Goal: Task Accomplishment & Management: Manage account settings

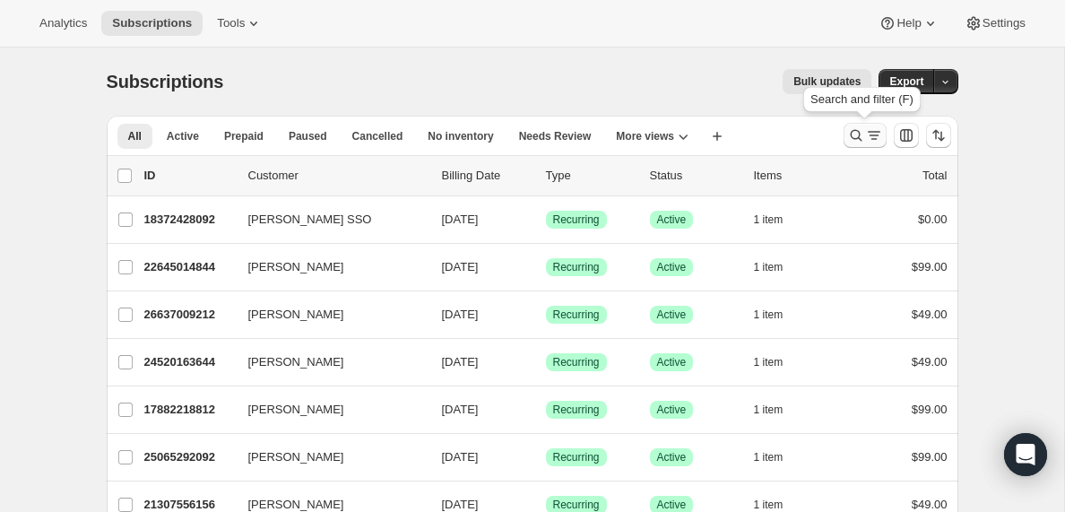
click at [868, 137] on icon "Search and filter results" at bounding box center [874, 135] width 18 height 18
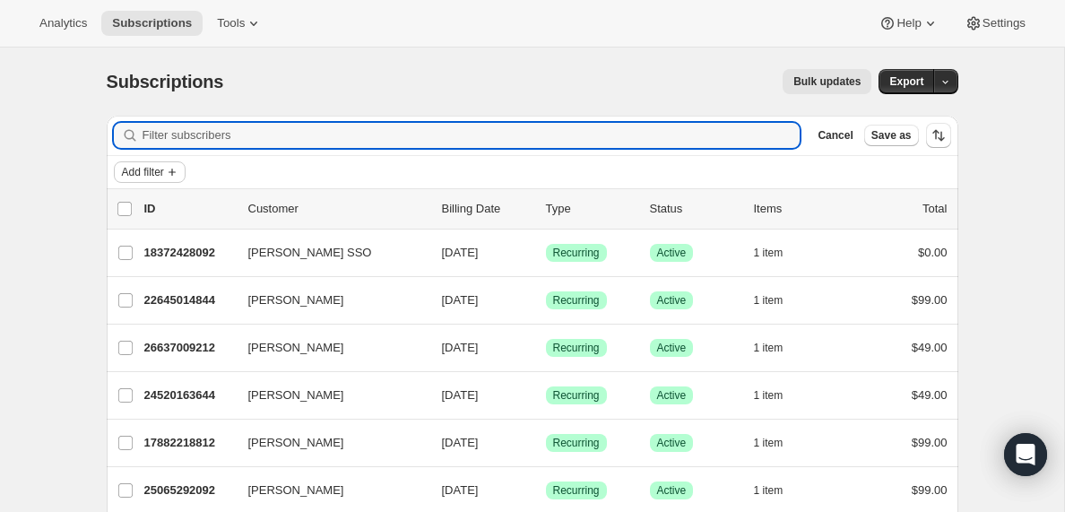
click at [164, 173] on span "Add filter" at bounding box center [143, 172] width 42 height 14
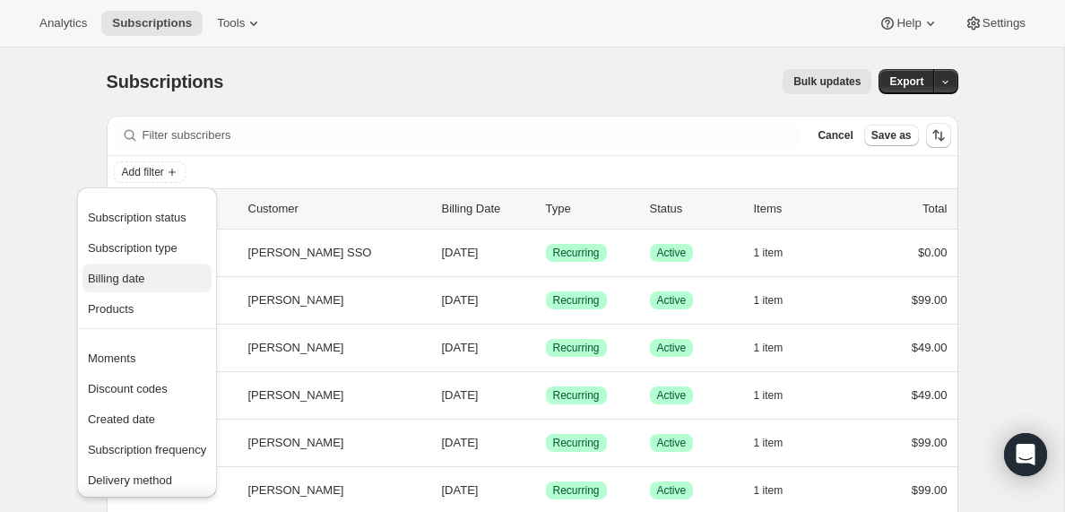
click at [134, 281] on span "Billing date" at bounding box center [116, 278] width 57 height 13
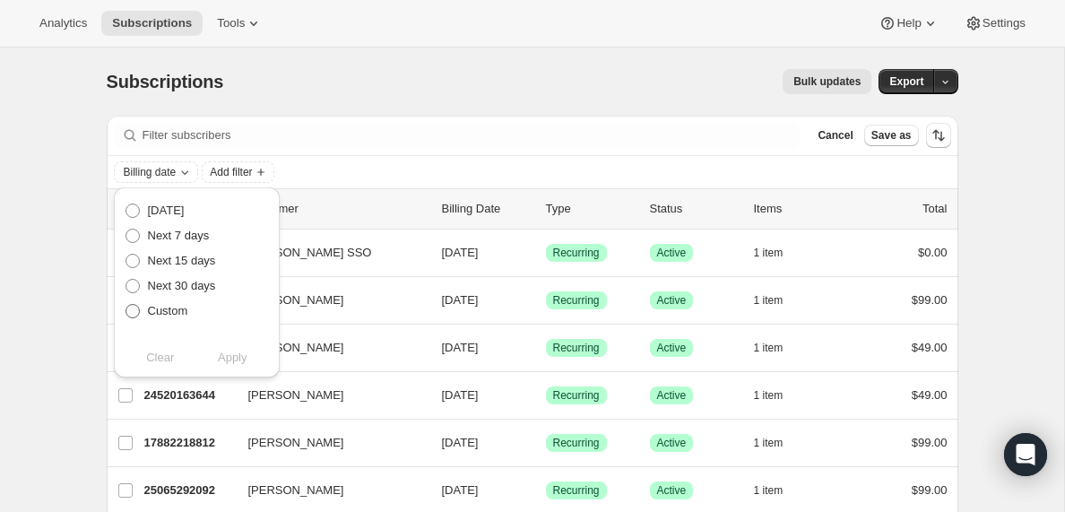
click at [130, 308] on span at bounding box center [132, 311] width 14 height 14
click at [126, 305] on input "Custom" at bounding box center [125, 304] width 1 height 1
radio input "true"
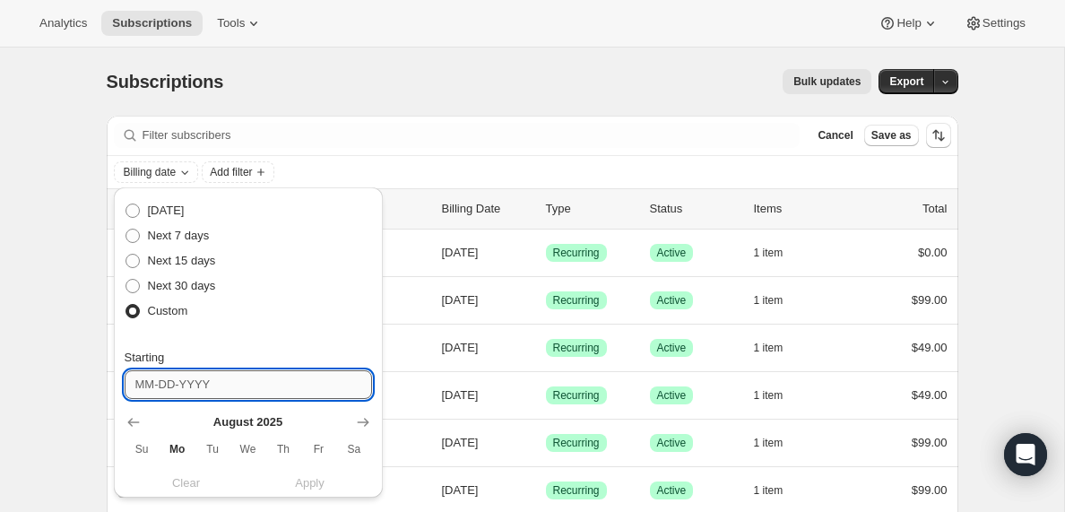
click at [312, 385] on input "Starting" at bounding box center [248, 384] width 247 height 29
click at [366, 424] on icon "Show next month, September 2025" at bounding box center [363, 422] width 12 height 9
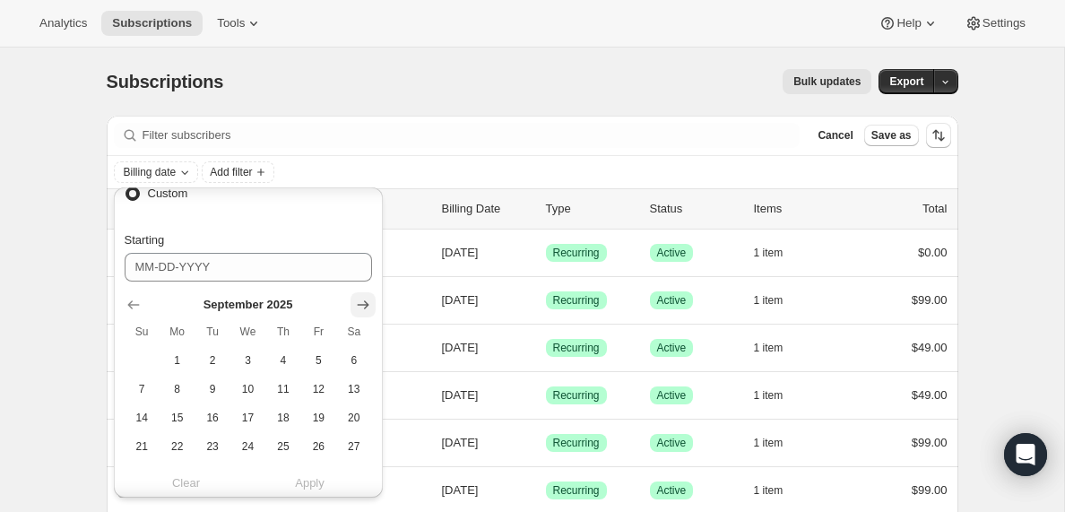
scroll to position [218, 0]
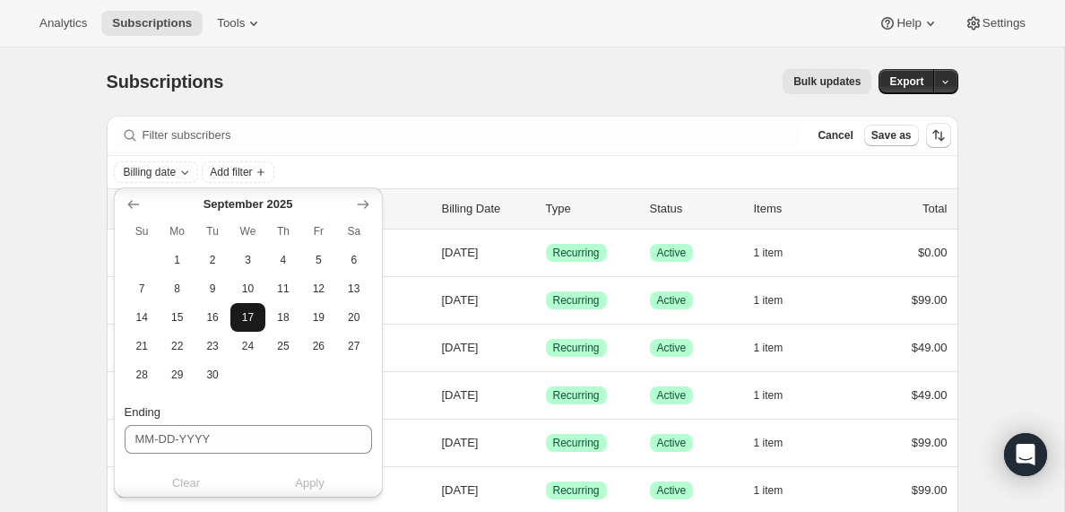
click at [251, 319] on span "17" at bounding box center [247, 317] width 21 height 14
type input "[DATE]"
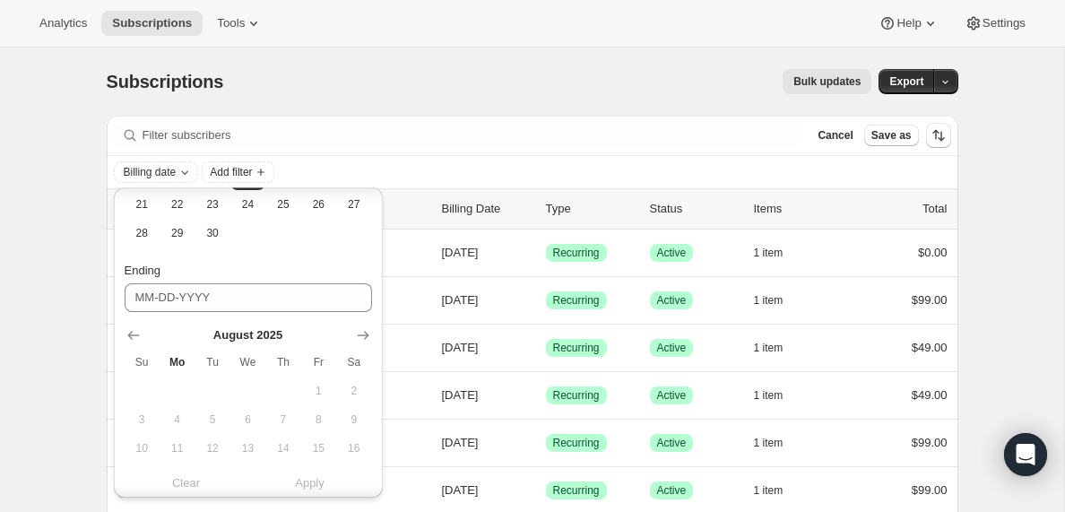
scroll to position [374, 0]
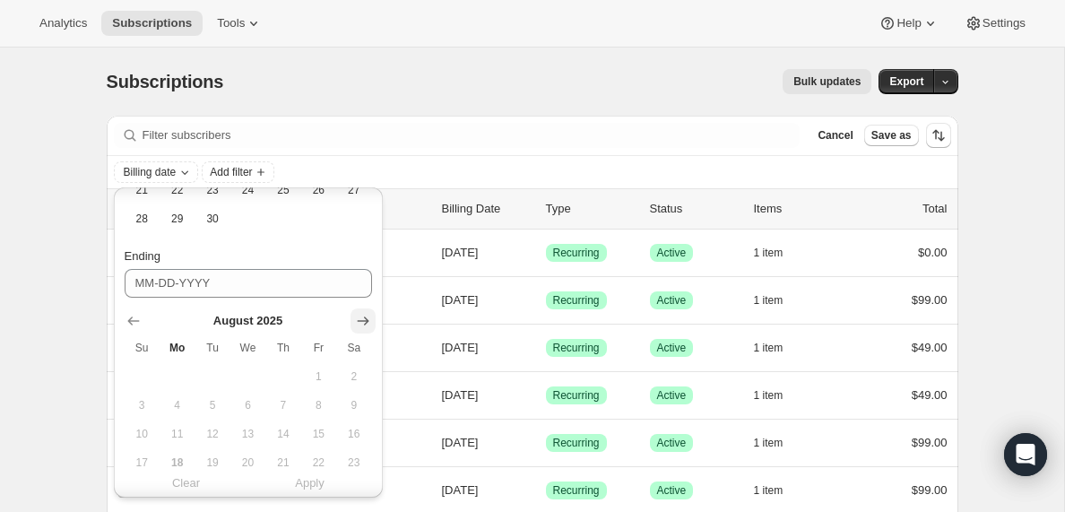
click at [363, 319] on icon "Show next month, September 2025" at bounding box center [363, 321] width 18 height 18
click at [283, 436] on span "18" at bounding box center [282, 434] width 21 height 14
type input "[DATE]"
click at [309, 485] on span "Apply" at bounding box center [310, 483] width 30 height 18
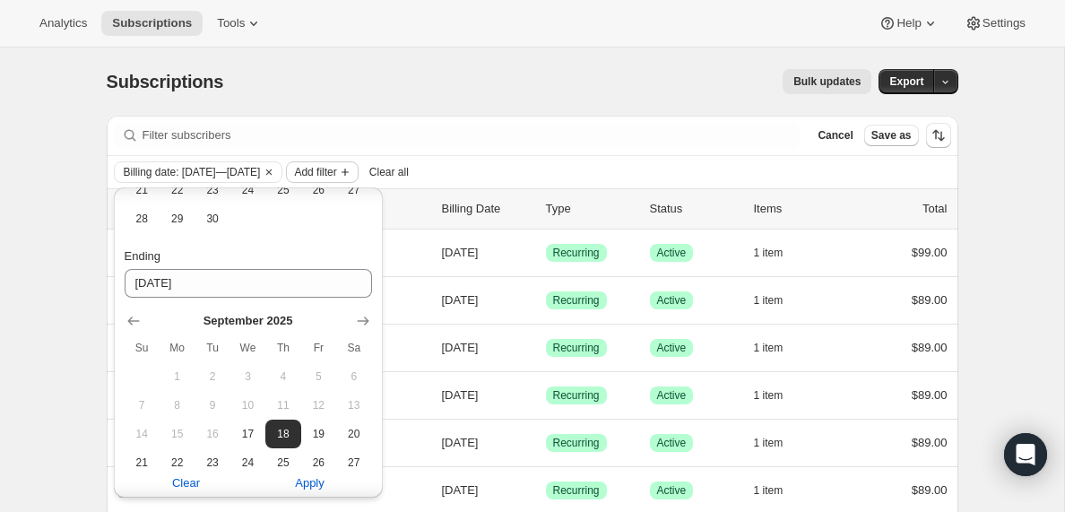
click at [336, 172] on span "Add filter" at bounding box center [315, 172] width 42 height 14
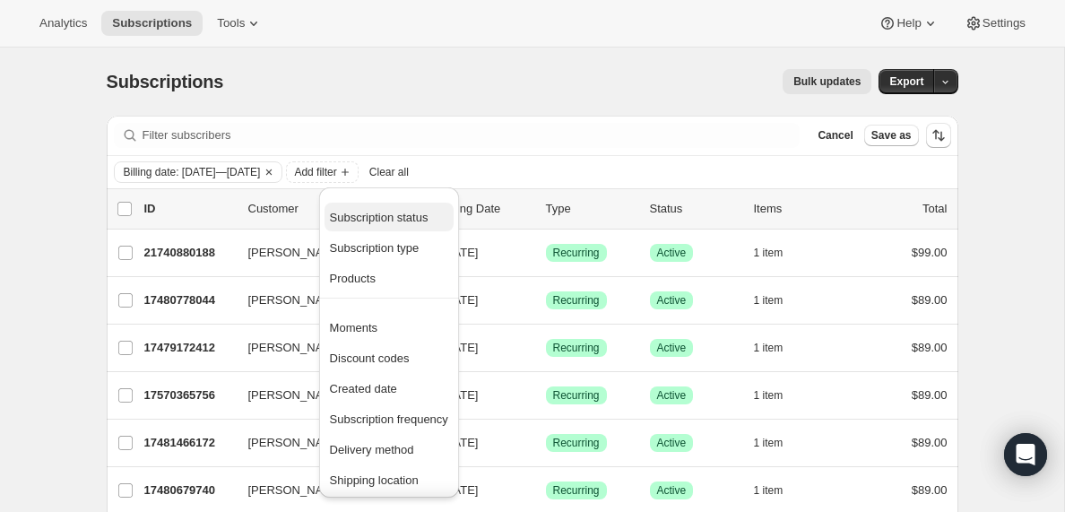
click at [368, 219] on span "Subscription status" at bounding box center [379, 217] width 99 height 13
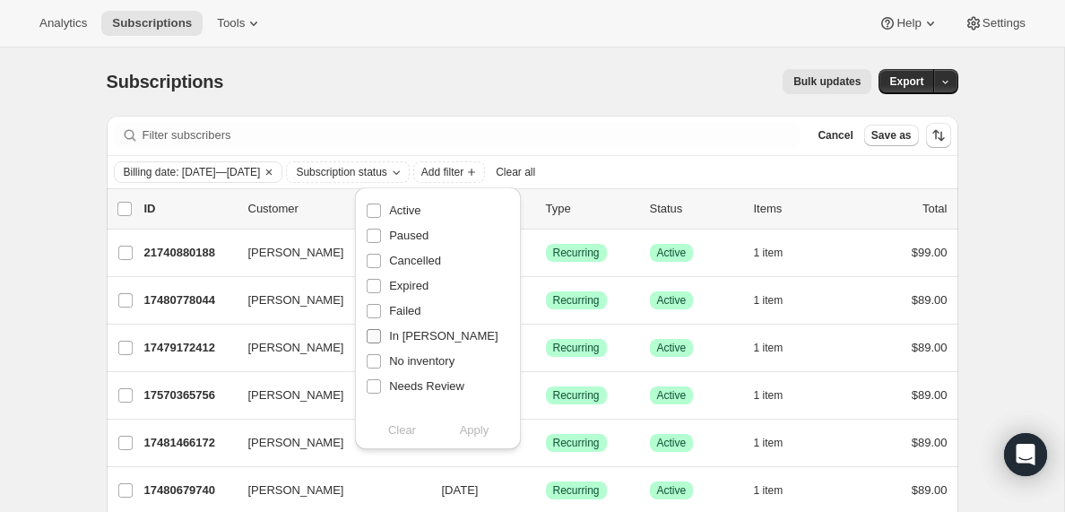
click at [375, 336] on input "In [PERSON_NAME]" at bounding box center [374, 336] width 14 height 14
checkbox input "true"
click at [478, 432] on span "Apply" at bounding box center [475, 430] width 30 height 18
click at [125, 209] on input "0 selected" at bounding box center [124, 209] width 14 height 14
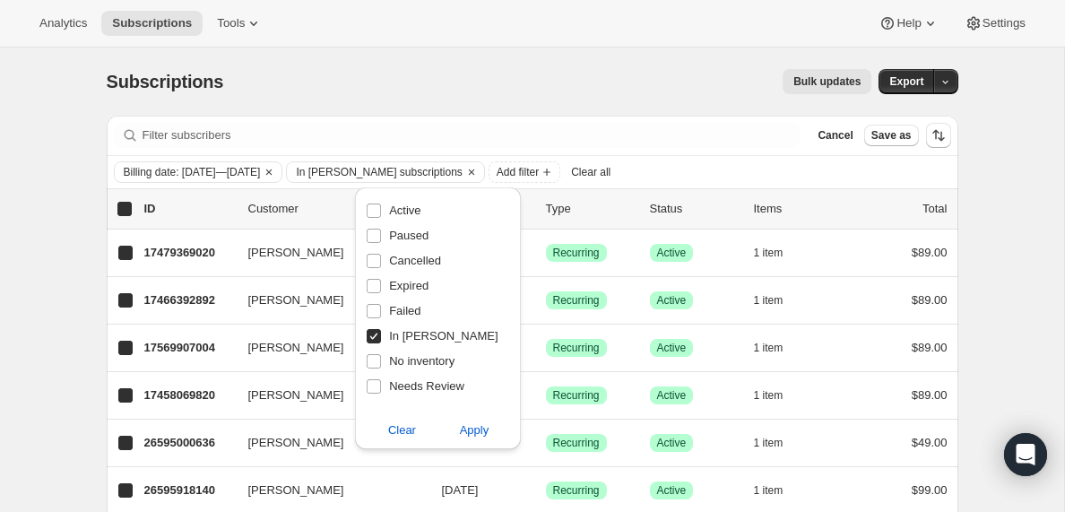
checkbox input "true"
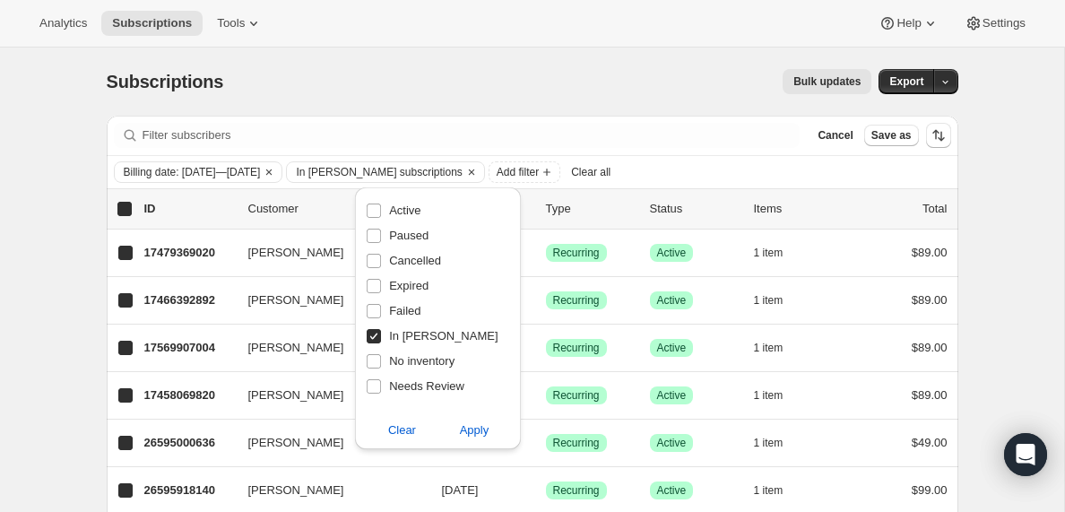
checkbox input "true"
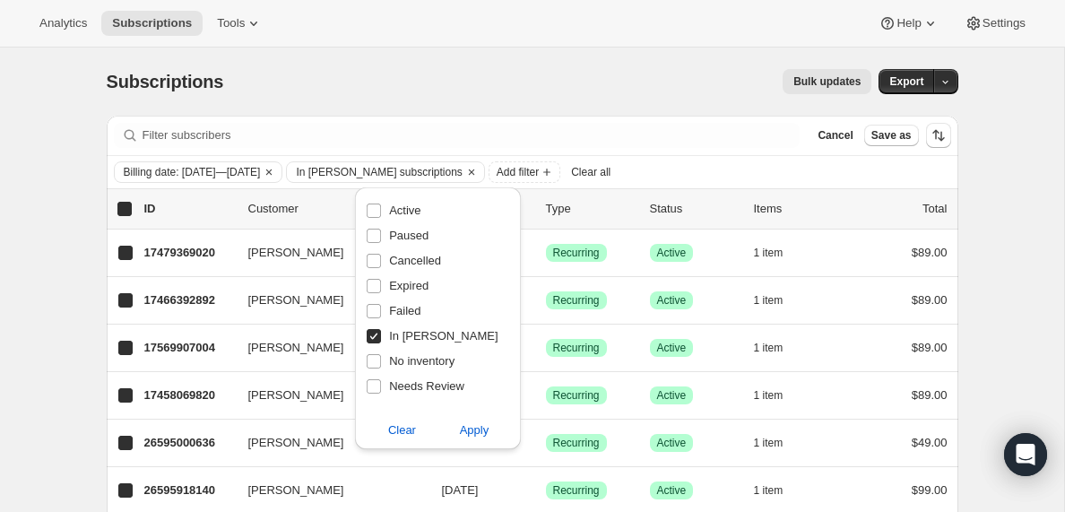
checkbox input "true"
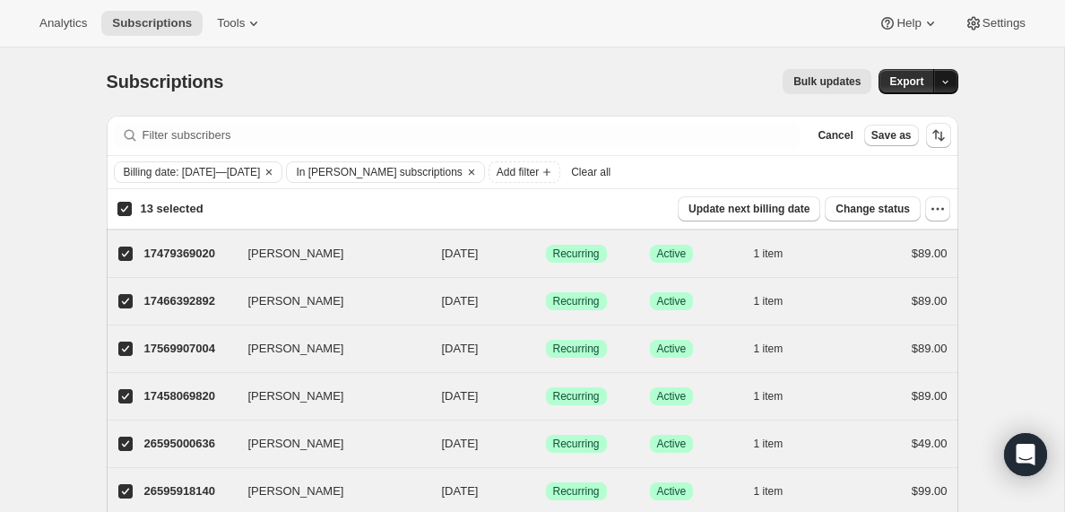
click at [946, 82] on icon "button" at bounding box center [945, 83] width 6 height 4
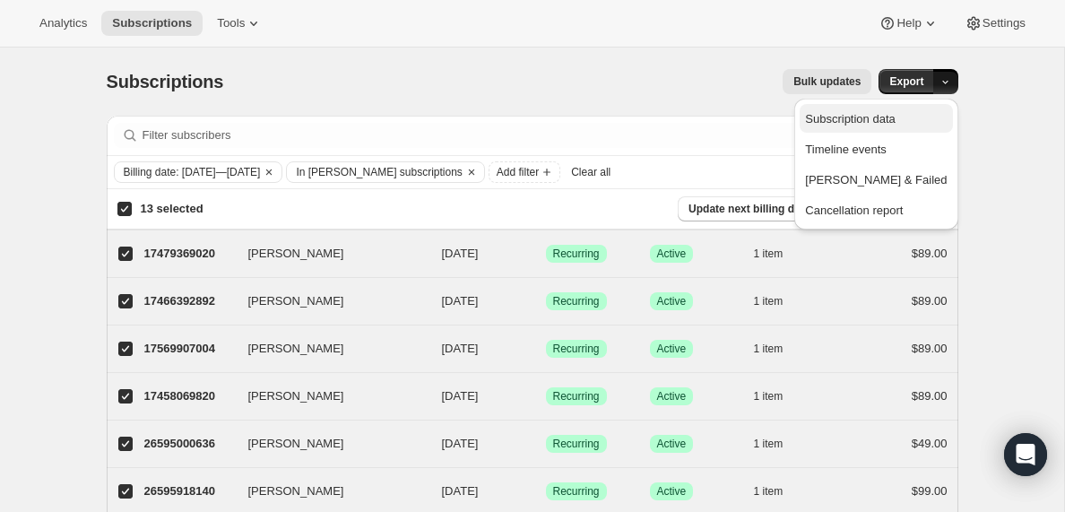
click at [894, 117] on span "Subscription data" at bounding box center [850, 118] width 90 height 13
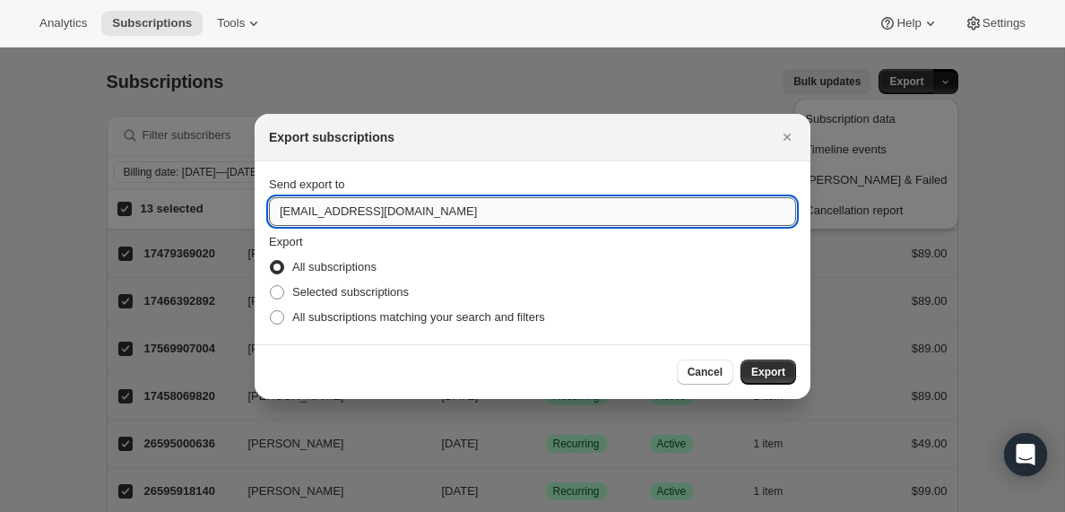
click at [322, 211] on input "[EMAIL_ADDRESS][DOMAIN_NAME]" at bounding box center [532, 211] width 527 height 29
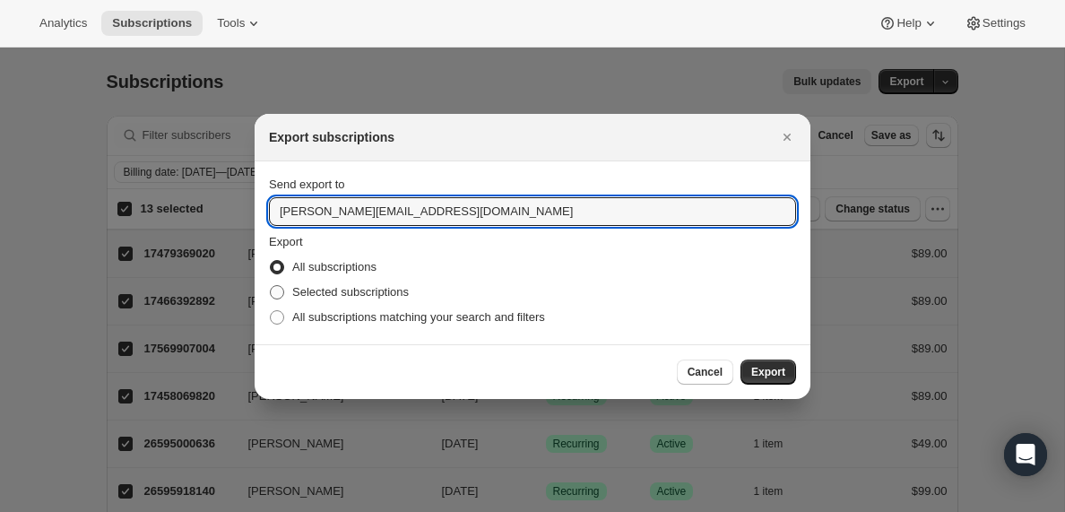
type input "[PERSON_NAME][EMAIL_ADDRESS][DOMAIN_NAME]"
click at [279, 290] on span ":ra:" at bounding box center [277, 292] width 14 height 14
click at [271, 286] on input "Selected subscriptions" at bounding box center [270, 285] width 1 height 1
radio input "true"
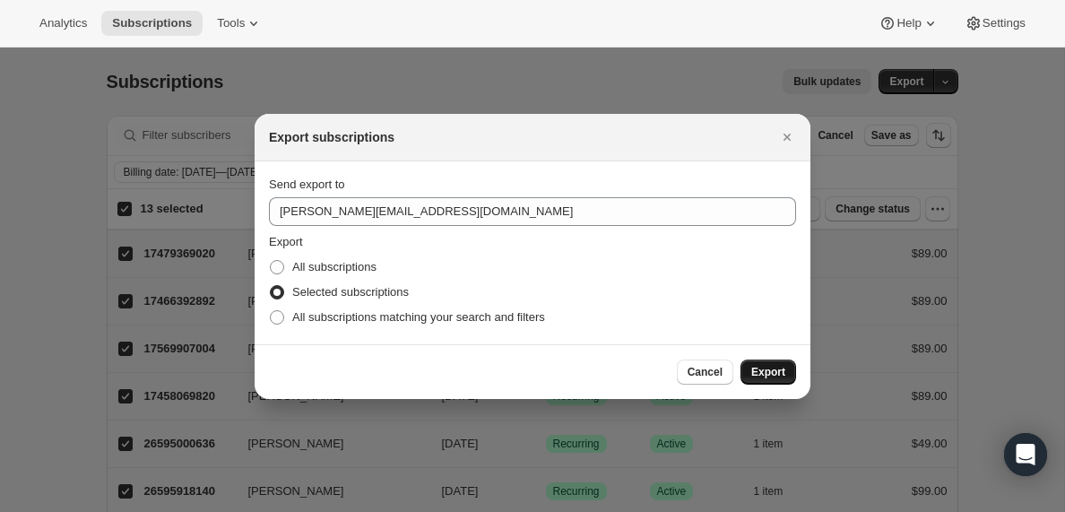
click at [773, 373] on span "Export" at bounding box center [768, 372] width 34 height 14
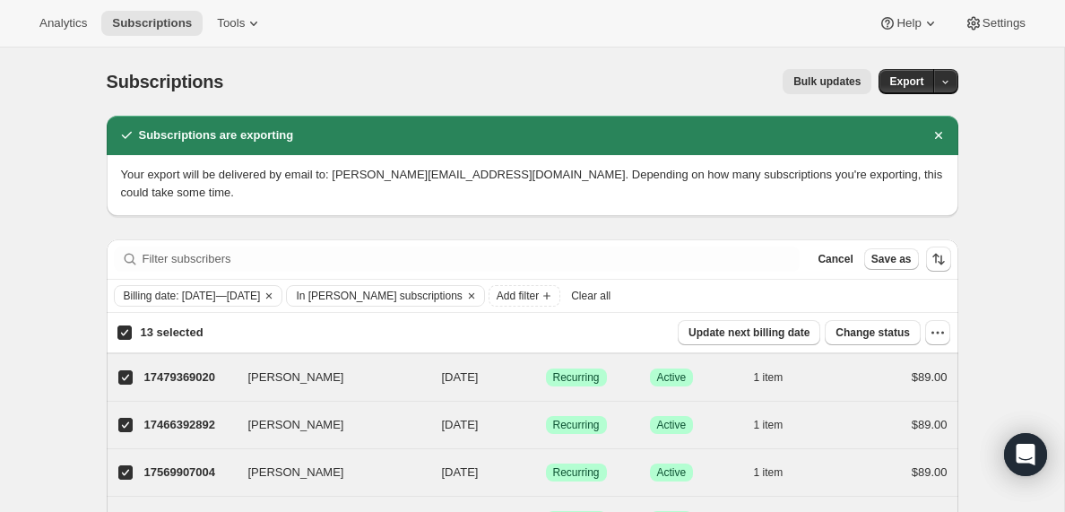
click at [610, 294] on span "Clear all" at bounding box center [590, 296] width 39 height 14
checkbox input "false"
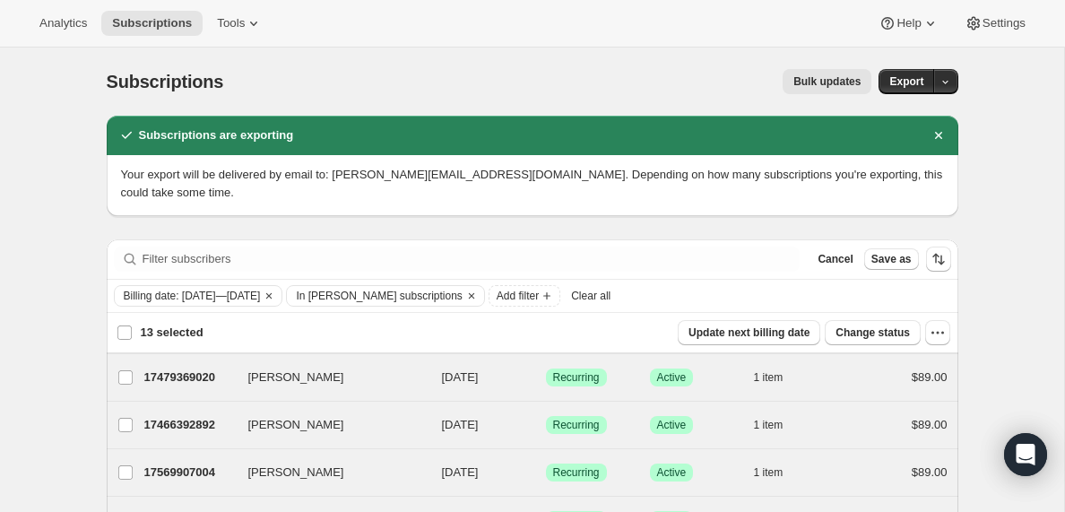
checkbox input "false"
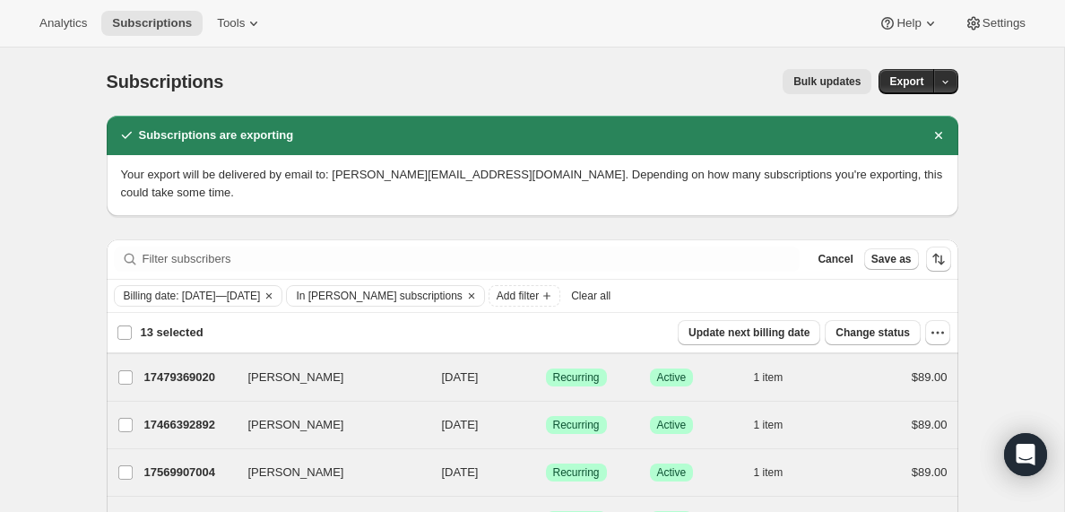
checkbox input "false"
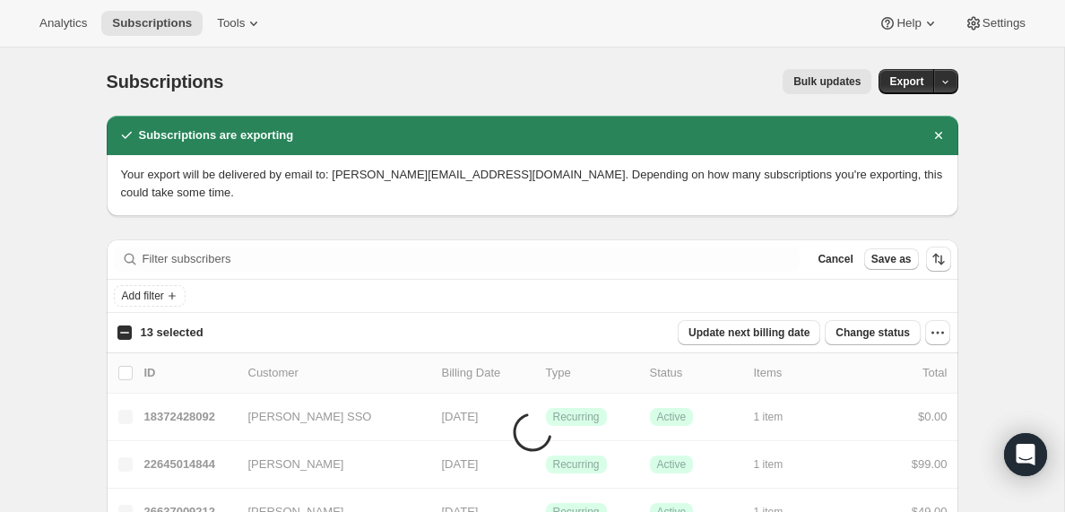
click at [125, 334] on input "13 selected" at bounding box center [124, 332] width 14 height 14
checkbox input "true"
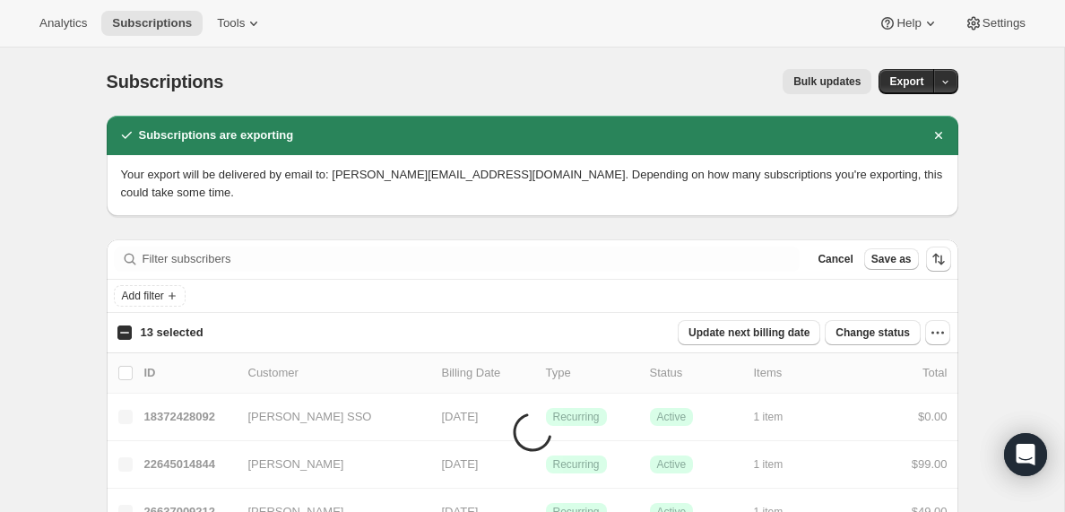
checkbox input "true"
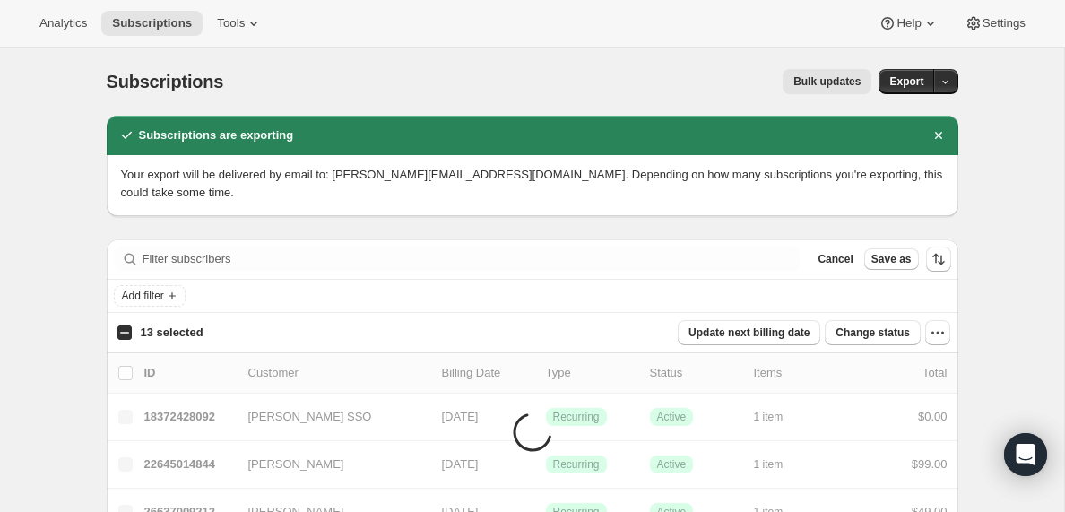
checkbox input "true"
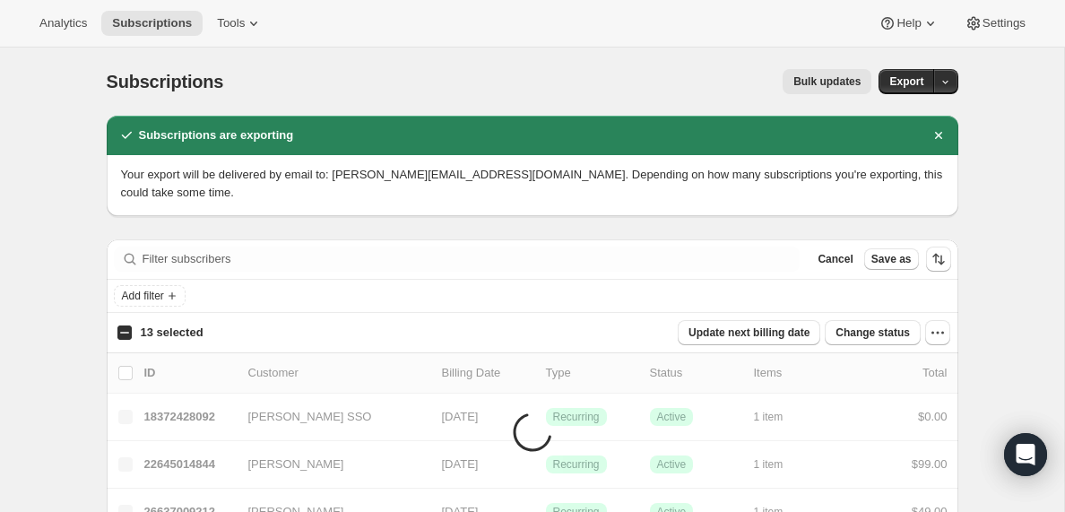
checkbox input "true"
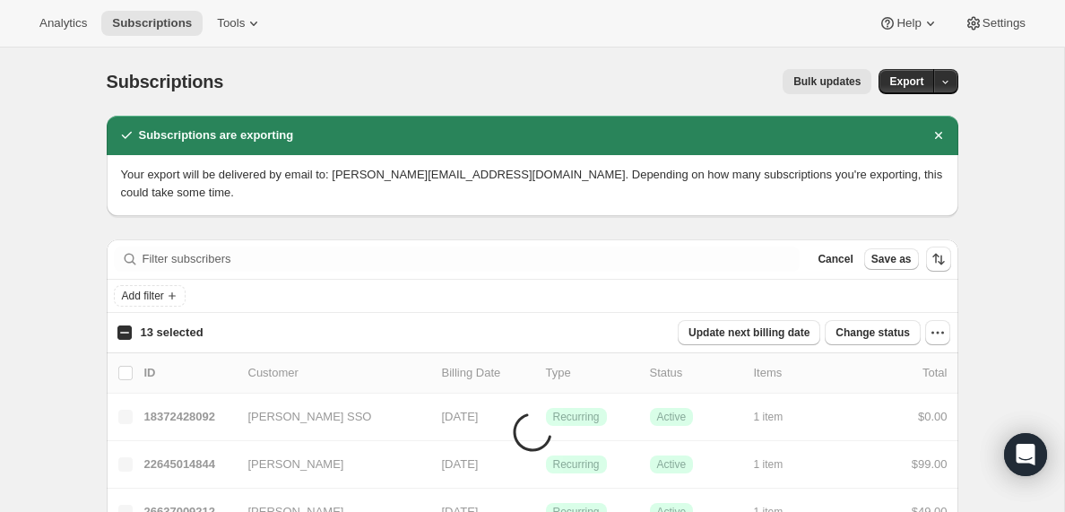
checkbox input "true"
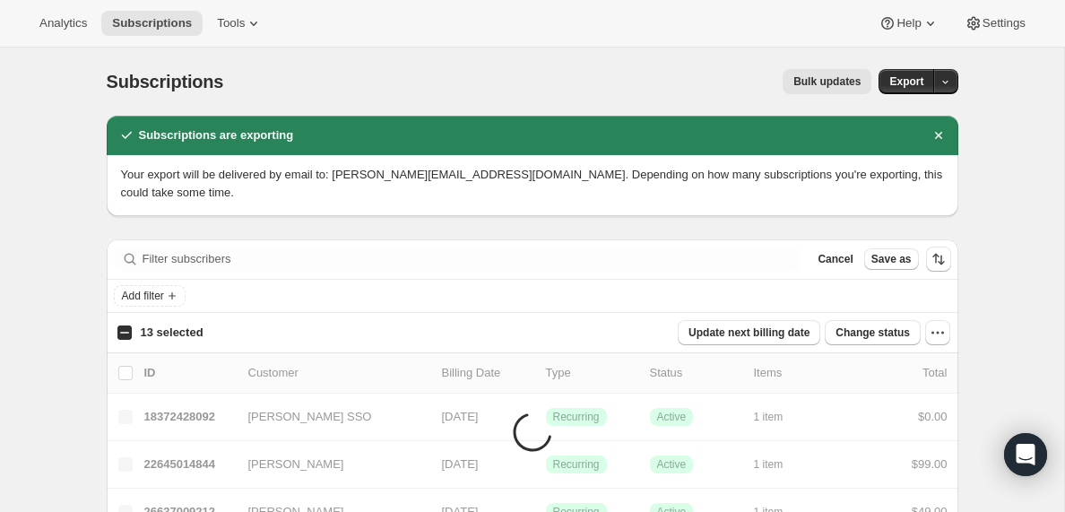
checkbox input "true"
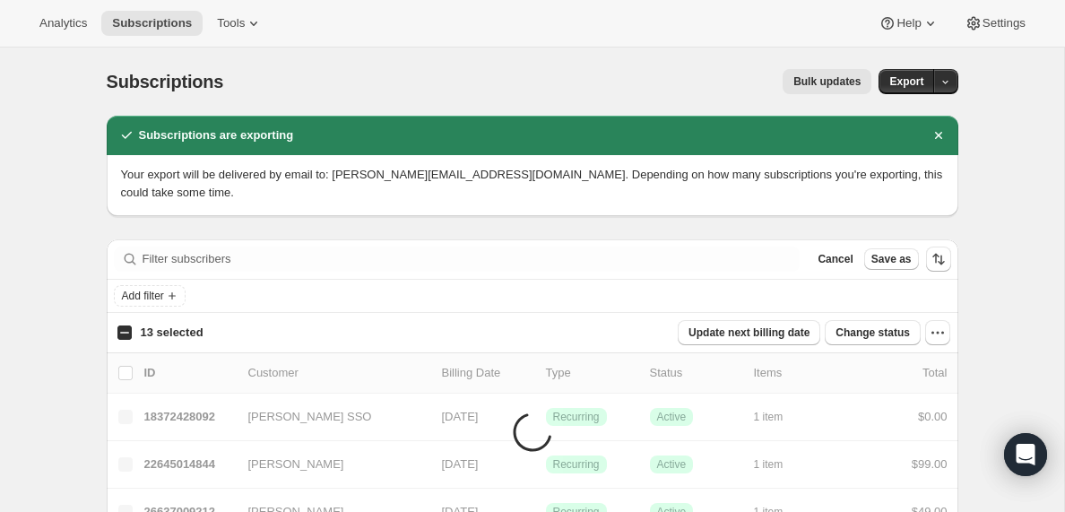
checkbox input "true"
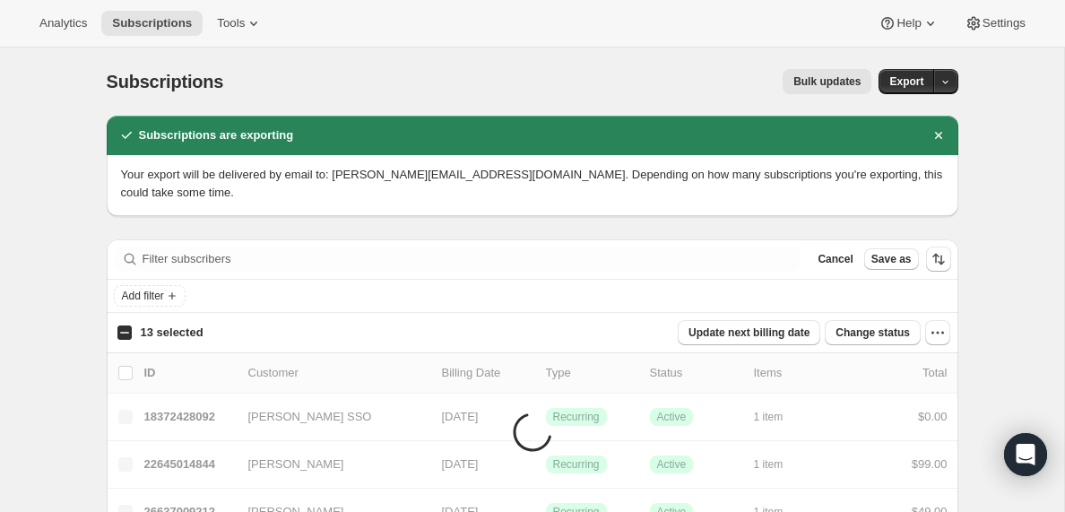
checkbox input "true"
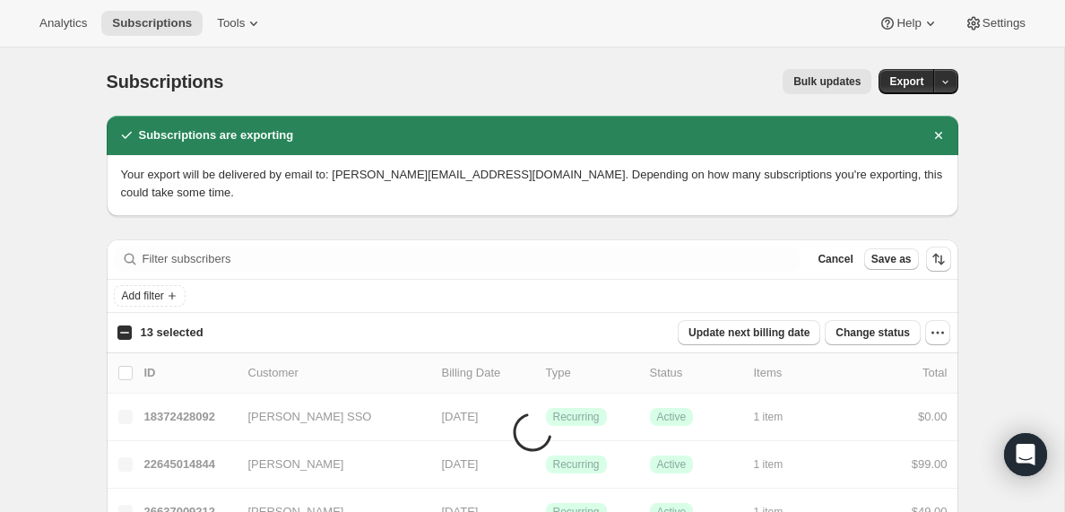
checkbox input "true"
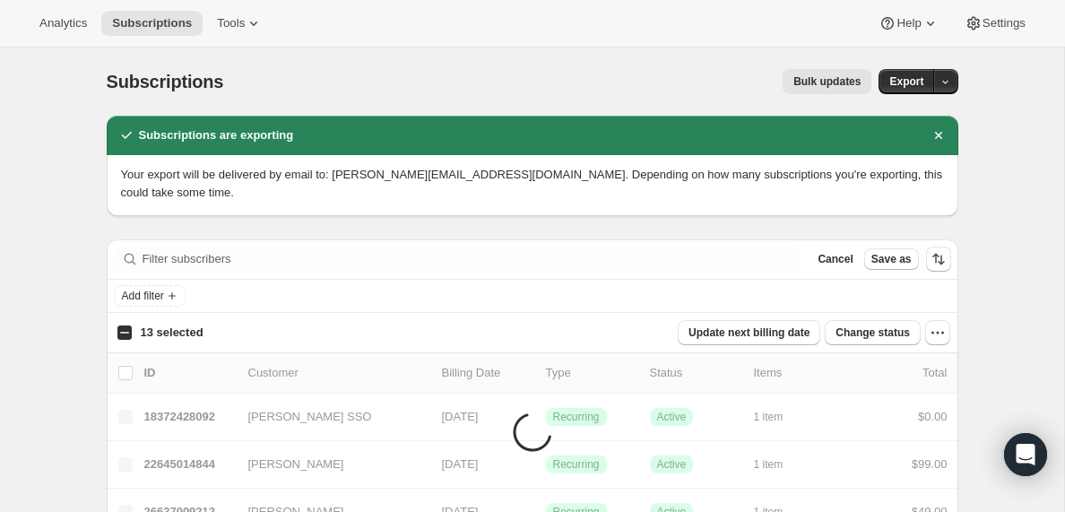
checkbox input "true"
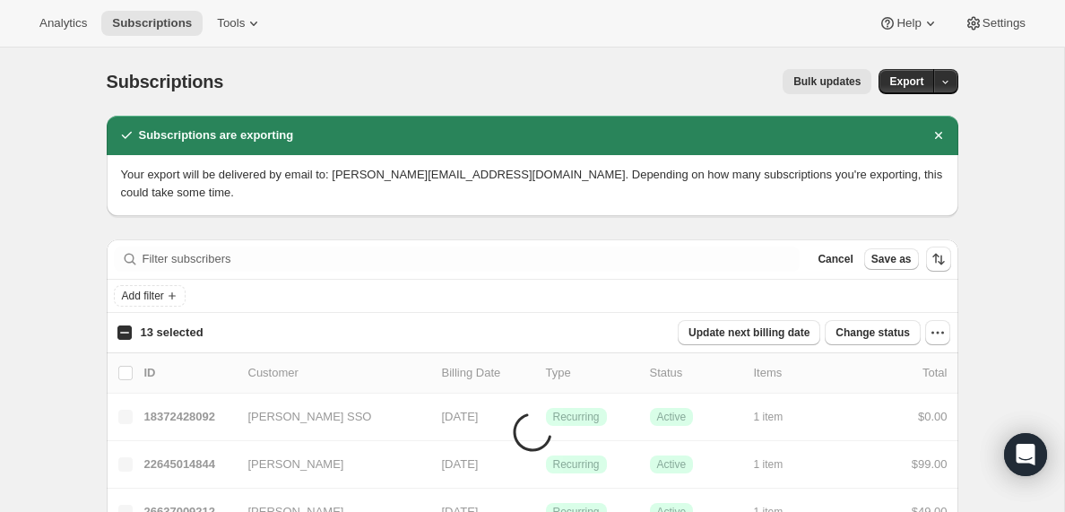
checkbox input "true"
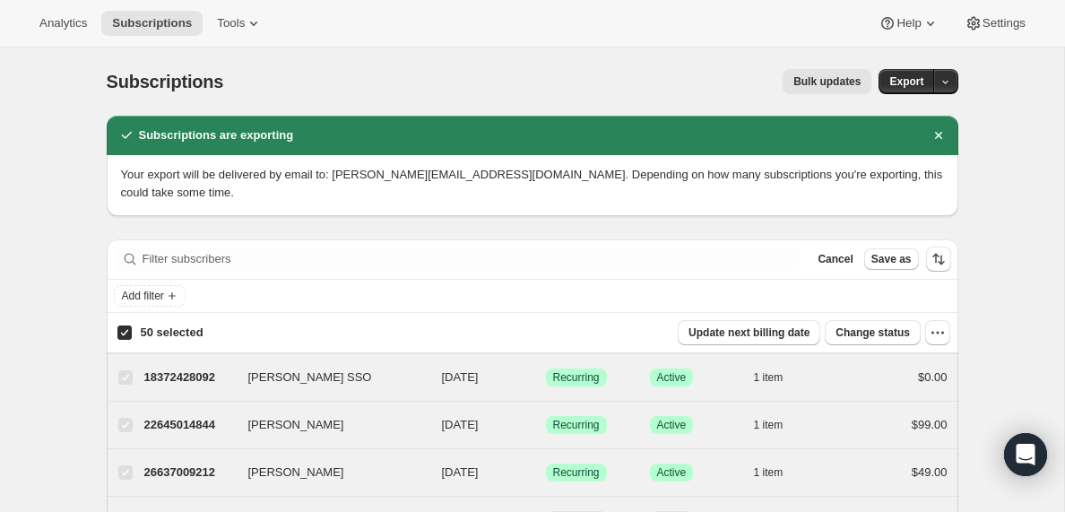
click at [126, 333] on input "50 selected" at bounding box center [124, 332] width 14 height 14
checkbox input "false"
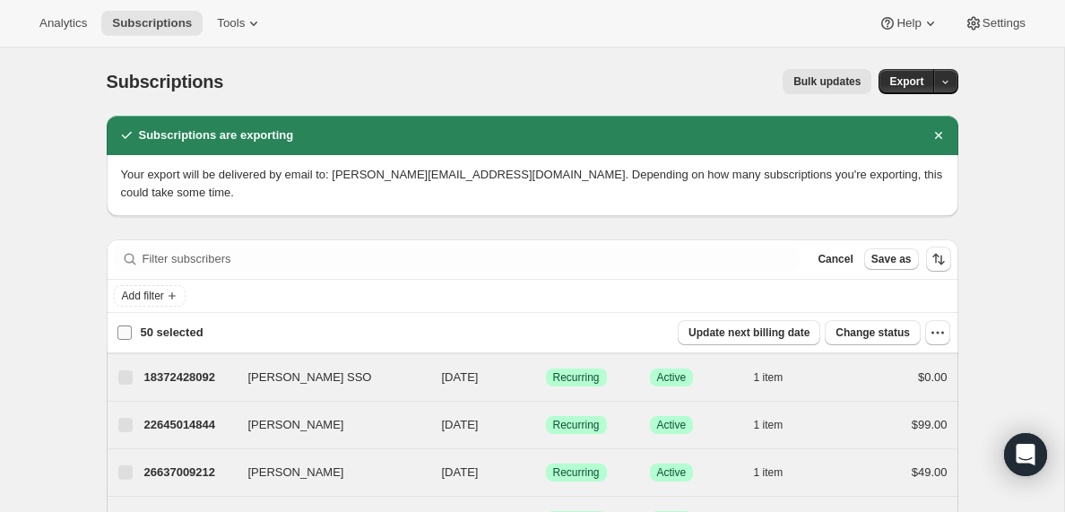
checkbox input "false"
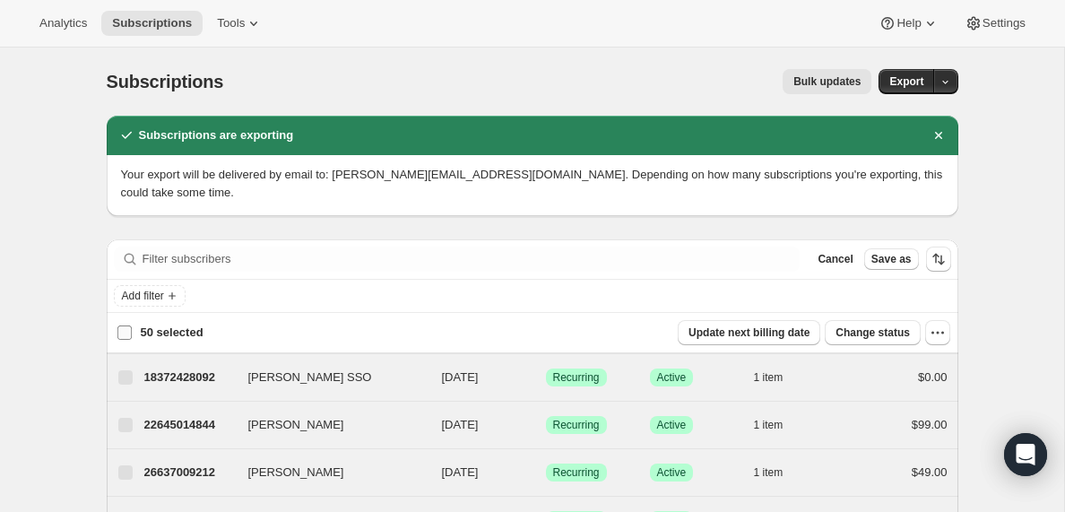
checkbox input "false"
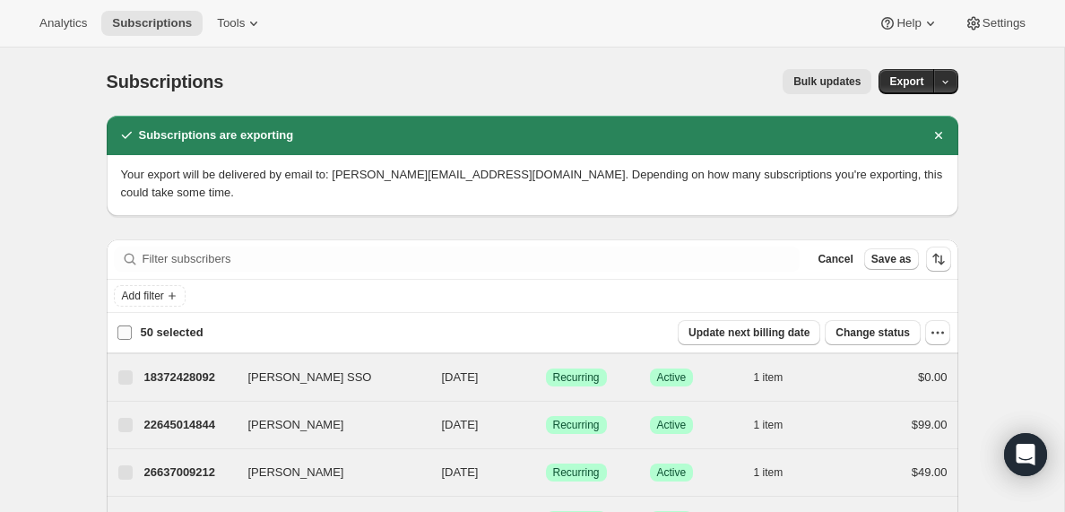
checkbox input "false"
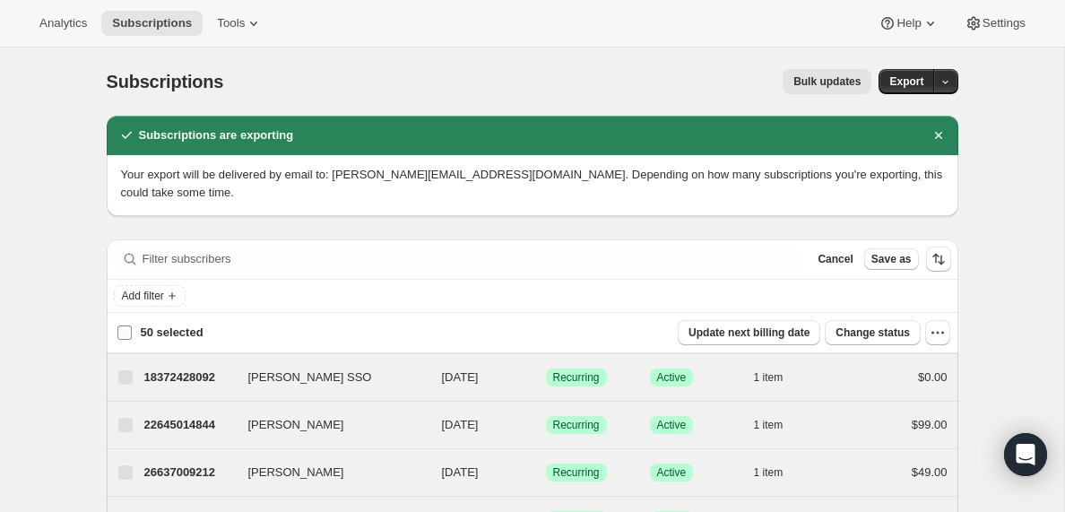
checkbox input "false"
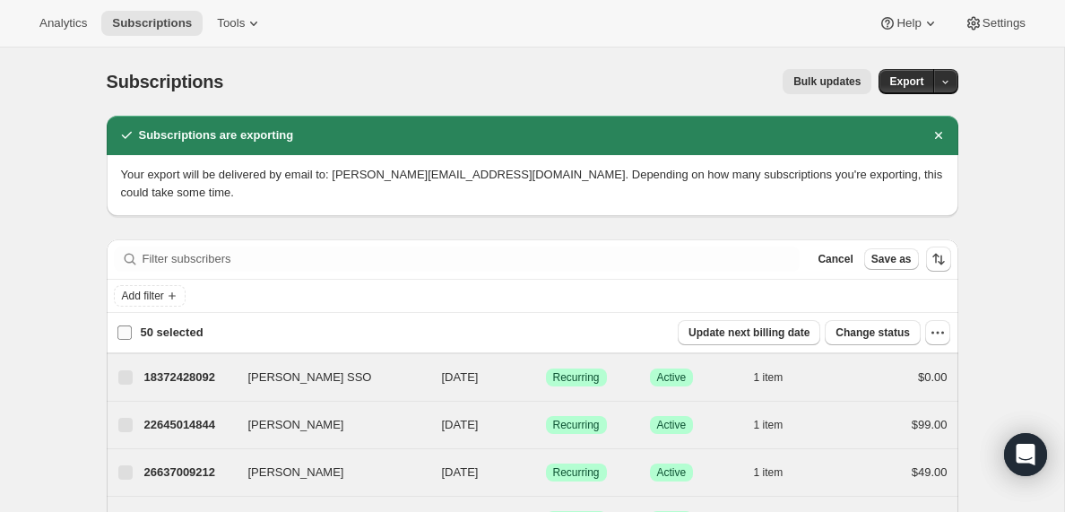
checkbox input "false"
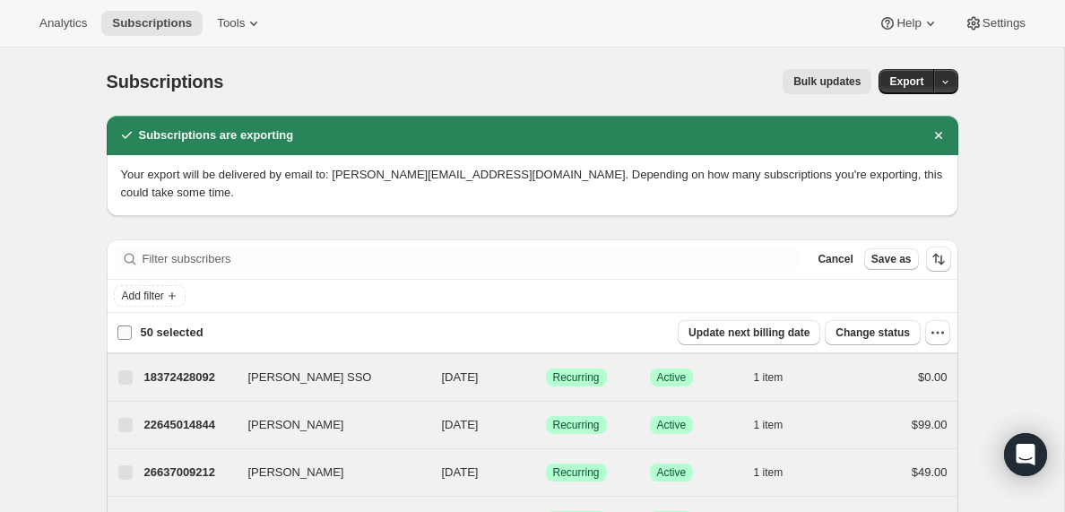
checkbox input "false"
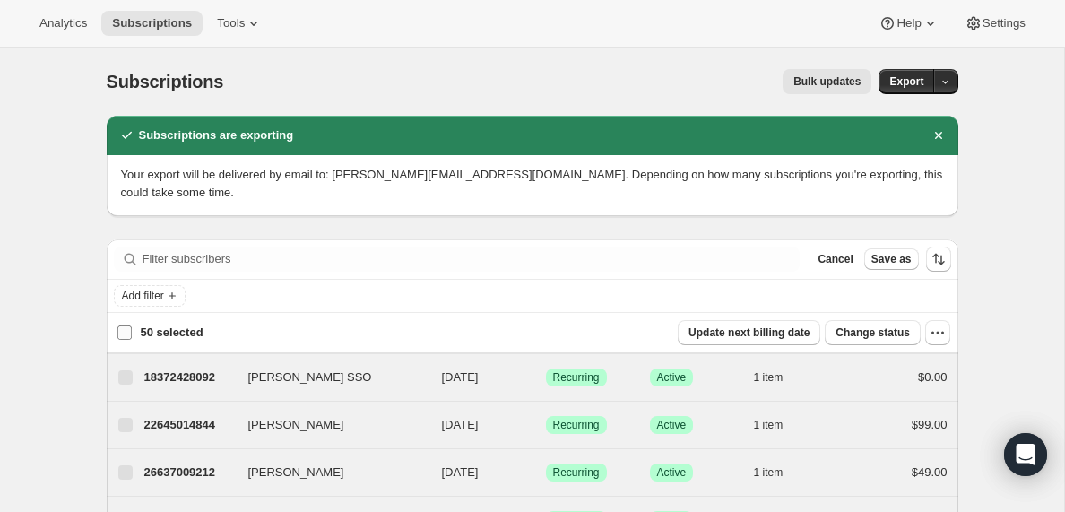
checkbox input "false"
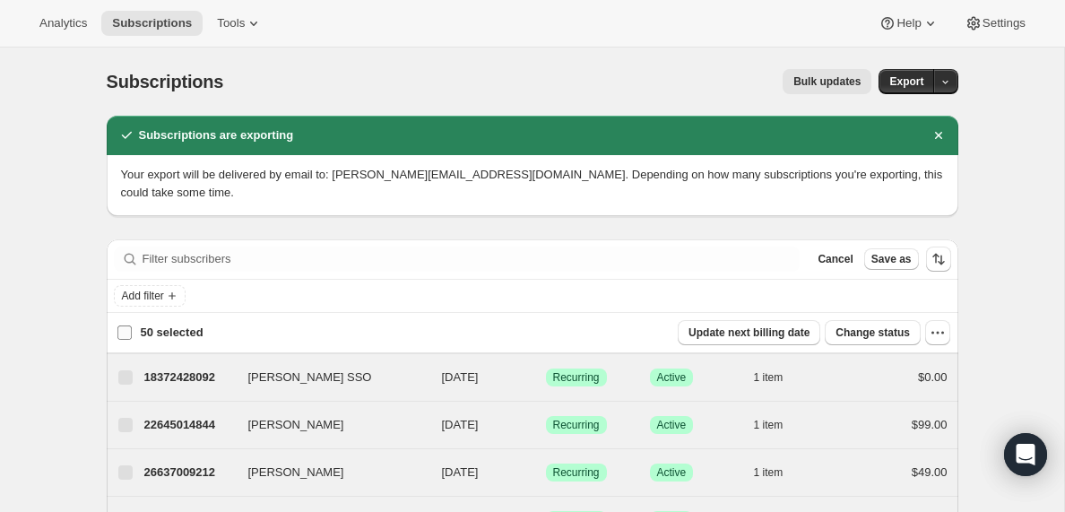
checkbox input "false"
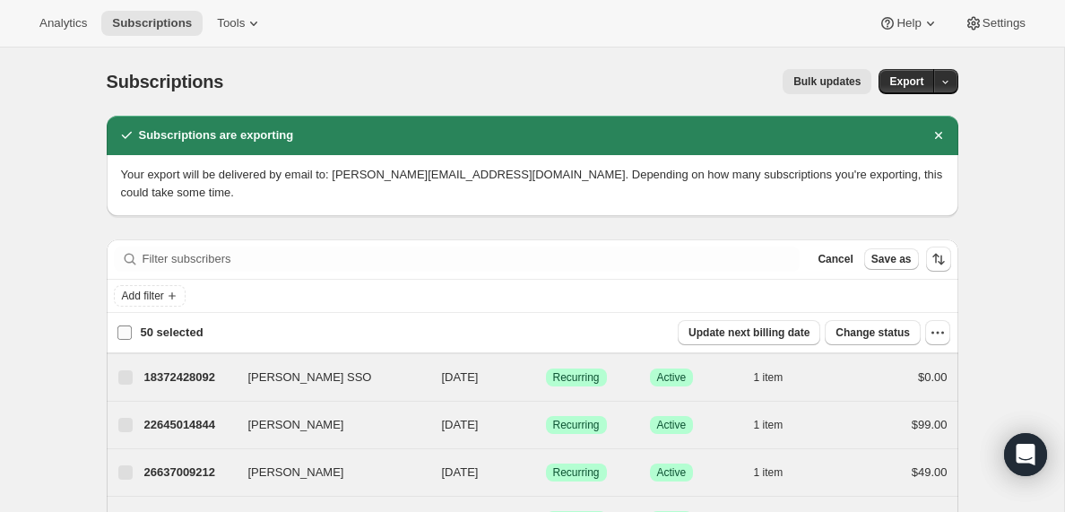
checkbox input "false"
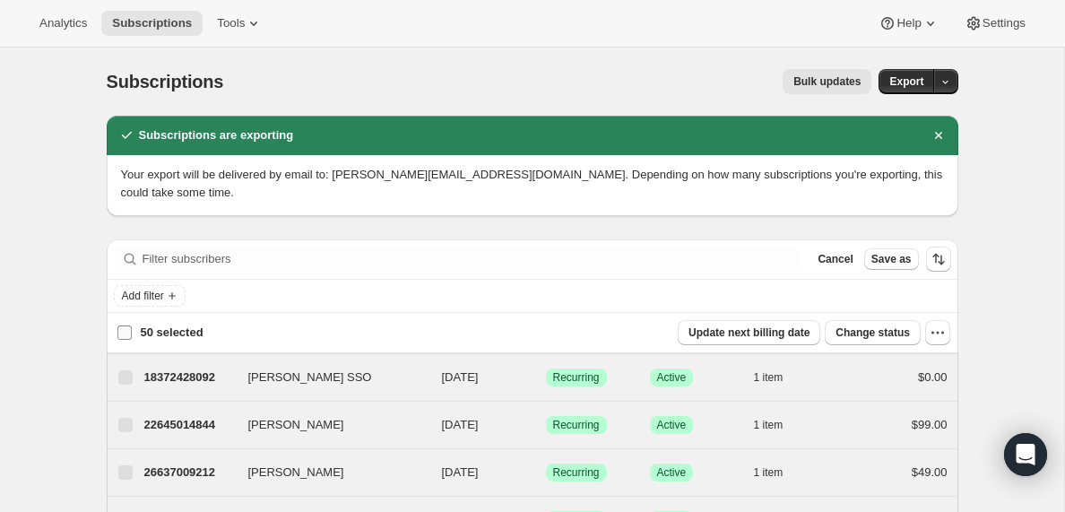
checkbox input "false"
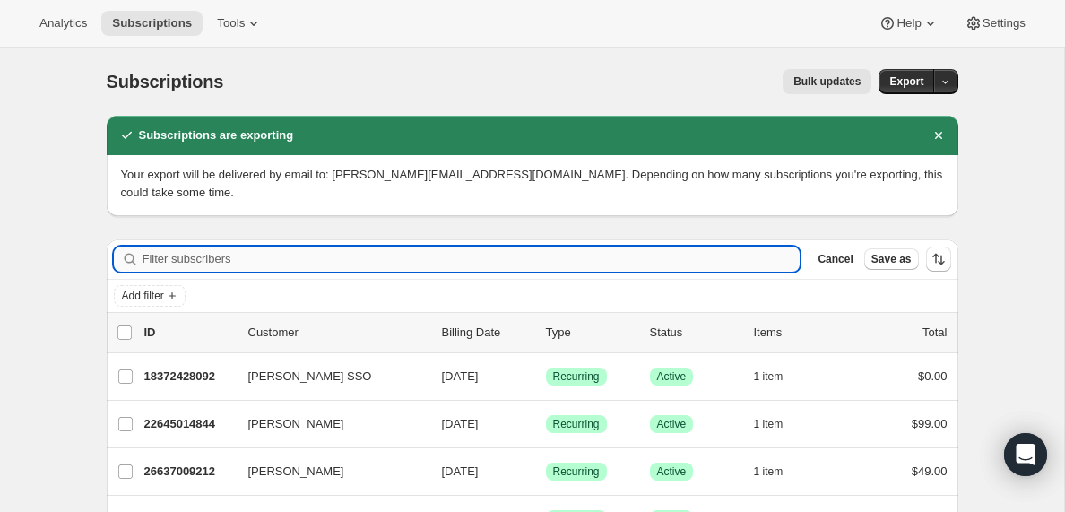
click at [182, 256] on input "Filter subscribers" at bounding box center [471, 258] width 658 height 25
paste input "[EMAIL_ADDRESS][DOMAIN_NAME]"
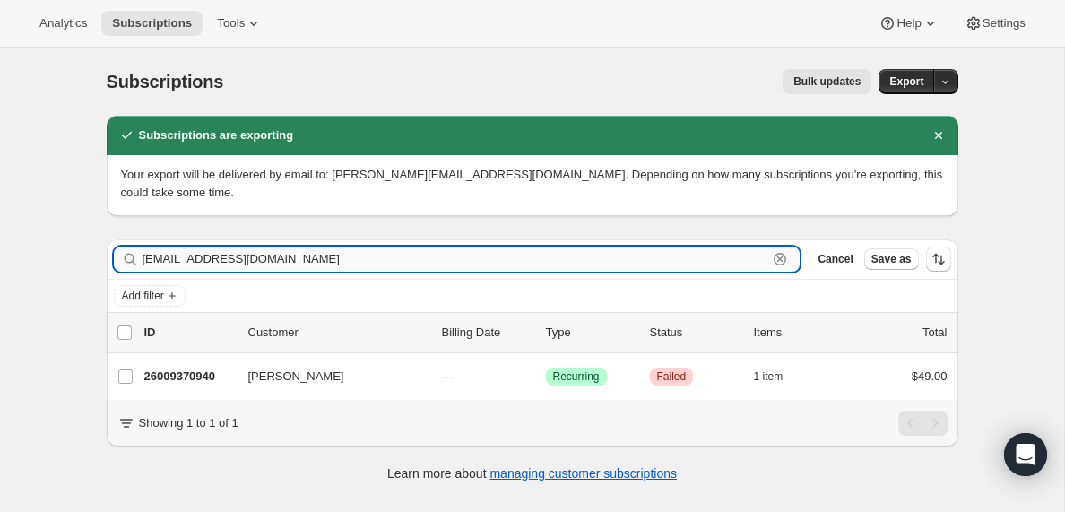
click at [189, 259] on input "[EMAIL_ADDRESS][DOMAIN_NAME]" at bounding box center [455, 258] width 626 height 25
paste input "[EMAIL_ADDRESS]"
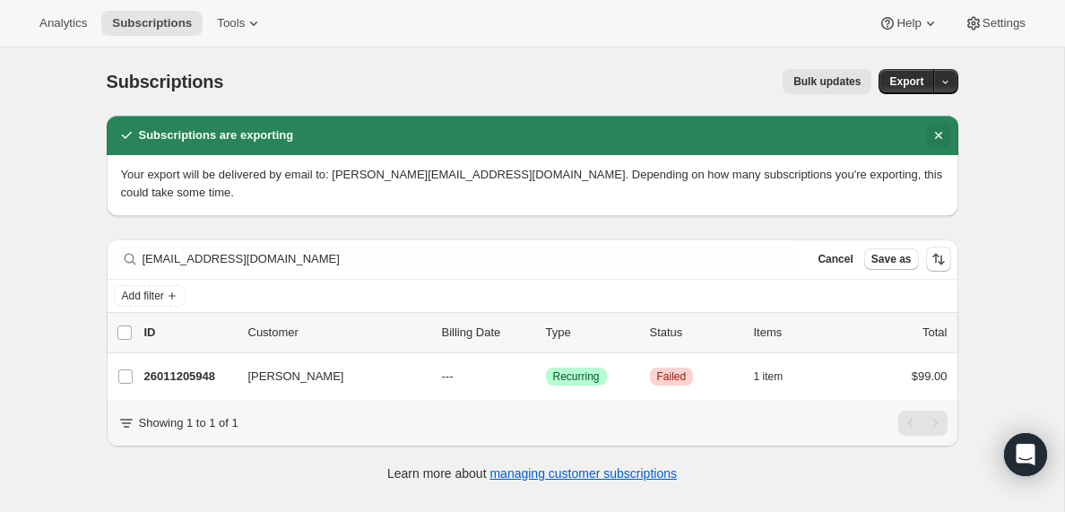
click at [941, 135] on icon "Dismiss notification" at bounding box center [938, 135] width 18 height 18
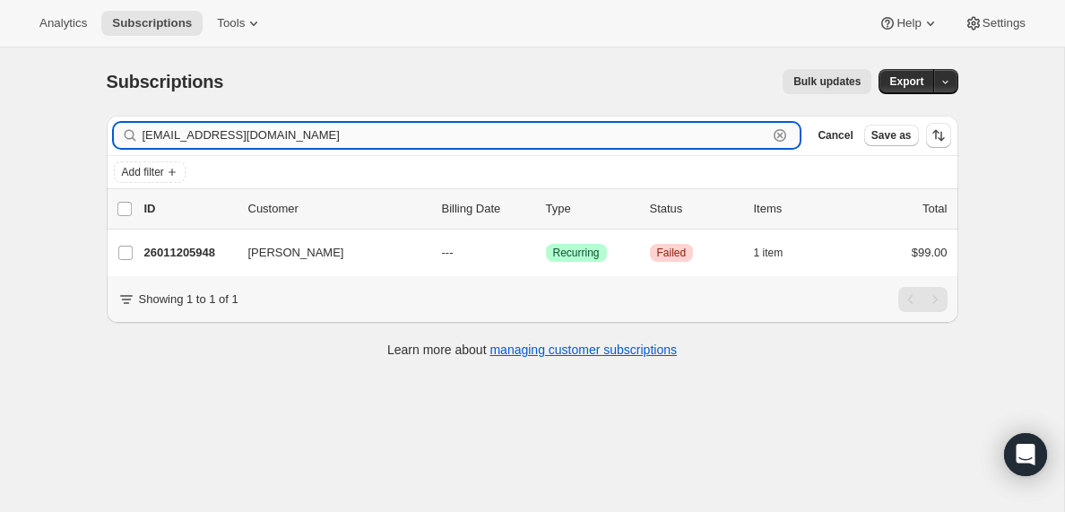
click at [263, 134] on input "[EMAIL_ADDRESS][DOMAIN_NAME]" at bounding box center [455, 135] width 626 height 25
paste input "rubensads@live"
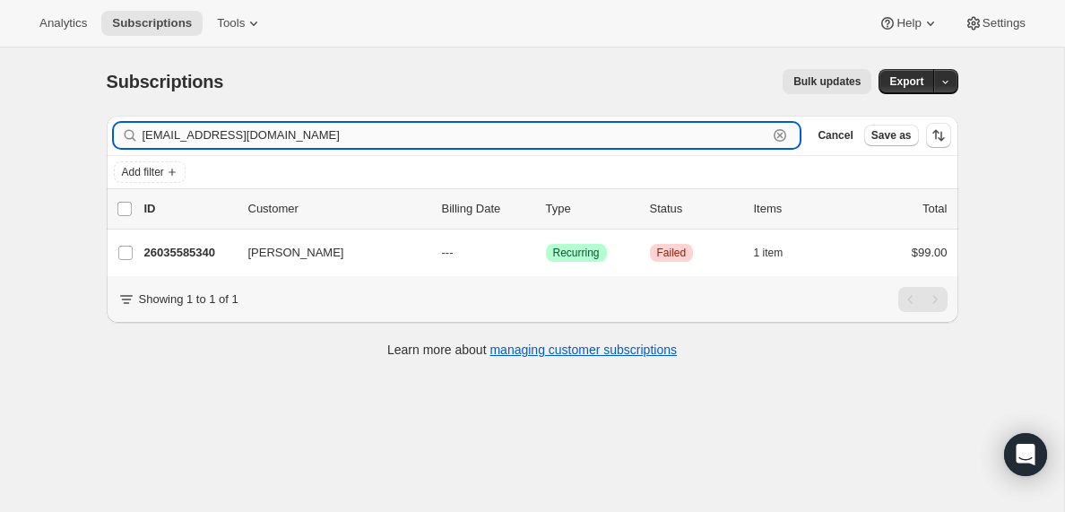
click at [259, 138] on input "[EMAIL_ADDRESS][DOMAIN_NAME]" at bounding box center [455, 135] width 626 height 25
paste input "[DEMOGRAPHIC_DATA]"
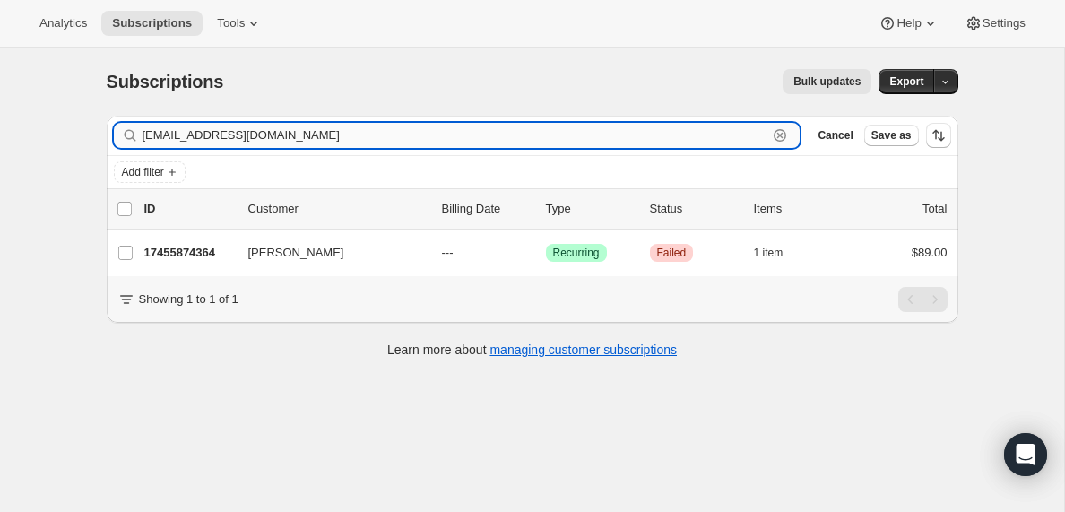
click at [320, 131] on input "[EMAIL_ADDRESS][DOMAIN_NAME]" at bounding box center [455, 135] width 626 height 25
paste input "[EMAIL_ADDRESS]"
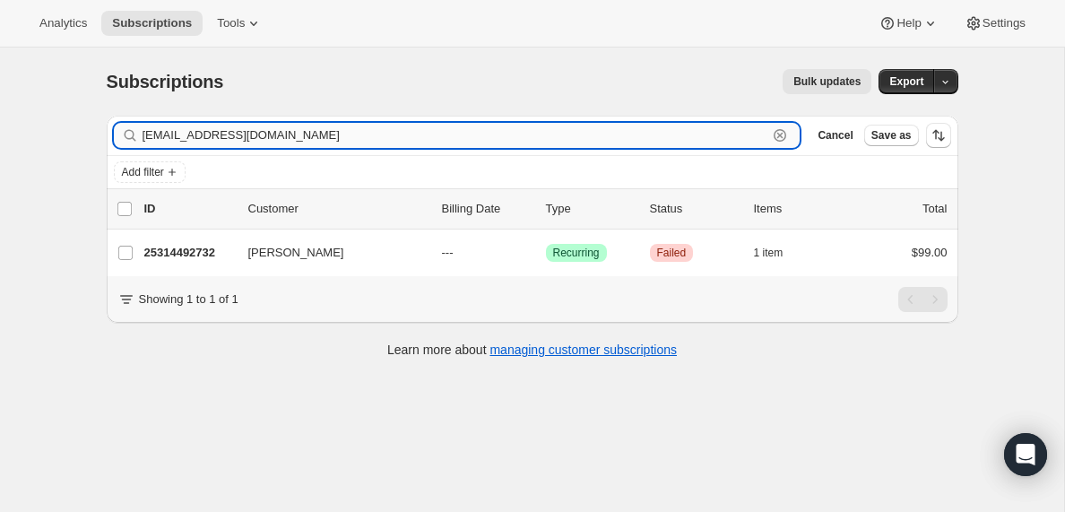
click at [247, 132] on input "[EMAIL_ADDRESS][DOMAIN_NAME]" at bounding box center [455, 135] width 626 height 25
paste input "revbeaux@g"
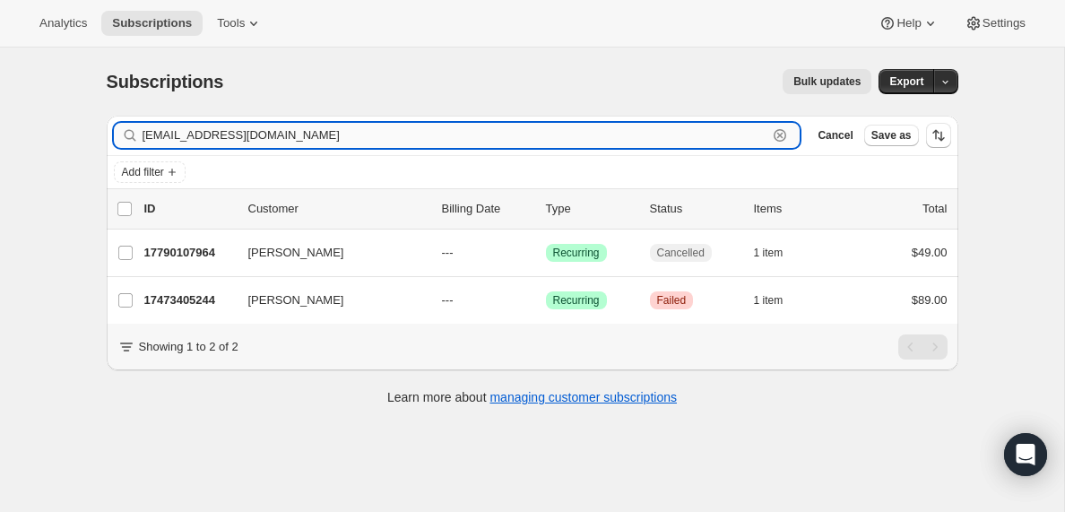
click at [218, 140] on input "[EMAIL_ADDRESS][DOMAIN_NAME]" at bounding box center [455, 135] width 626 height 25
paste input "[EMAIL_ADDRESS]"
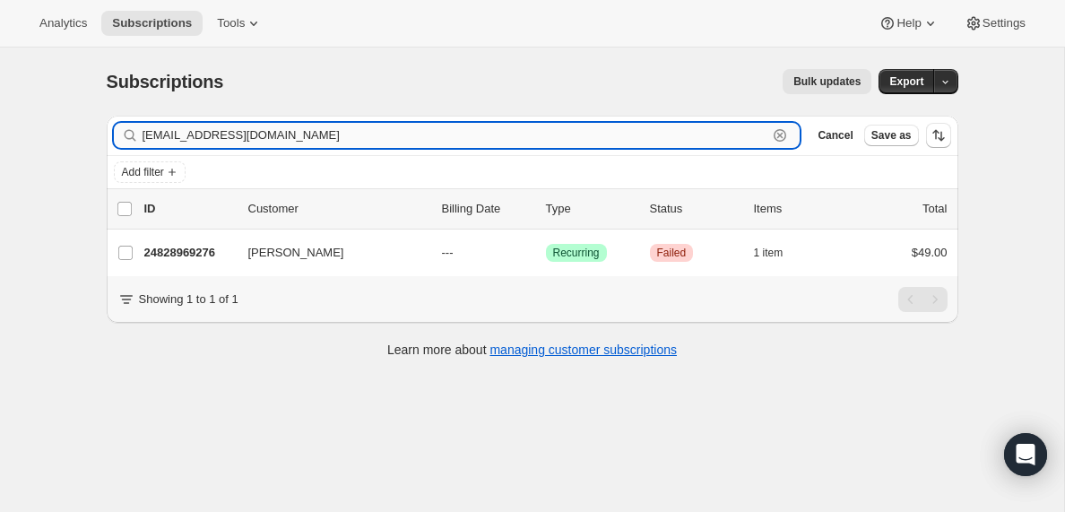
click at [278, 131] on input "[EMAIL_ADDRESS][DOMAIN_NAME]" at bounding box center [455, 135] width 626 height 25
paste input "[EMAIL_ADDRESS]"
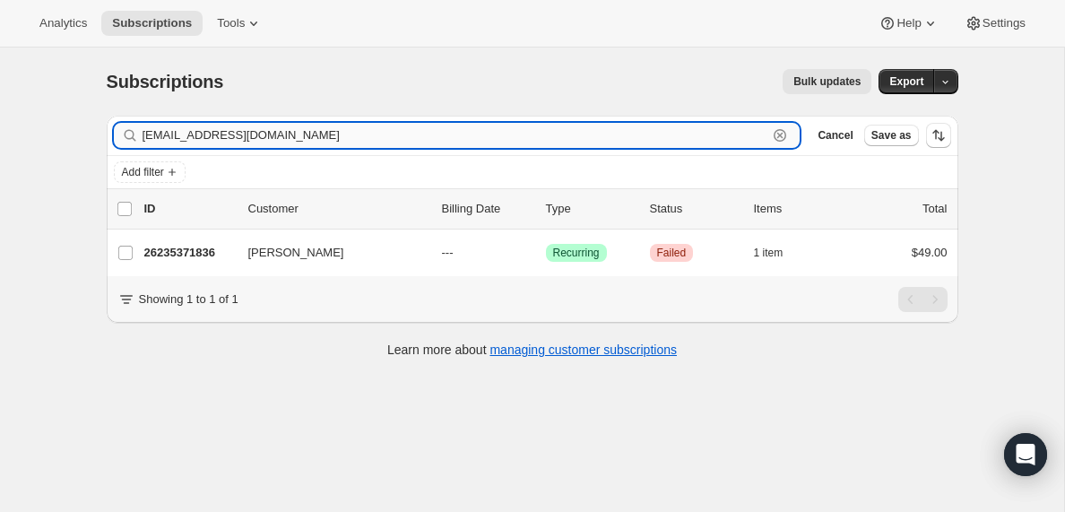
click at [252, 135] on input "[EMAIL_ADDRESS][DOMAIN_NAME]" at bounding box center [455, 135] width 626 height 25
paste input "[PERSON_NAME][EMAIL_ADDRESS][DOMAIN_NAME]"
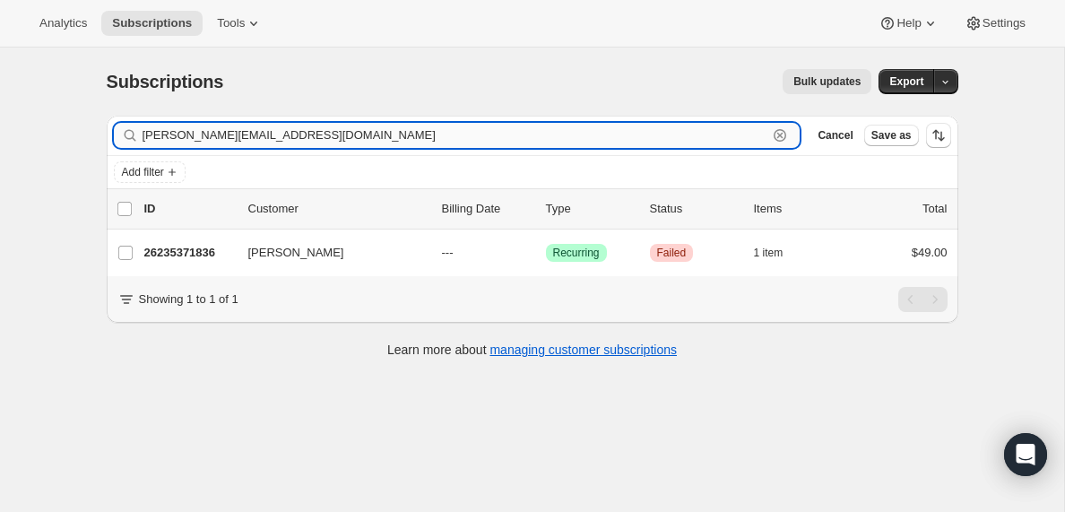
type input "[PERSON_NAME][EMAIL_ADDRESS][DOMAIN_NAME]"
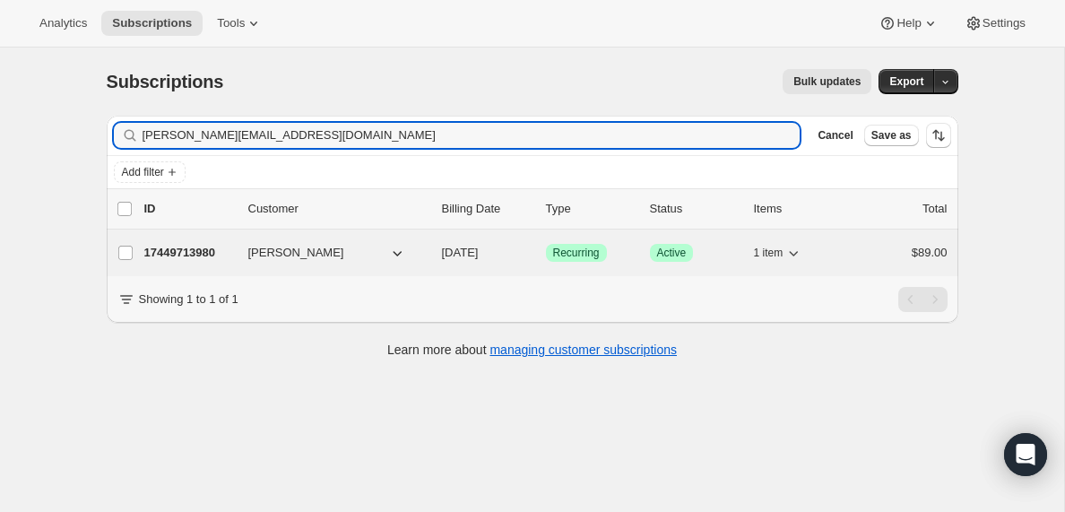
click at [189, 255] on p "17449713980" at bounding box center [189, 253] width 90 height 18
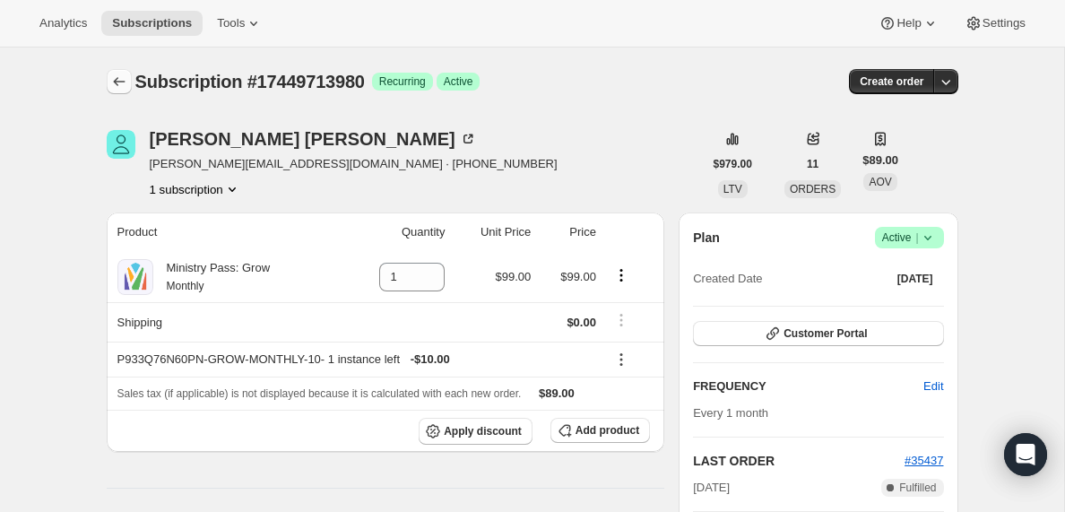
click at [119, 85] on icon "Subscriptions" at bounding box center [119, 82] width 18 height 18
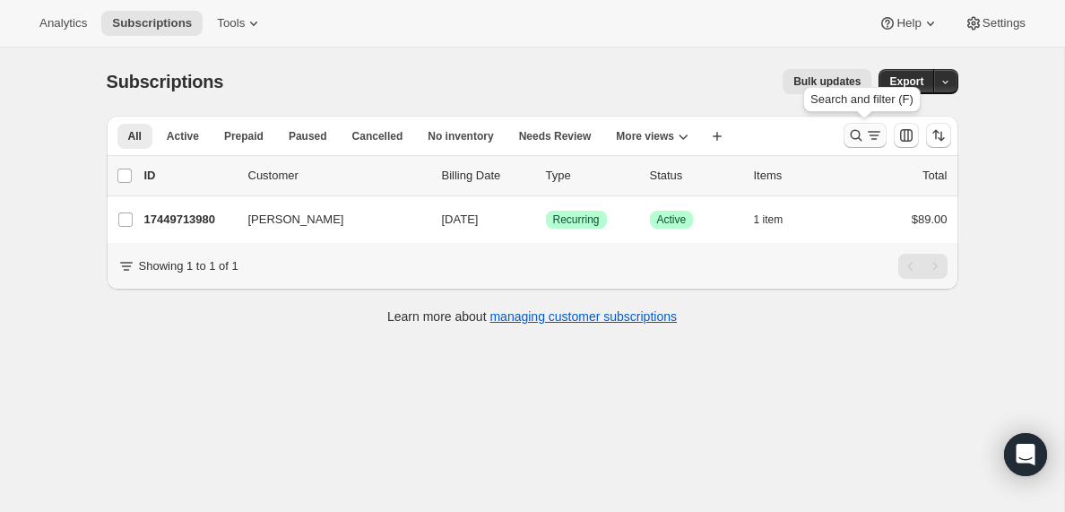
click at [869, 137] on icon "Search and filter results" at bounding box center [874, 135] width 18 height 18
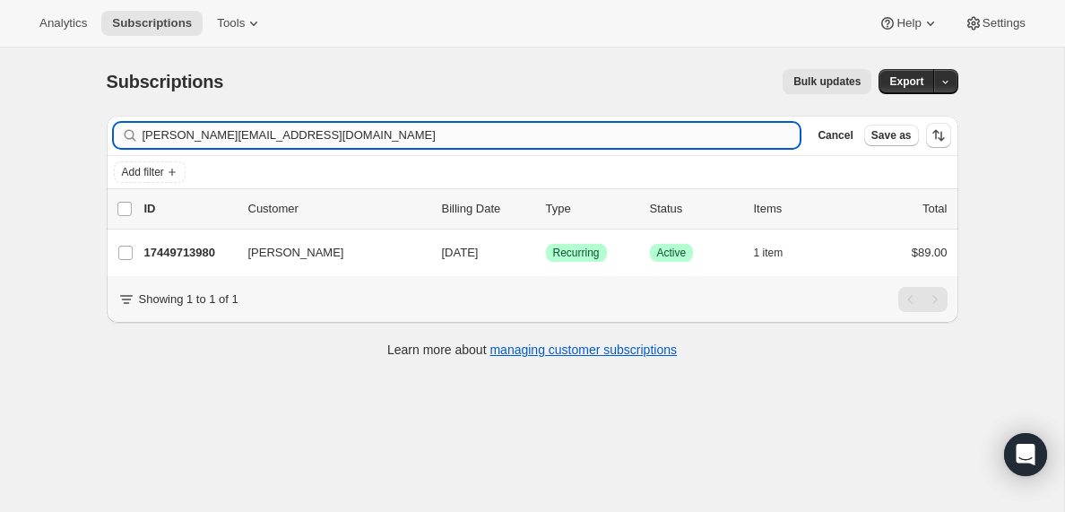
click at [263, 130] on input "[PERSON_NAME][EMAIL_ADDRESS][DOMAIN_NAME]" at bounding box center [471, 135] width 658 height 25
click at [215, 139] on input "[EMAIL_ADDRESS][DOMAIN_NAME]" at bounding box center [455, 135] width 626 height 25
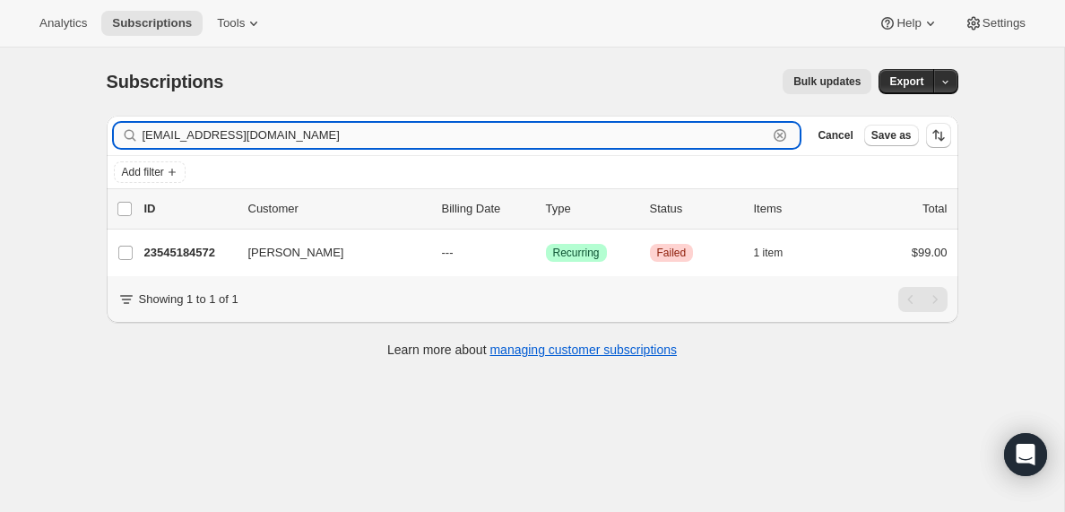
click at [215, 139] on input "[EMAIL_ADDRESS][DOMAIN_NAME]" at bounding box center [455, 135] width 626 height 25
click at [229, 137] on input "[EMAIL_ADDRESS][DOMAIN_NAME]" at bounding box center [455, 135] width 626 height 25
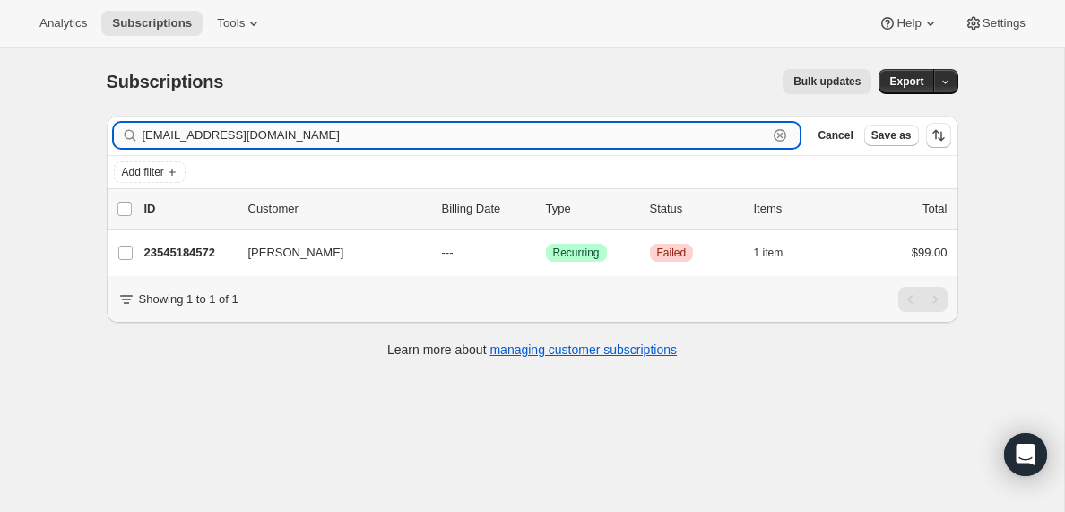
click at [229, 137] on input "[EMAIL_ADDRESS][DOMAIN_NAME]" at bounding box center [455, 135] width 626 height 25
paste input "[EMAIL_ADDRESS]"
click at [287, 135] on input "[EMAIL_ADDRESS][DOMAIN_NAME]" at bounding box center [455, 135] width 626 height 25
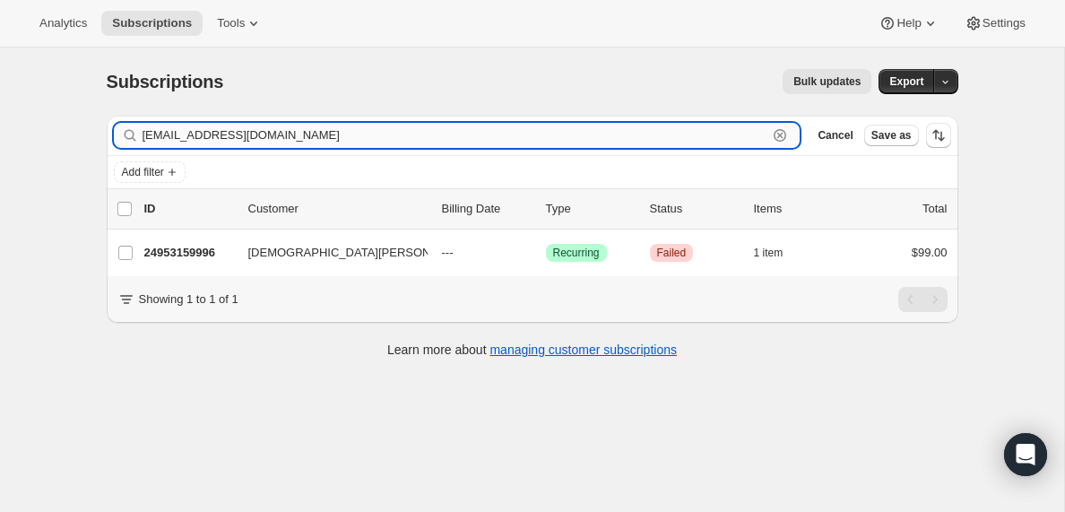
paste input "[EMAIL_ADDRESS][DOMAIN_NAME]"
click at [259, 132] on input "[EMAIL_ADDRESS][DOMAIN_NAME]" at bounding box center [455, 135] width 626 height 25
paste input "[EMAIL_ADDRESS][DOMAIN_NAME]"
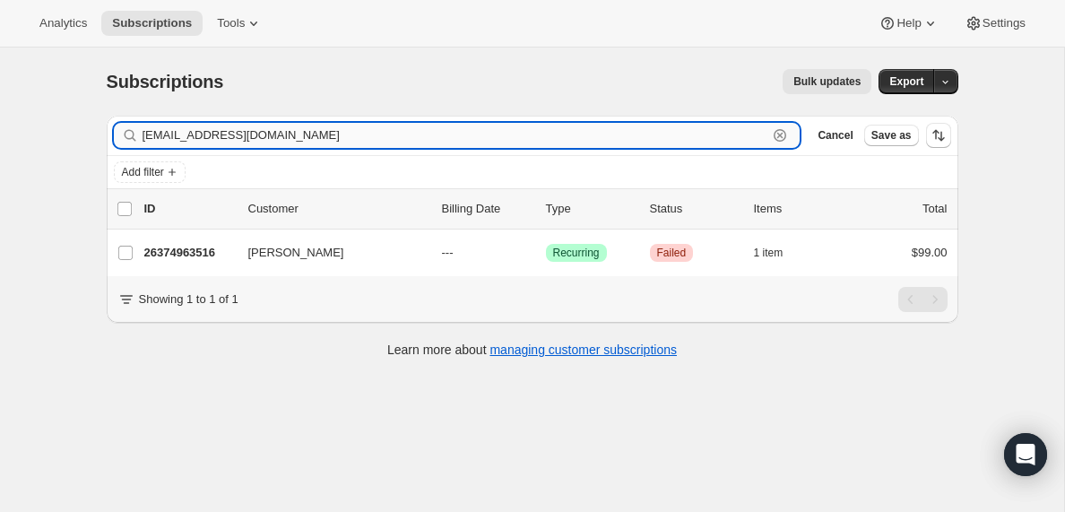
type input "[EMAIL_ADDRESS][DOMAIN_NAME]"
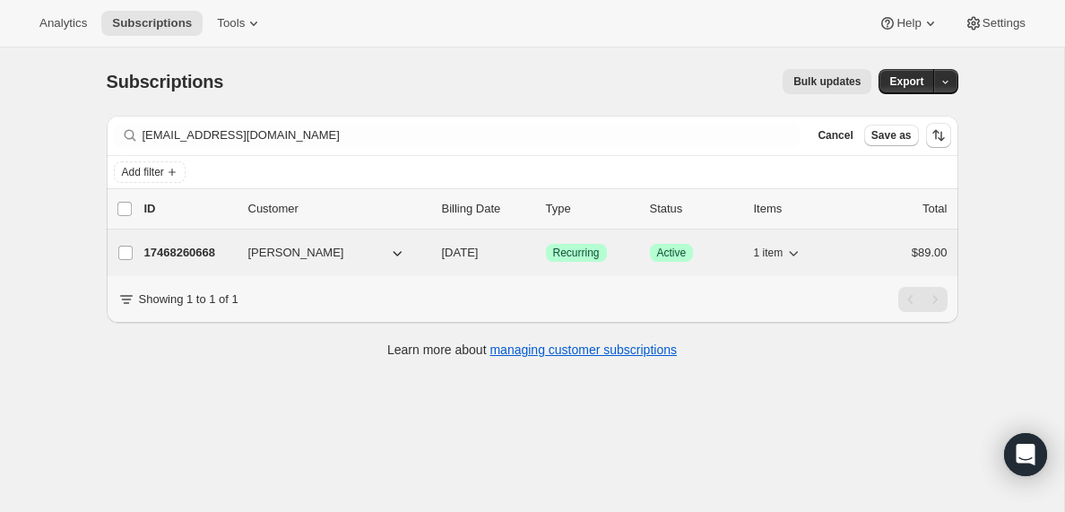
click at [207, 255] on p "17468260668" at bounding box center [189, 253] width 90 height 18
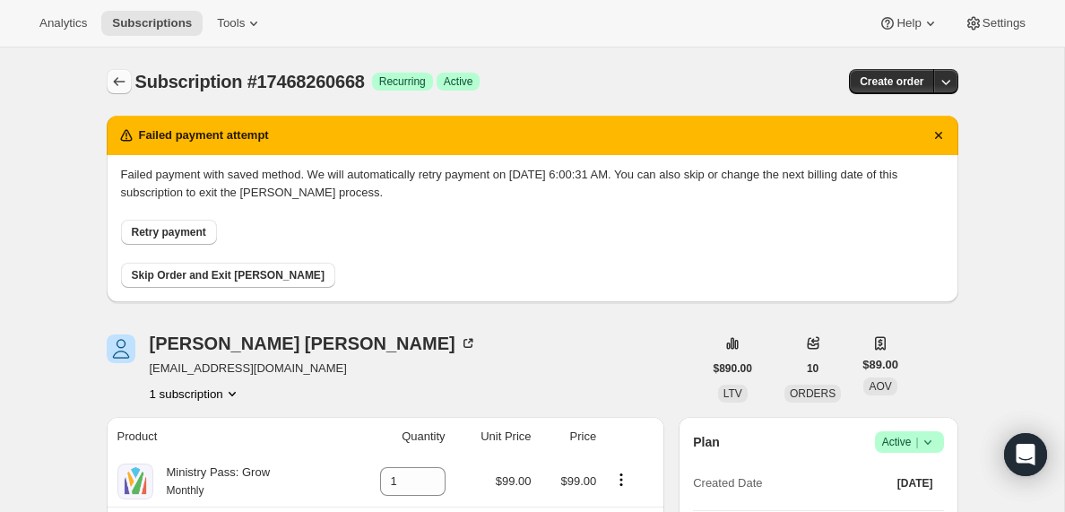
click at [118, 82] on icon "Subscriptions" at bounding box center [119, 82] width 18 height 18
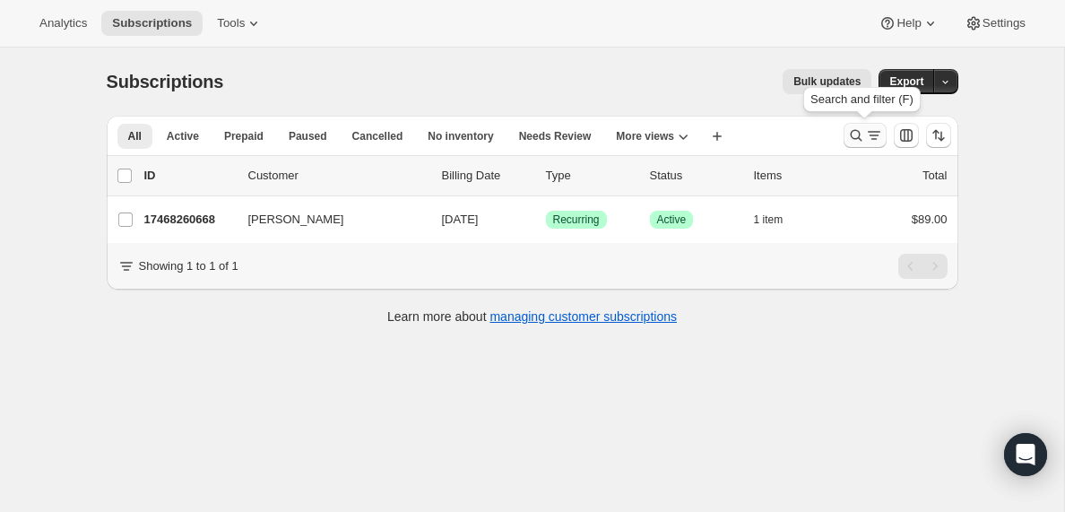
click at [863, 136] on icon "Search and filter results" at bounding box center [856, 135] width 18 height 18
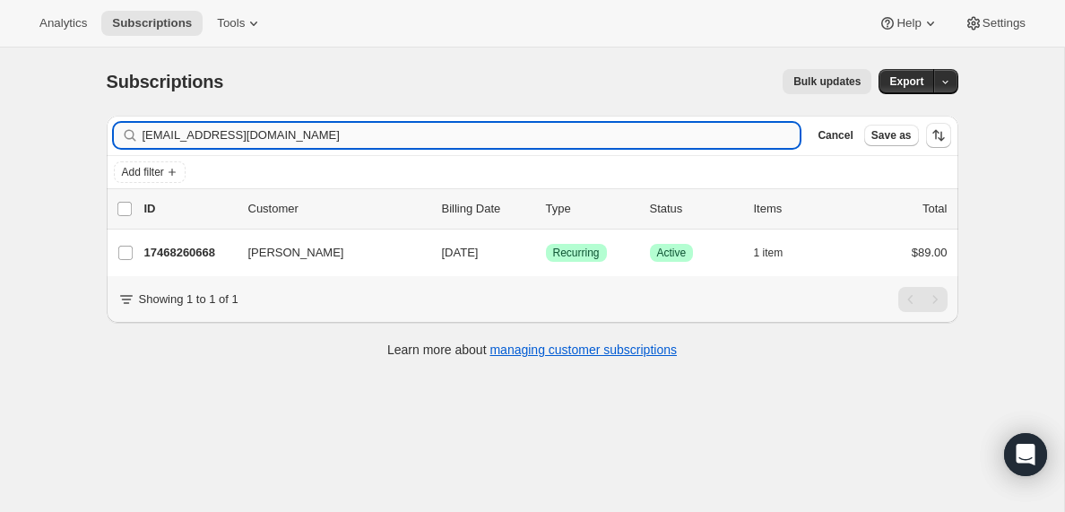
click at [196, 139] on input "[EMAIL_ADDRESS][DOMAIN_NAME]" at bounding box center [471, 135] width 658 height 25
type input "[EMAIL_ADDRESS][DOMAIN_NAME]"
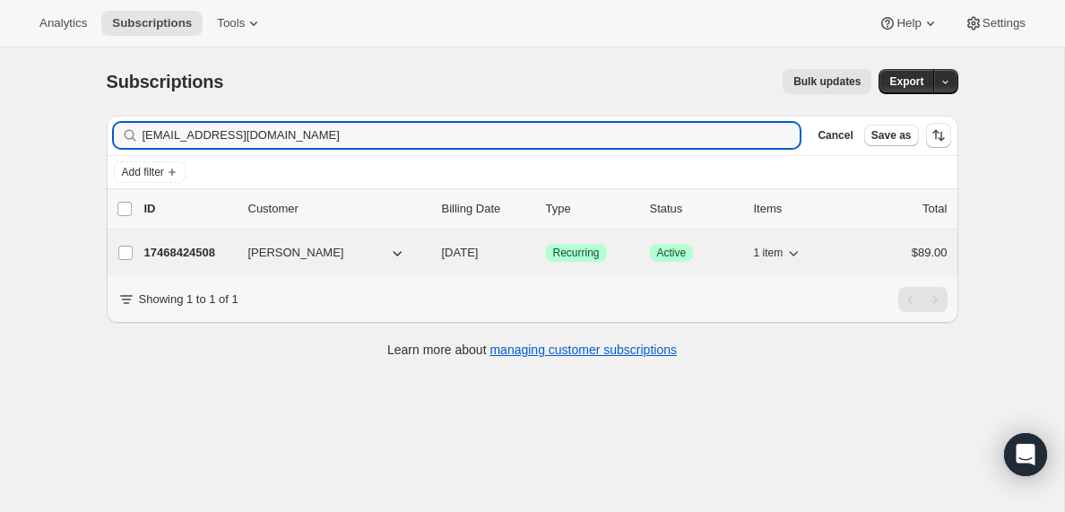
click at [180, 253] on p "17468424508" at bounding box center [189, 253] width 90 height 18
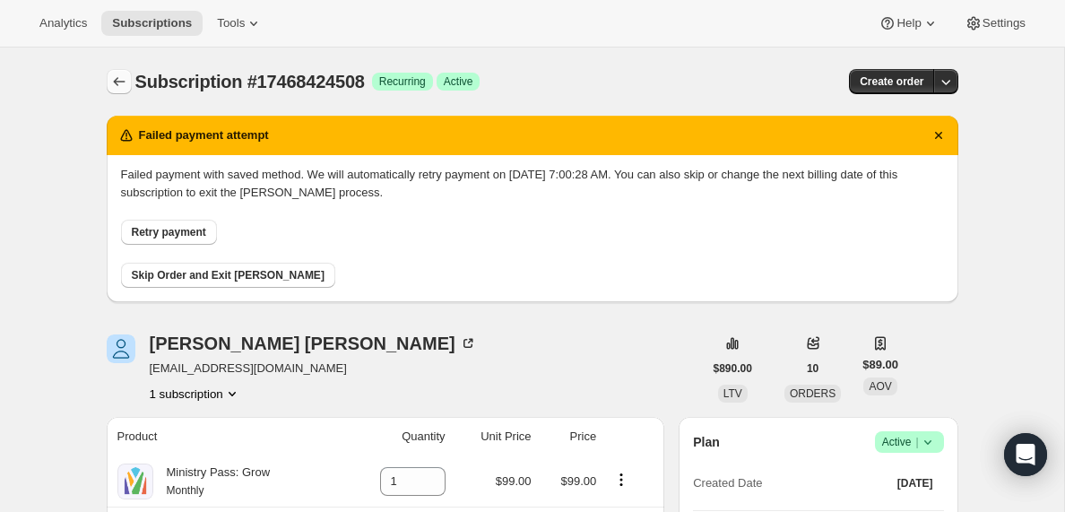
click at [120, 83] on icon "Subscriptions" at bounding box center [119, 82] width 18 height 18
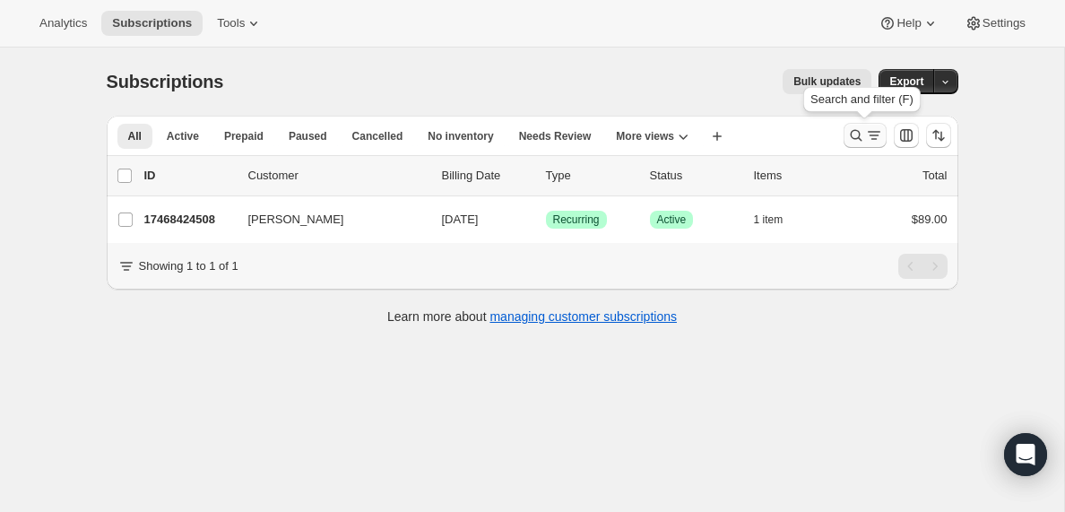
click at [865, 136] on icon "Search and filter results" at bounding box center [874, 135] width 18 height 18
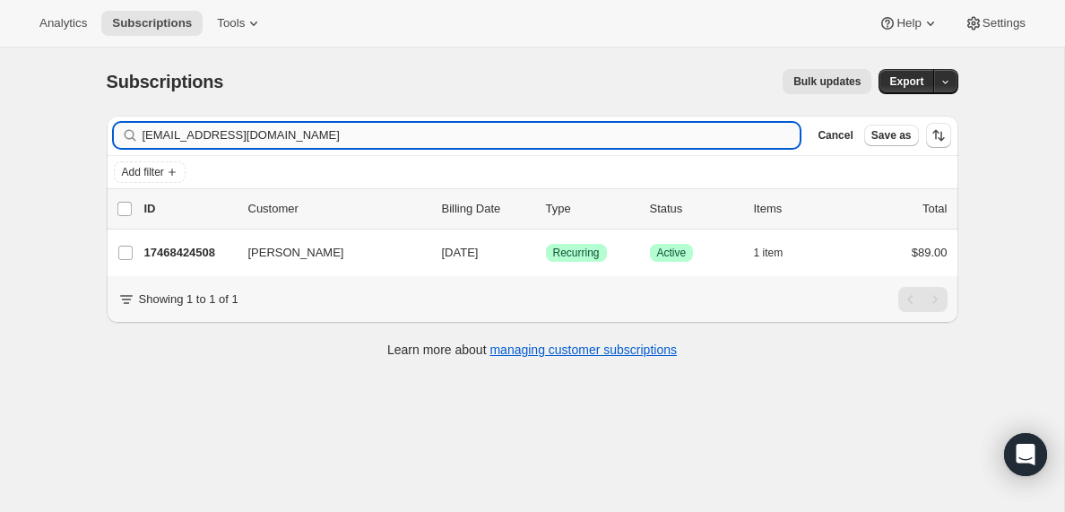
click at [169, 140] on input "[EMAIL_ADDRESS][DOMAIN_NAME]" at bounding box center [471, 135] width 658 height 25
type input "[EMAIL_ADDRESS][DOMAIN_NAME]"
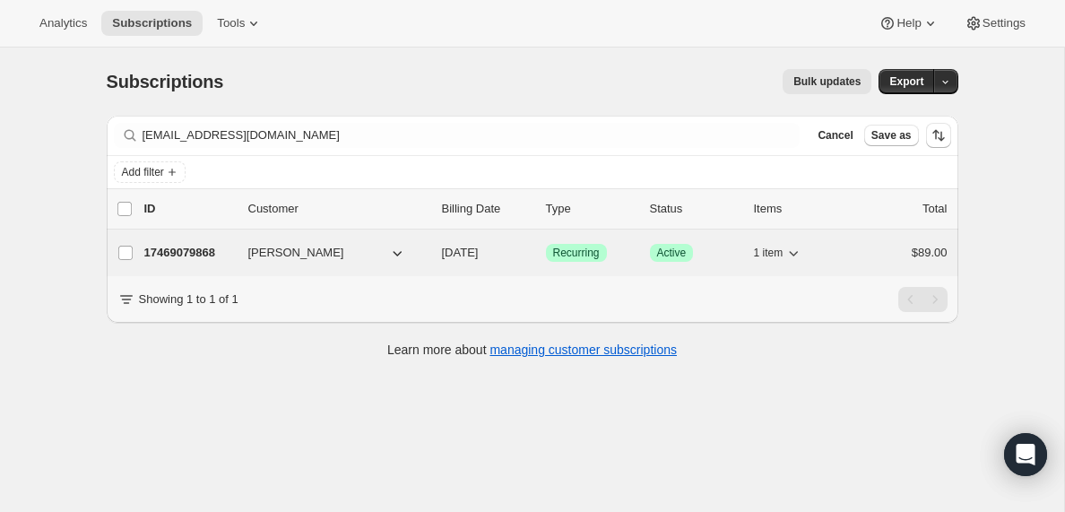
click at [185, 255] on p "17469079868" at bounding box center [189, 253] width 90 height 18
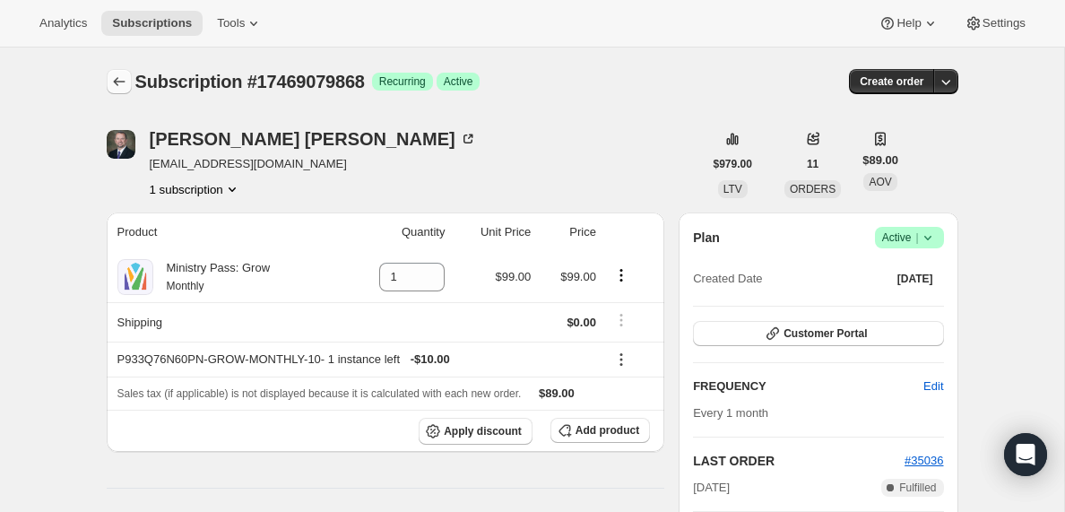
click at [125, 78] on icon "Subscriptions" at bounding box center [119, 82] width 18 height 18
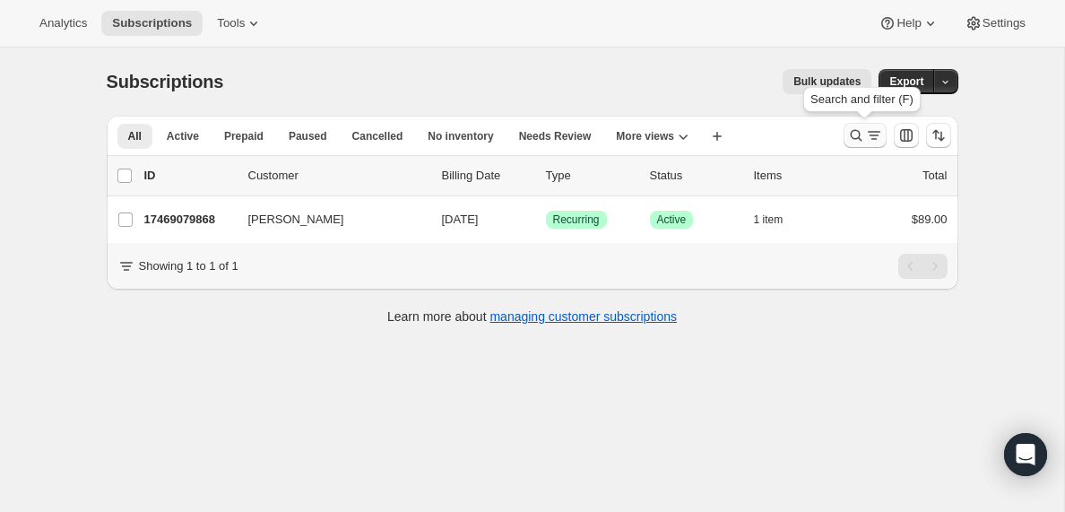
click at [867, 139] on icon "Search and filter results" at bounding box center [874, 135] width 18 height 18
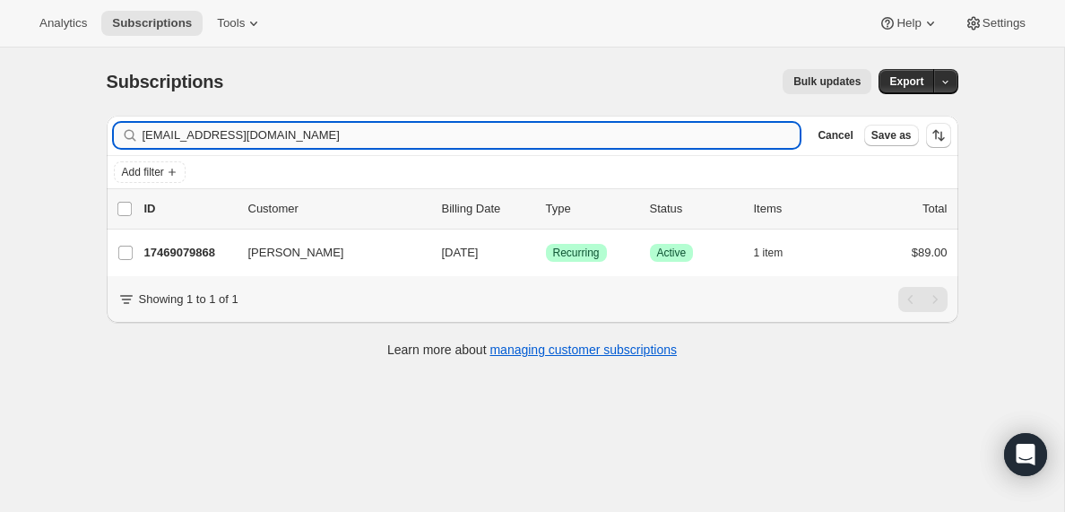
click at [300, 134] on input "[EMAIL_ADDRESS][DOMAIN_NAME]" at bounding box center [471, 135] width 658 height 25
type input "[EMAIL_ADDRESS][DOMAIN_NAME]"
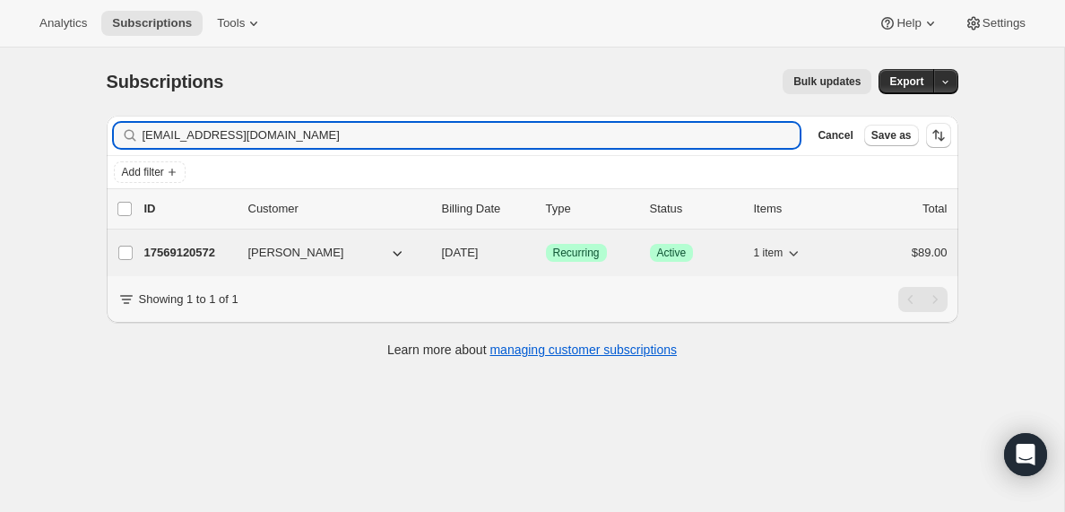
click at [198, 251] on p "17569120572" at bounding box center [189, 253] width 90 height 18
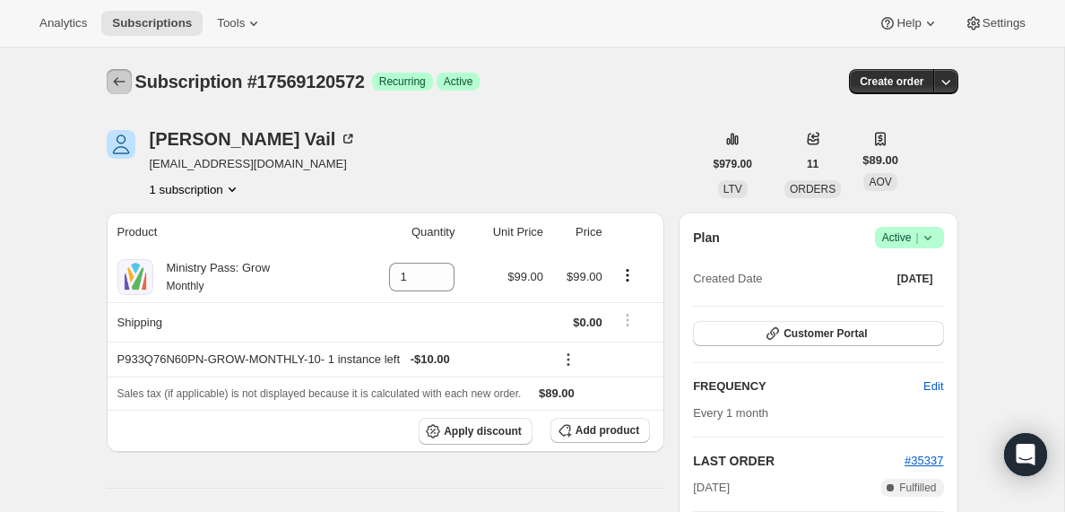
click at [117, 82] on icon "Subscriptions" at bounding box center [119, 82] width 18 height 18
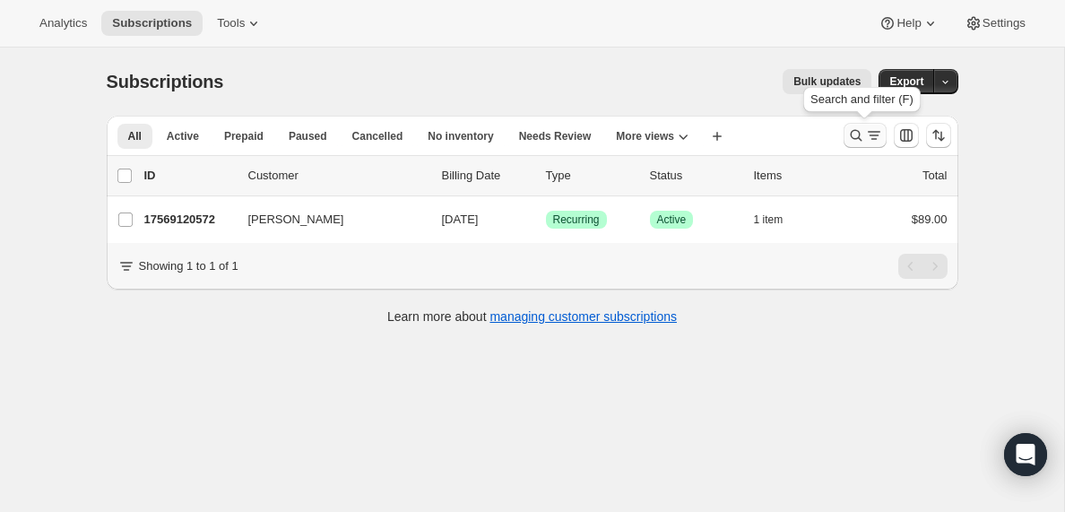
click at [863, 136] on icon "Search and filter results" at bounding box center [856, 135] width 18 height 18
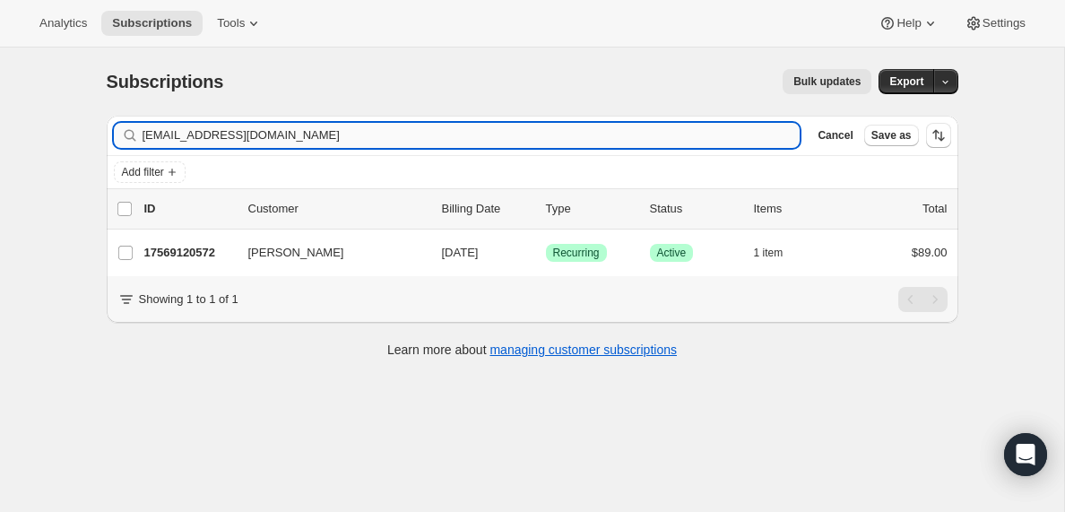
click at [264, 140] on input "[EMAIL_ADDRESS][DOMAIN_NAME]" at bounding box center [471, 135] width 658 height 25
type input "[EMAIL_ADDRESS][DOMAIN_NAME]"
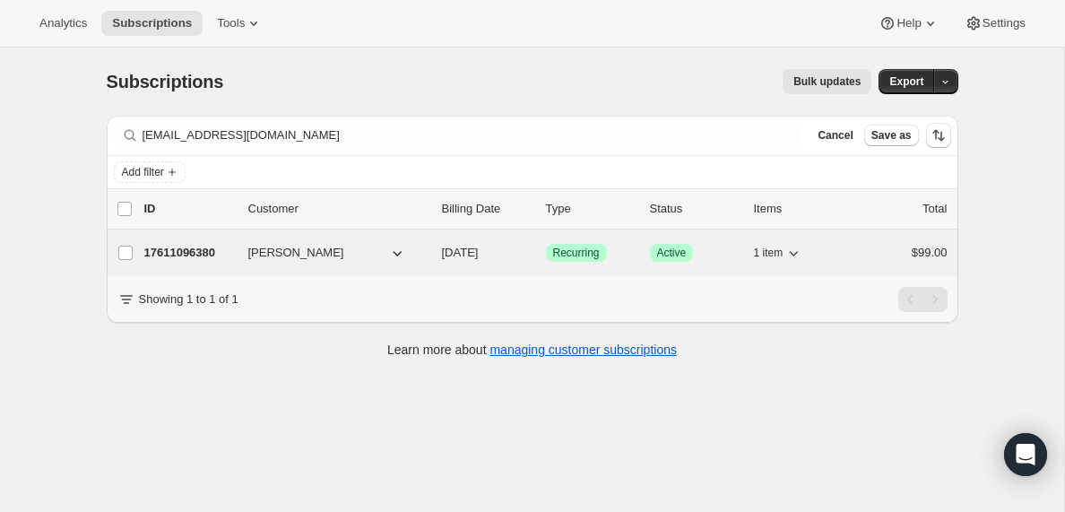
click at [199, 256] on p "17611096380" at bounding box center [189, 253] width 90 height 18
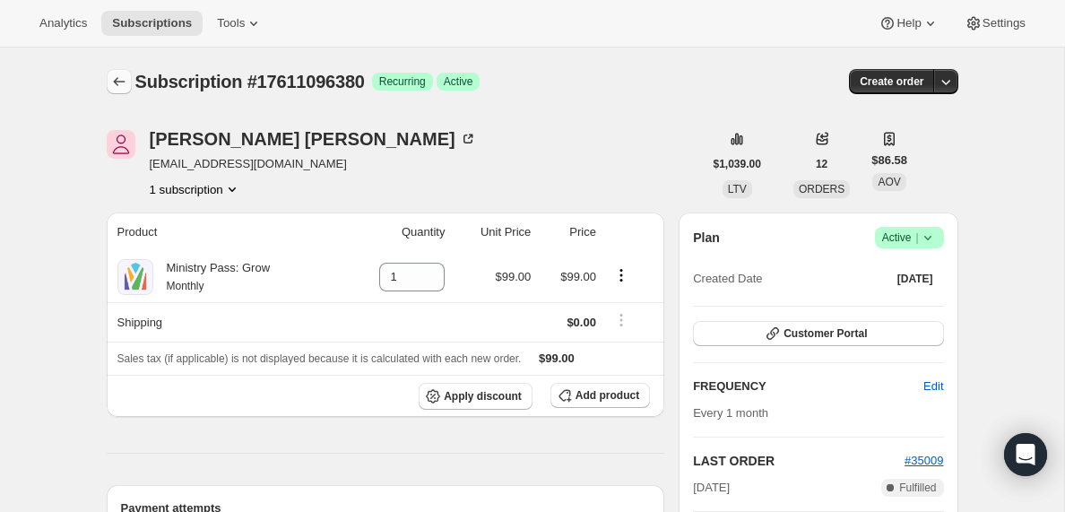
click at [114, 76] on icon "Subscriptions" at bounding box center [119, 82] width 18 height 18
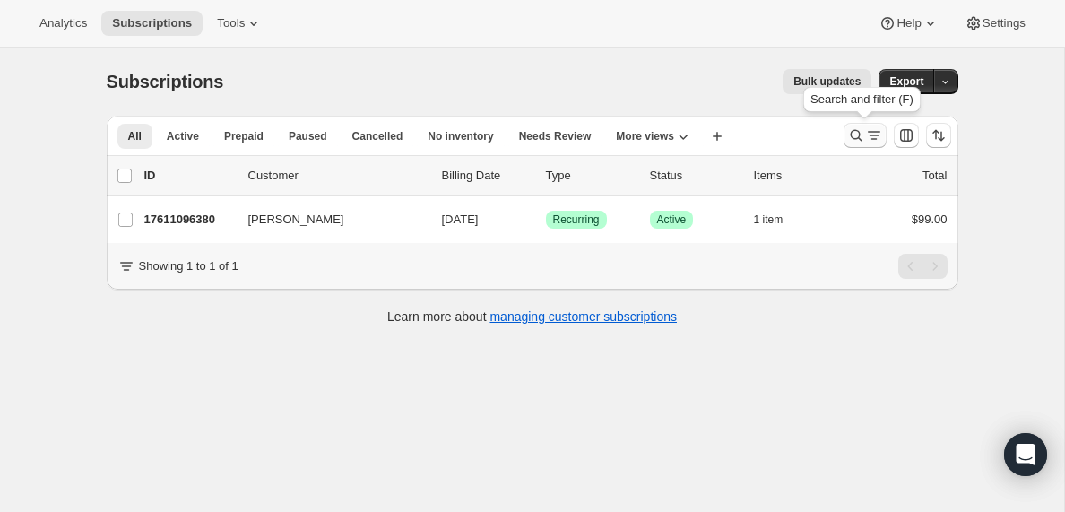
click at [875, 133] on icon "Search and filter results" at bounding box center [874, 135] width 18 height 18
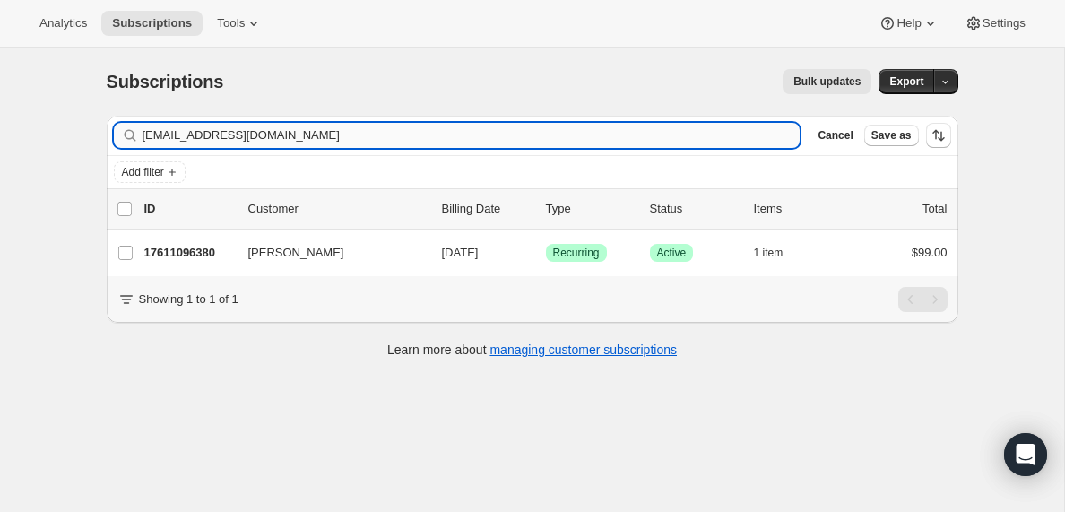
click at [357, 136] on input "[EMAIL_ADDRESS][DOMAIN_NAME]" at bounding box center [471, 135] width 658 height 25
type input "[EMAIL_ADDRESS][DOMAIN_NAME]"
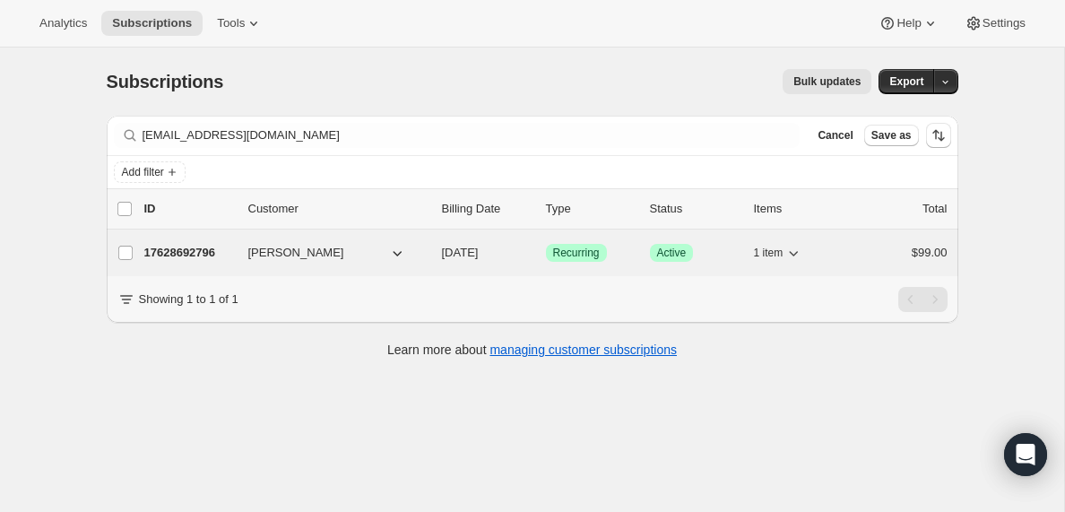
click at [190, 250] on p "17628692796" at bounding box center [189, 253] width 90 height 18
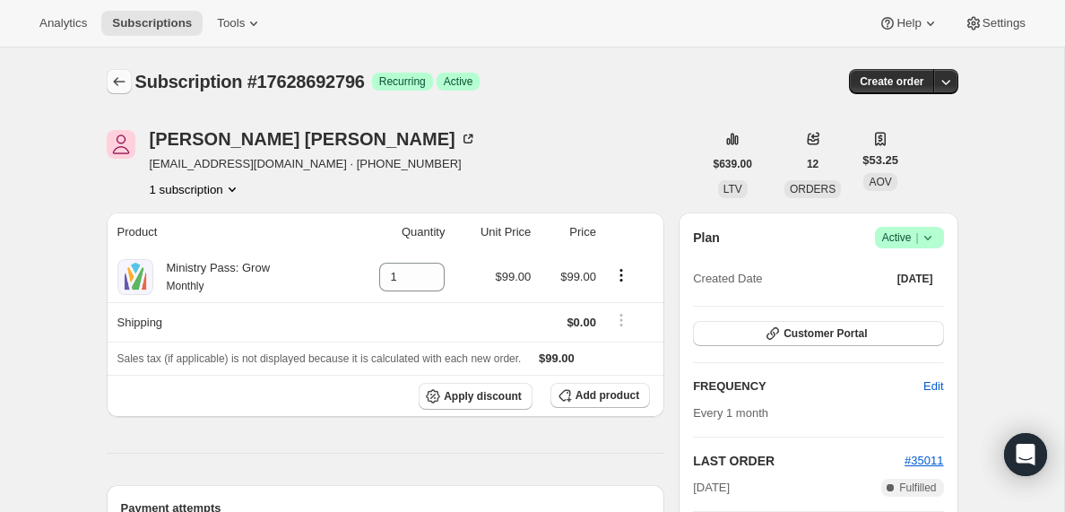
click at [114, 77] on icon "Subscriptions" at bounding box center [119, 82] width 18 height 18
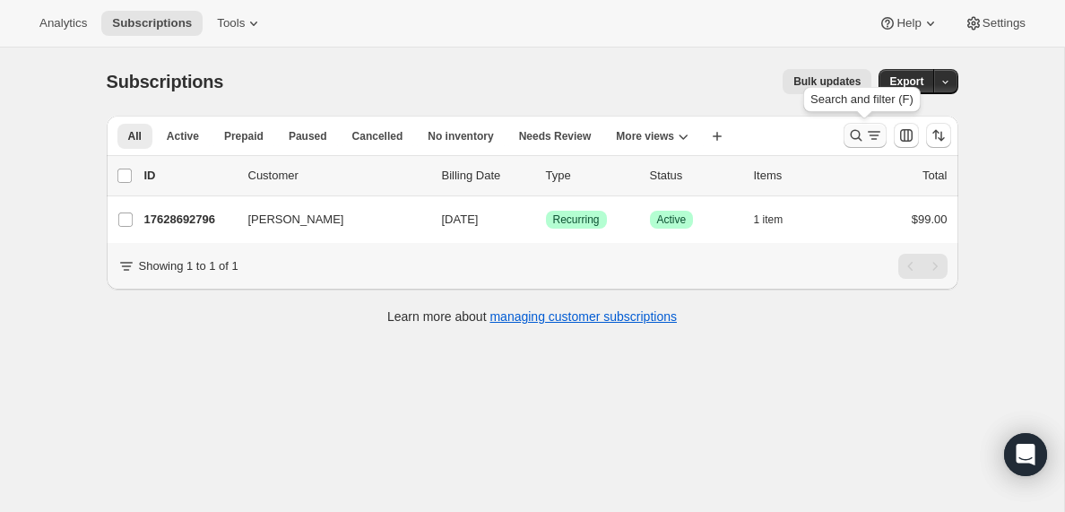
click at [859, 136] on icon "Search and filter results" at bounding box center [856, 135] width 18 height 18
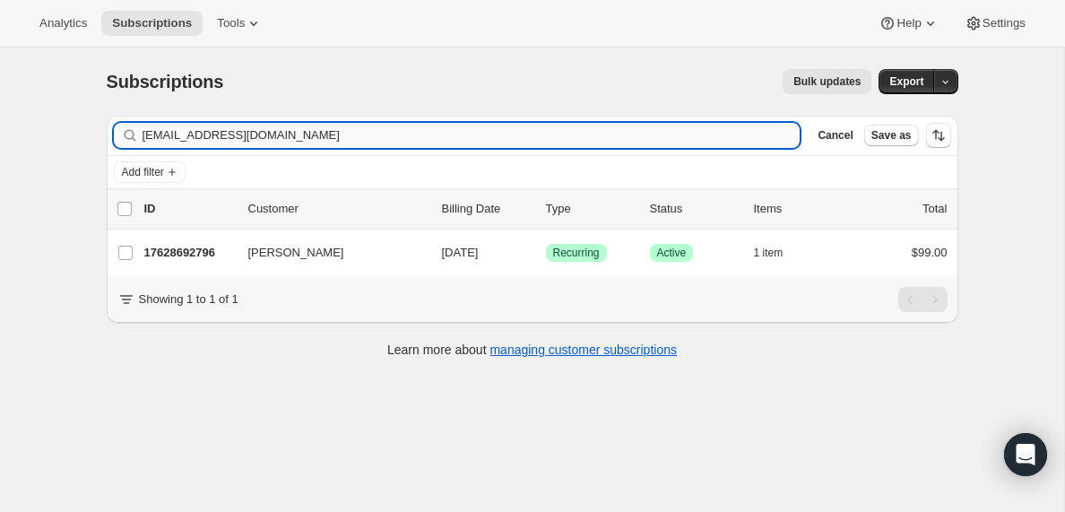
click at [169, 133] on input "[EMAIL_ADDRESS][DOMAIN_NAME]" at bounding box center [471, 135] width 658 height 25
type input "[PERSON_NAME][EMAIL_ADDRESS][DOMAIN_NAME]"
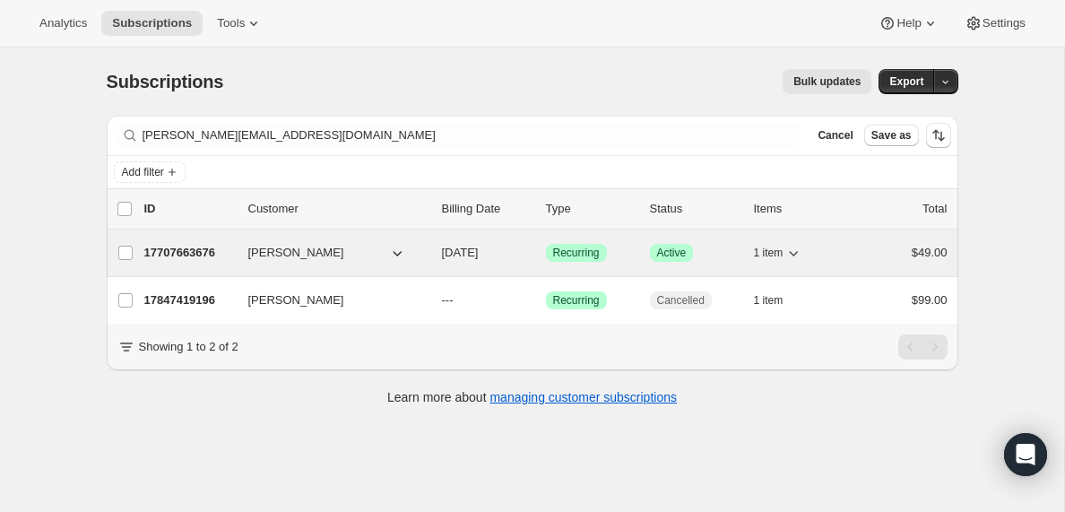
click at [180, 254] on p "17707663676" at bounding box center [189, 253] width 90 height 18
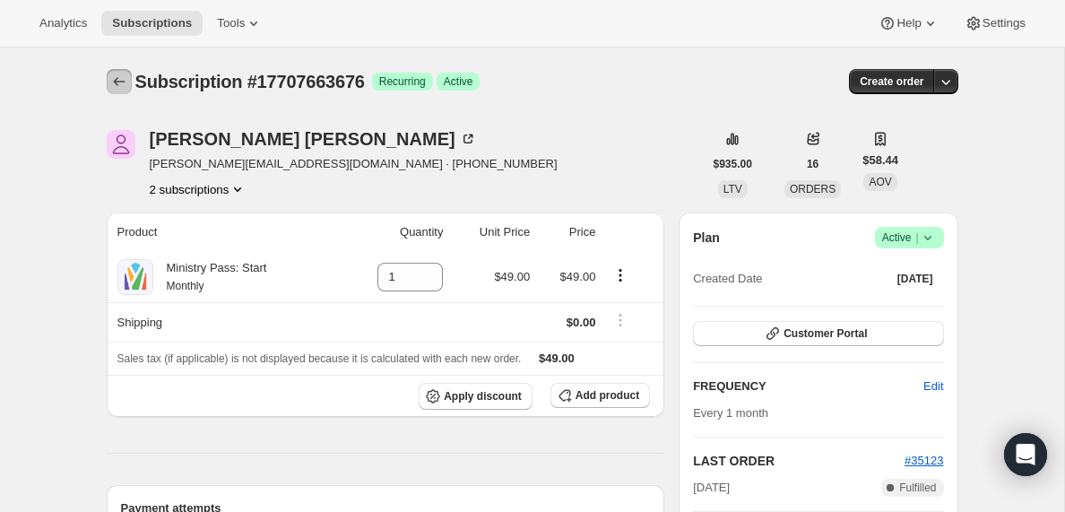
click at [110, 80] on icon "Subscriptions" at bounding box center [119, 82] width 18 height 18
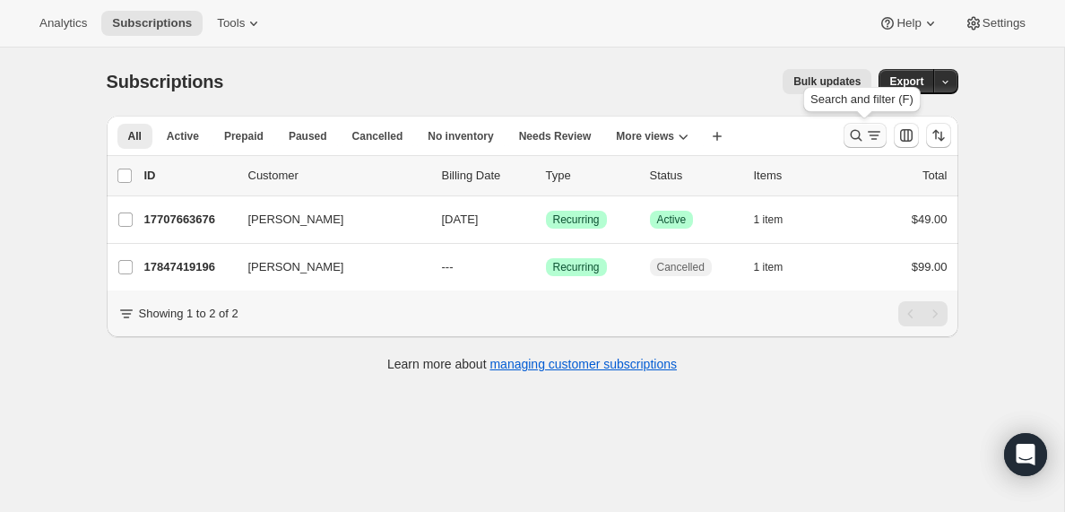
click at [868, 136] on icon "Search and filter results" at bounding box center [874, 135] width 18 height 18
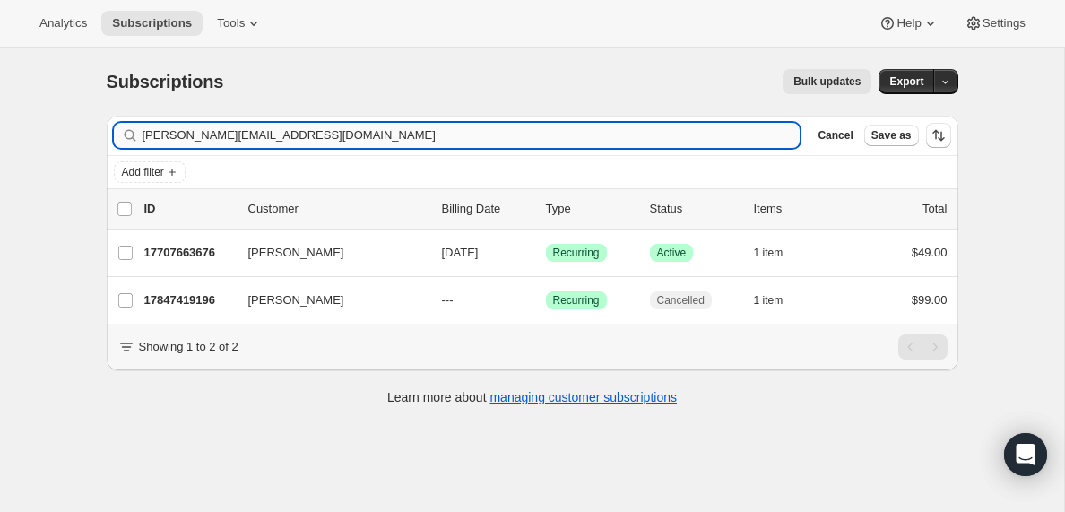
click at [319, 134] on input "[PERSON_NAME][EMAIL_ADDRESS][DOMAIN_NAME]" at bounding box center [471, 135] width 658 height 25
type input "[EMAIL_ADDRESS][DOMAIN_NAME]"
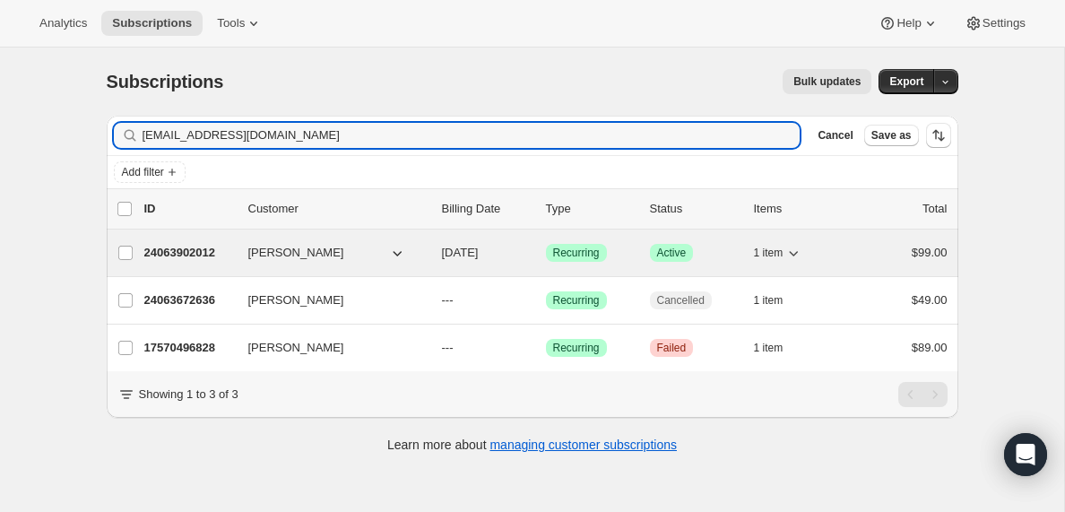
click at [194, 250] on p "24063902012" at bounding box center [189, 253] width 90 height 18
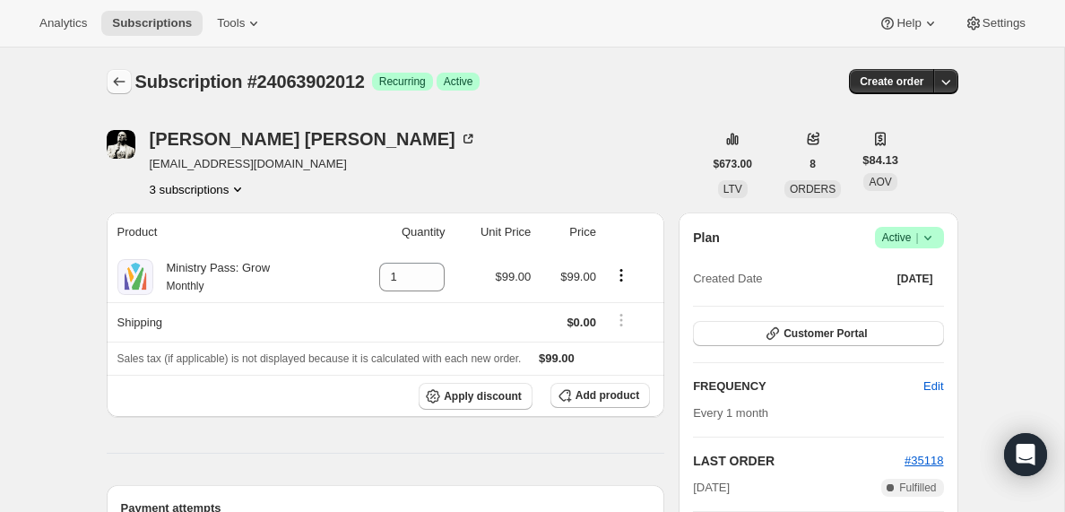
click at [117, 78] on icon "Subscriptions" at bounding box center [119, 82] width 18 height 18
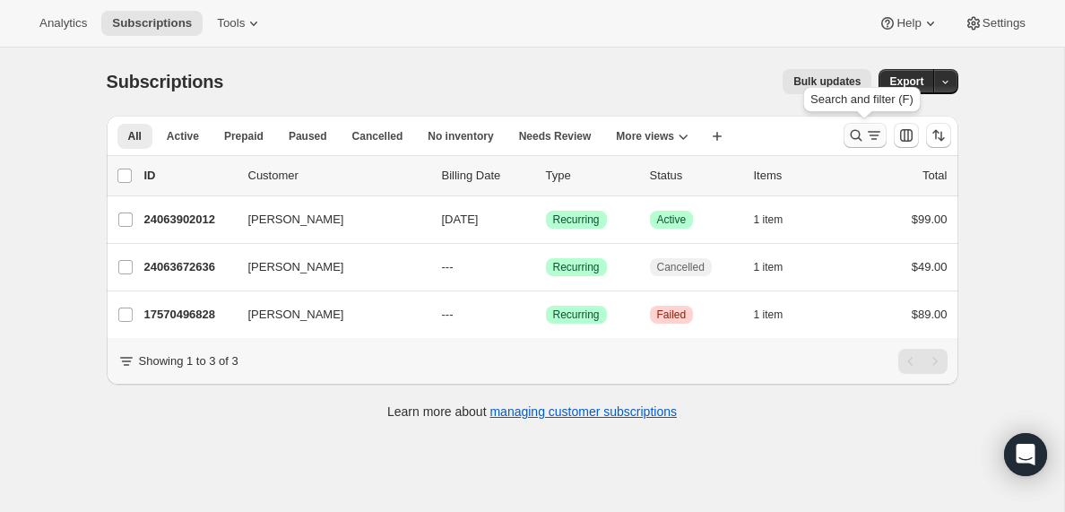
click at [876, 139] on icon "Search and filter results" at bounding box center [874, 135] width 18 height 18
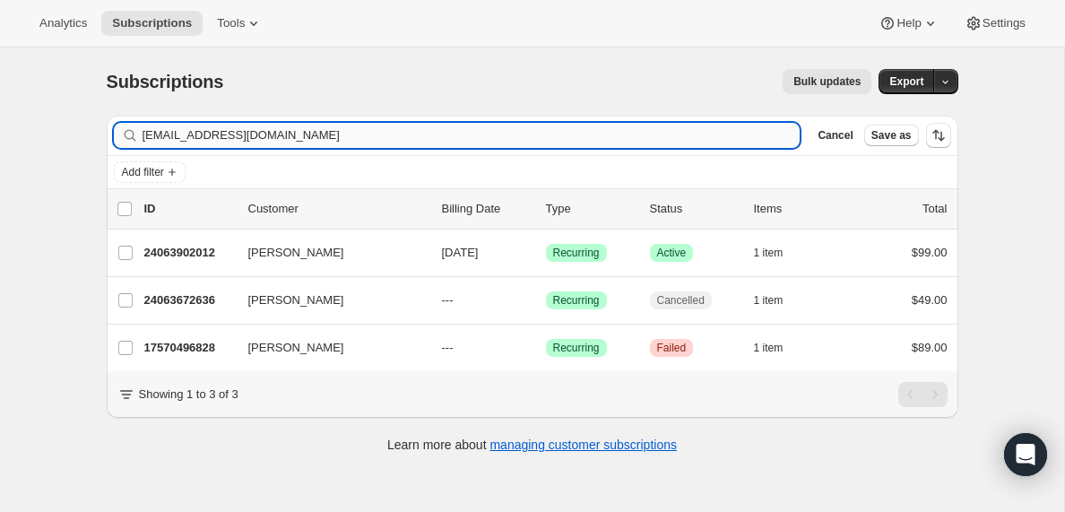
click at [241, 135] on input "[EMAIL_ADDRESS][DOMAIN_NAME]" at bounding box center [471, 135] width 658 height 25
type input "[EMAIL_ADDRESS][DOMAIN_NAME]"
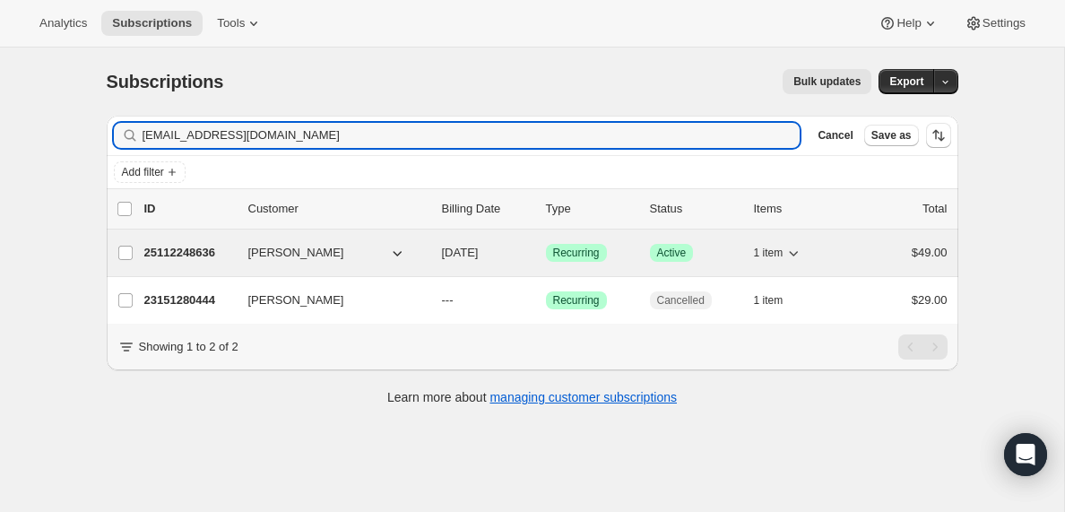
click at [186, 253] on p "25112248636" at bounding box center [189, 253] width 90 height 18
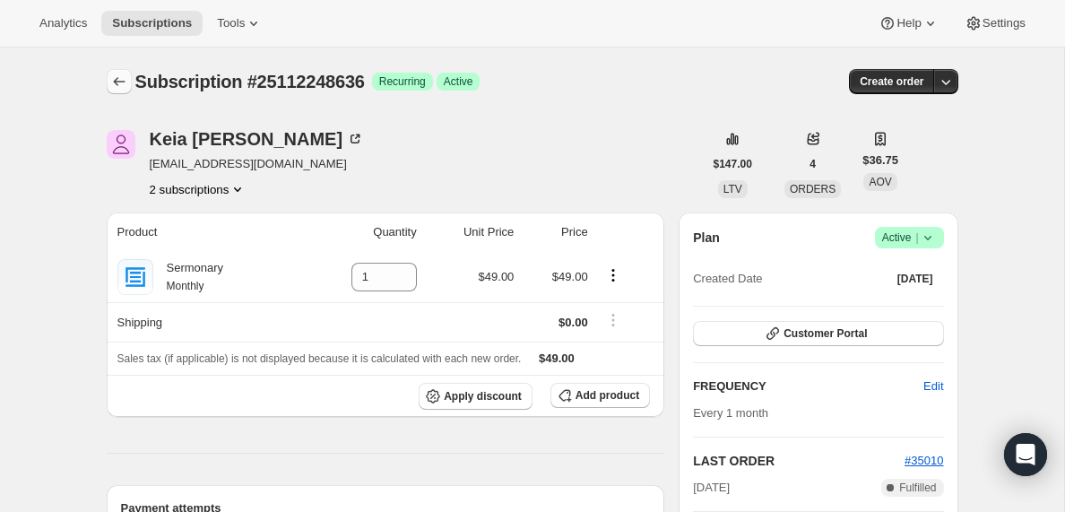
click at [120, 82] on icon "Subscriptions" at bounding box center [119, 82] width 18 height 18
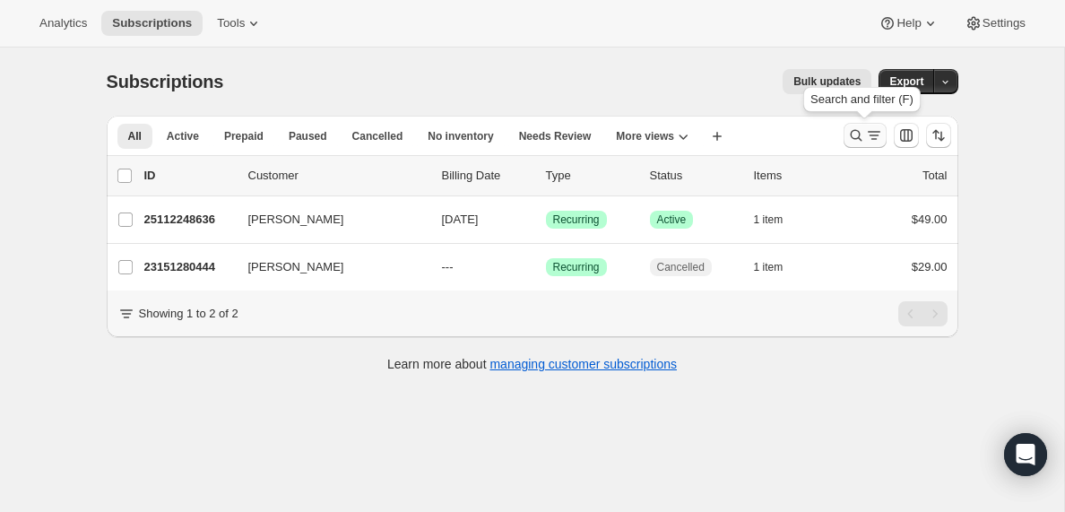
click at [870, 134] on icon "Search and filter results" at bounding box center [874, 135] width 18 height 18
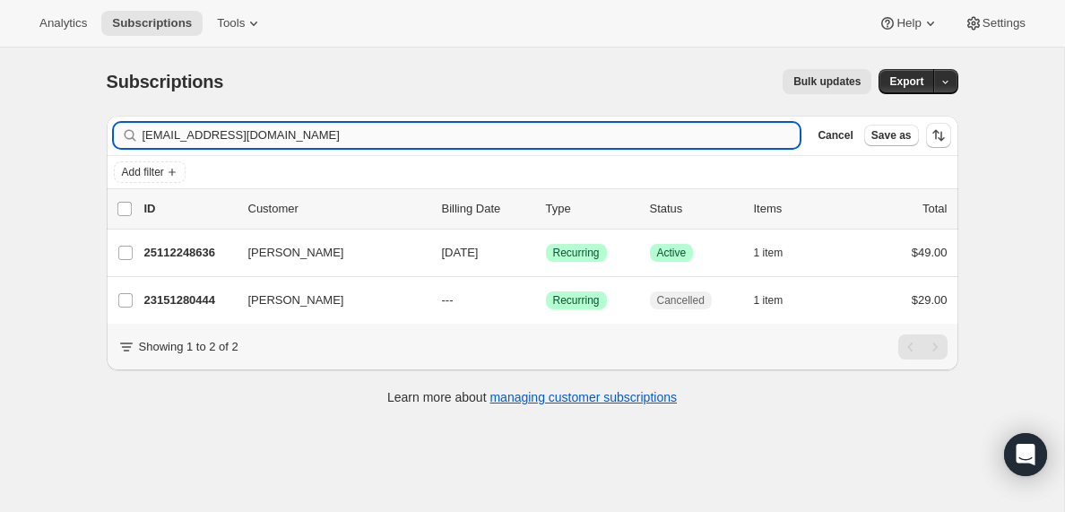
click at [281, 136] on input "[EMAIL_ADDRESS][DOMAIN_NAME]" at bounding box center [471, 135] width 658 height 25
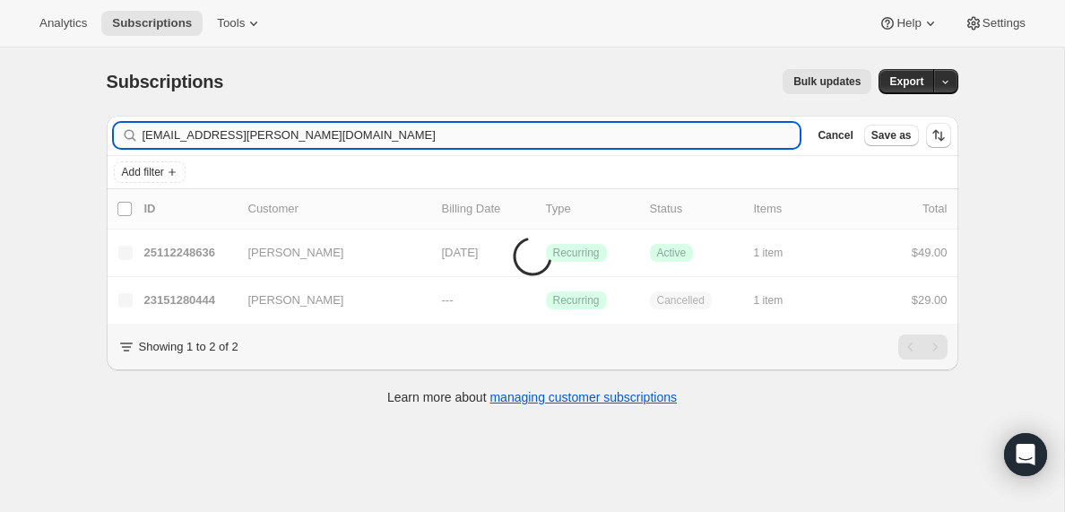
type input "[EMAIL_ADDRESS][PERSON_NAME][DOMAIN_NAME]"
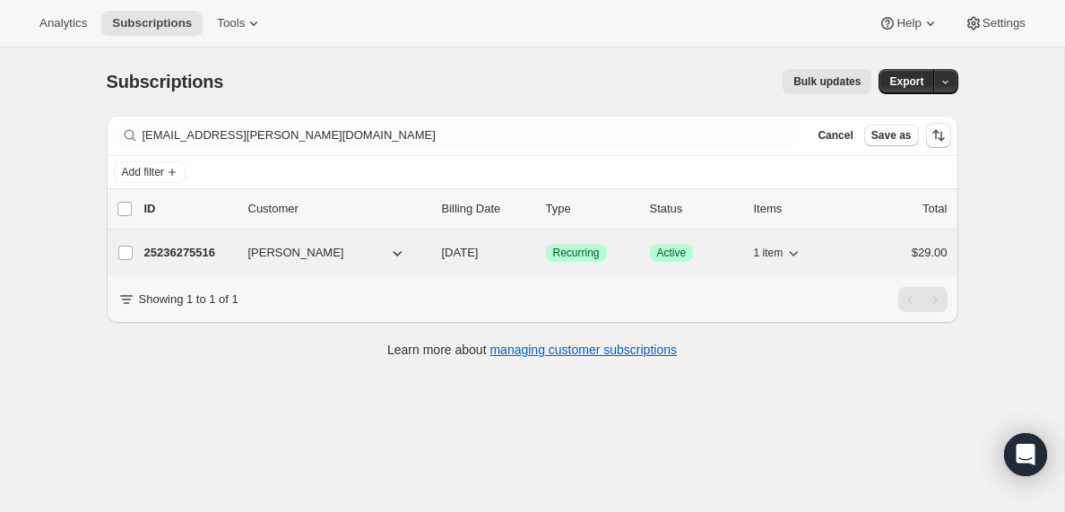
click at [186, 255] on p "25236275516" at bounding box center [189, 253] width 90 height 18
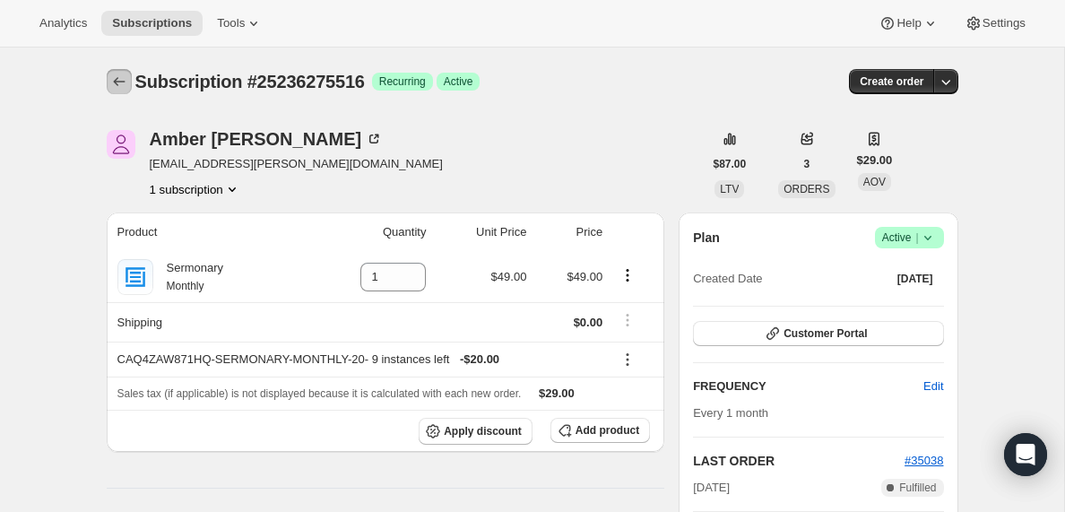
click at [119, 88] on icon "Subscriptions" at bounding box center [119, 82] width 18 height 18
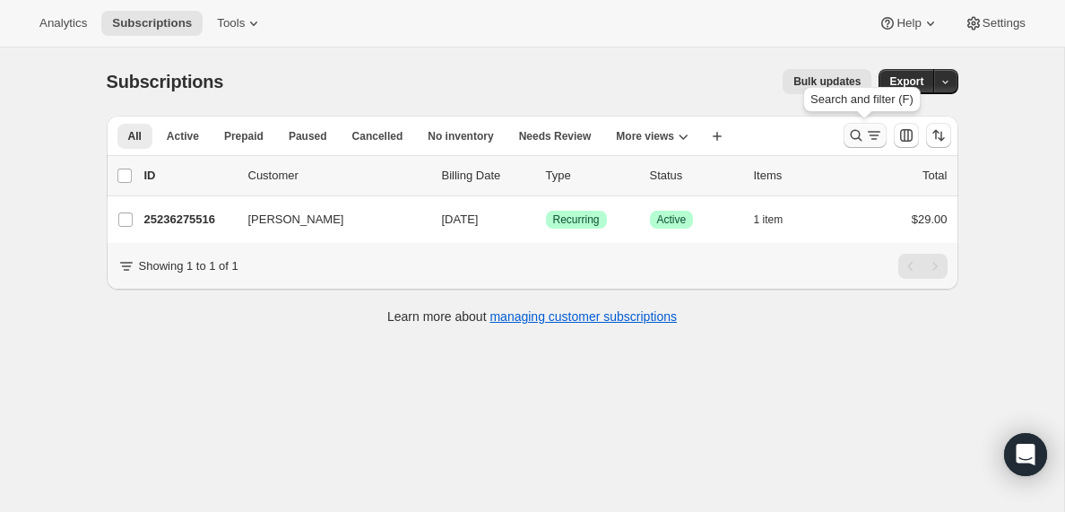
click at [873, 134] on icon "Search and filter results" at bounding box center [874, 135] width 18 height 18
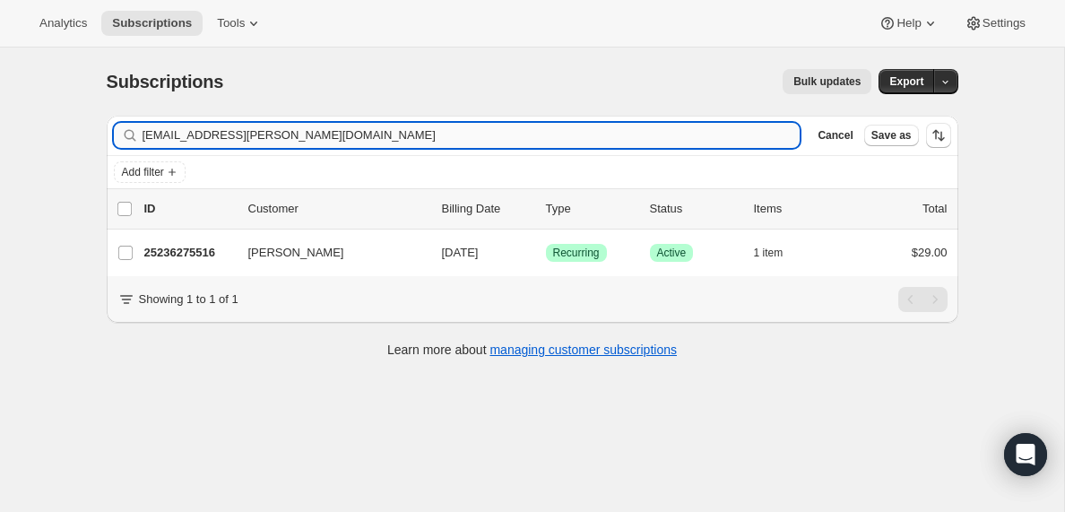
click at [303, 142] on input "[EMAIL_ADDRESS][PERSON_NAME][DOMAIN_NAME]" at bounding box center [471, 135] width 658 height 25
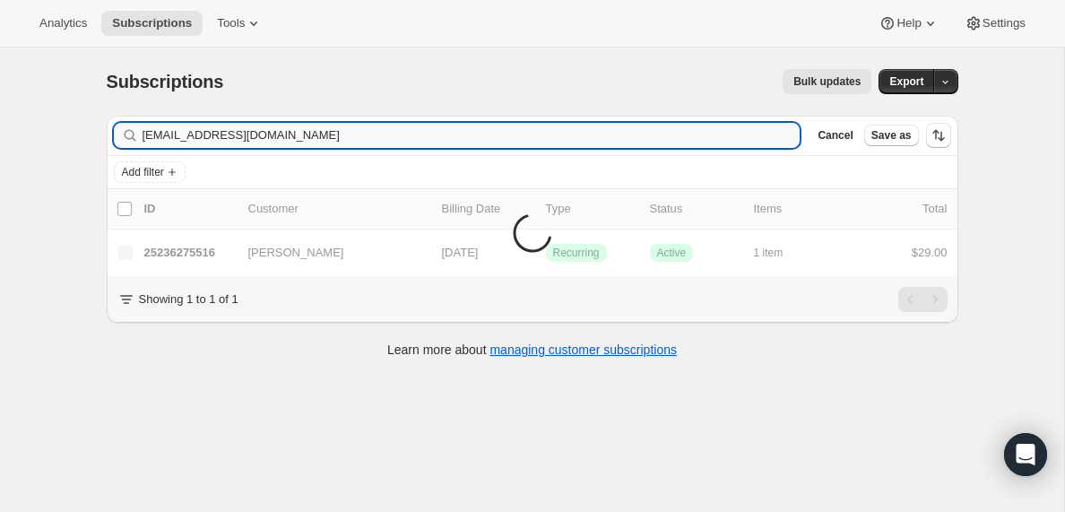
type input "[EMAIL_ADDRESS][DOMAIN_NAME]"
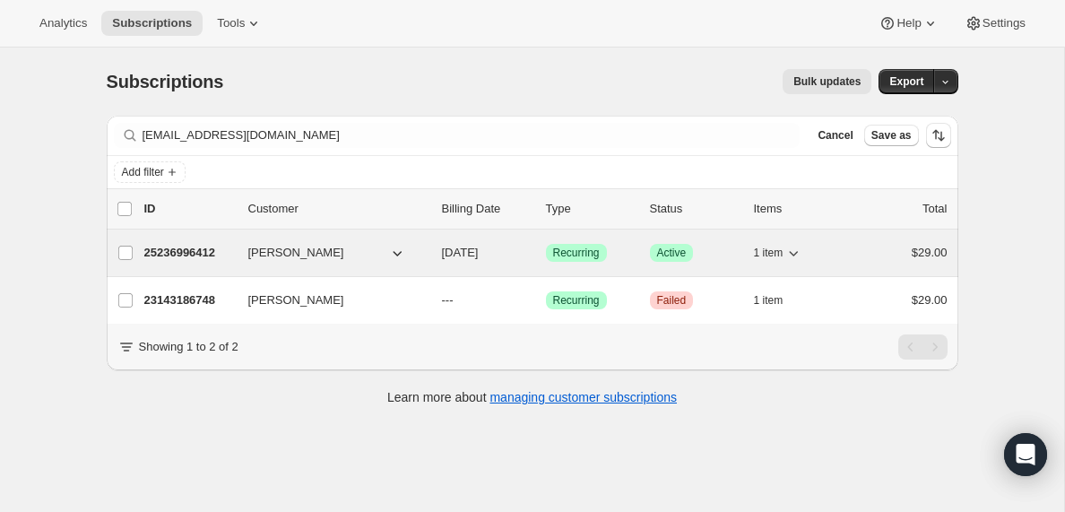
click at [200, 254] on p "25236996412" at bounding box center [189, 253] width 90 height 18
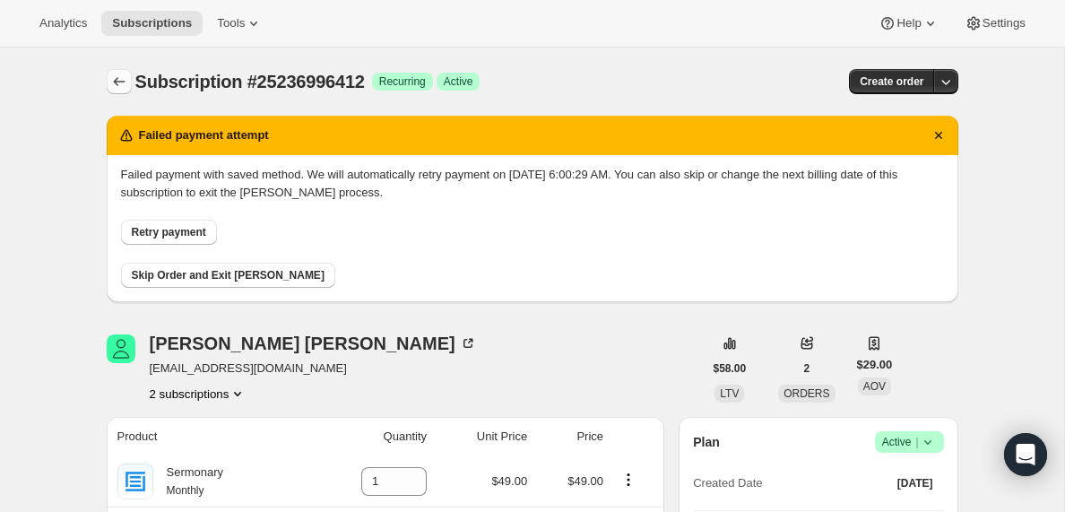
click at [114, 81] on icon "Subscriptions" at bounding box center [119, 81] width 12 height 9
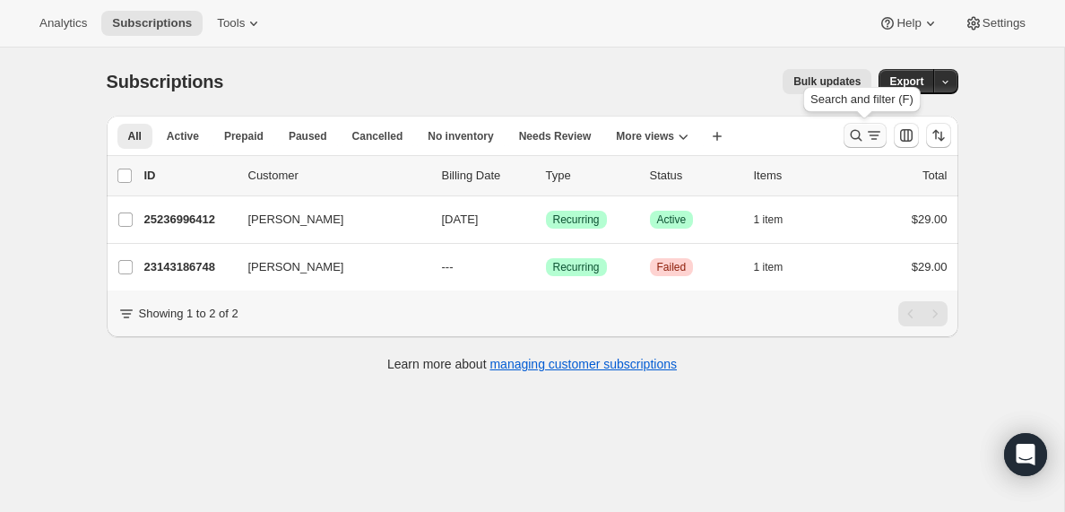
click at [868, 140] on icon "Search and filter results" at bounding box center [874, 135] width 18 height 18
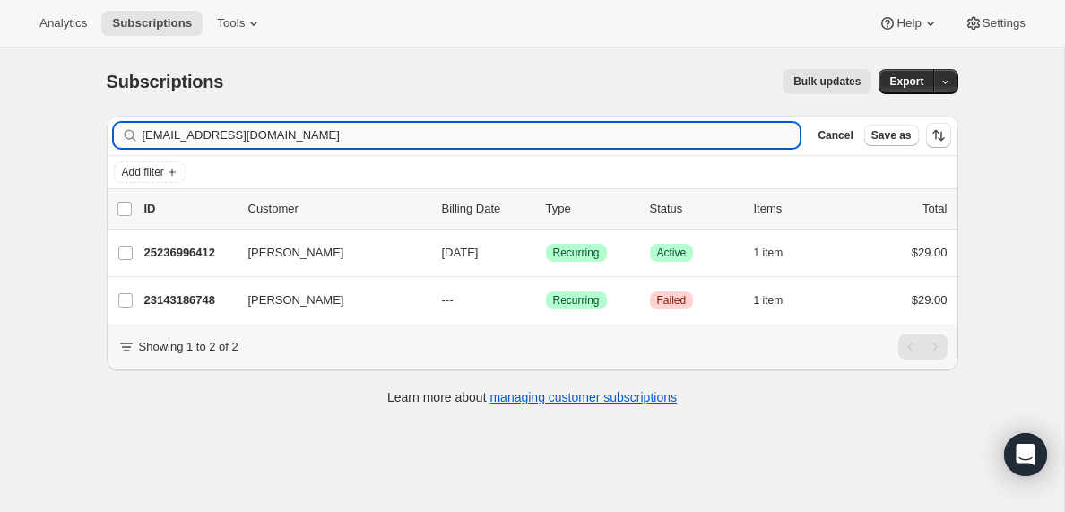
click at [298, 131] on input "[EMAIL_ADDRESS][DOMAIN_NAME]" at bounding box center [471, 135] width 658 height 25
type input "[EMAIL_ADDRESS][DOMAIN_NAME]"
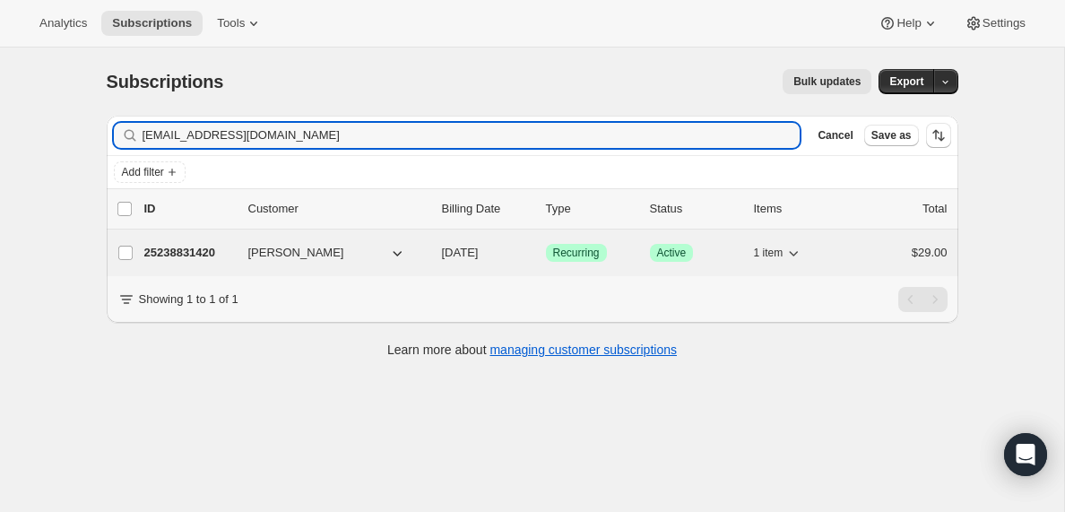
click at [192, 254] on p "25238831420" at bounding box center [189, 253] width 90 height 18
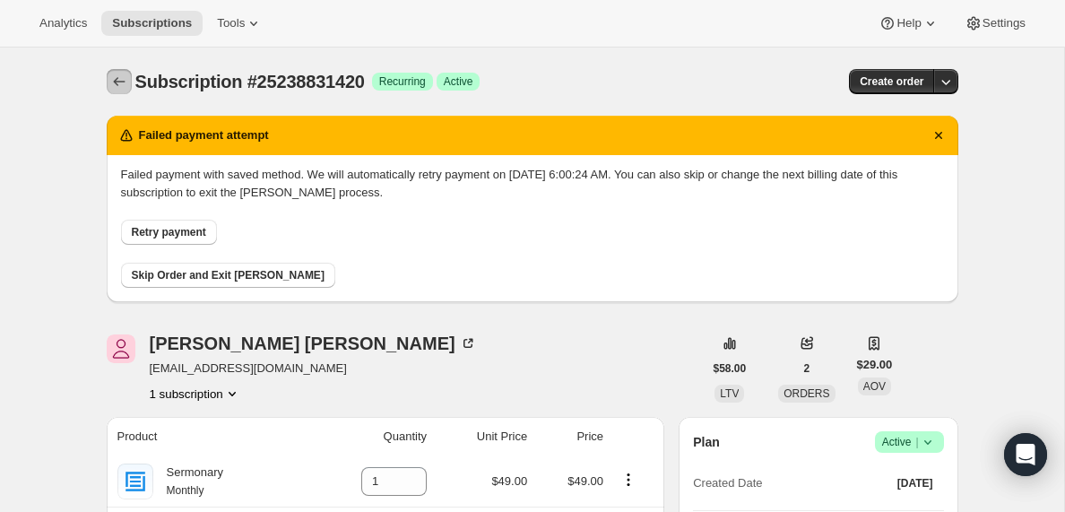
click at [120, 77] on icon "Subscriptions" at bounding box center [119, 82] width 18 height 18
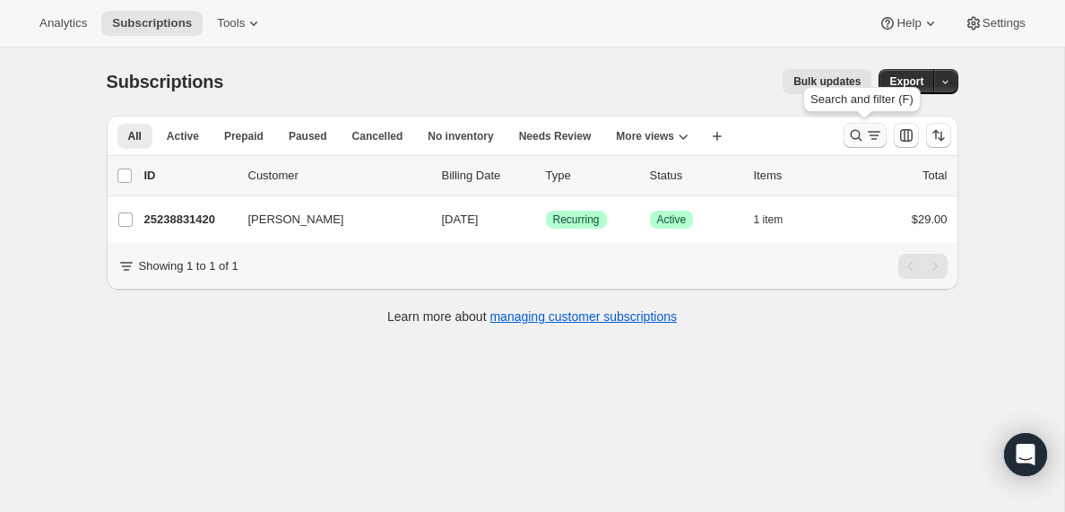
click at [876, 138] on icon "Search and filter results" at bounding box center [874, 135] width 18 height 18
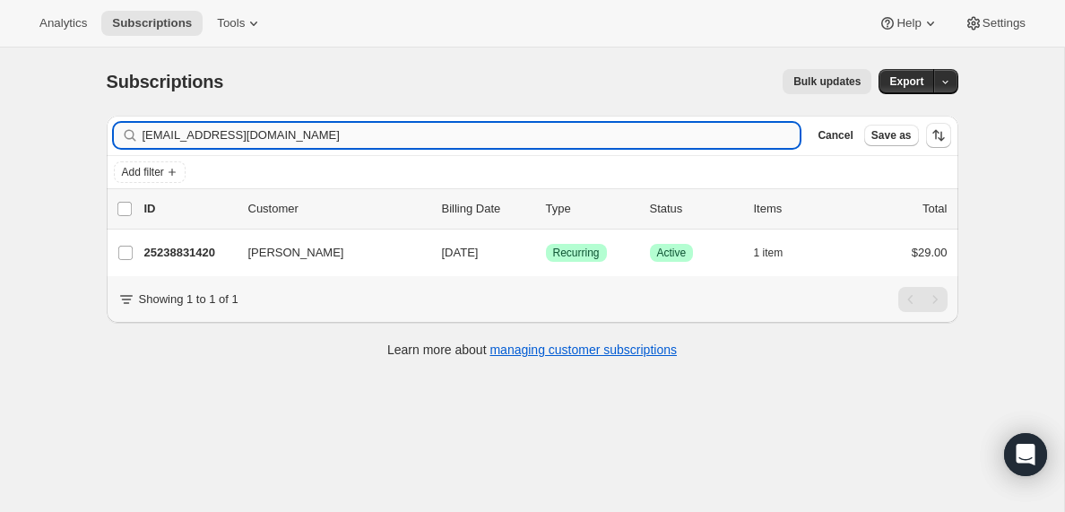
click at [367, 137] on input "[EMAIL_ADDRESS][DOMAIN_NAME]" at bounding box center [471, 135] width 658 height 25
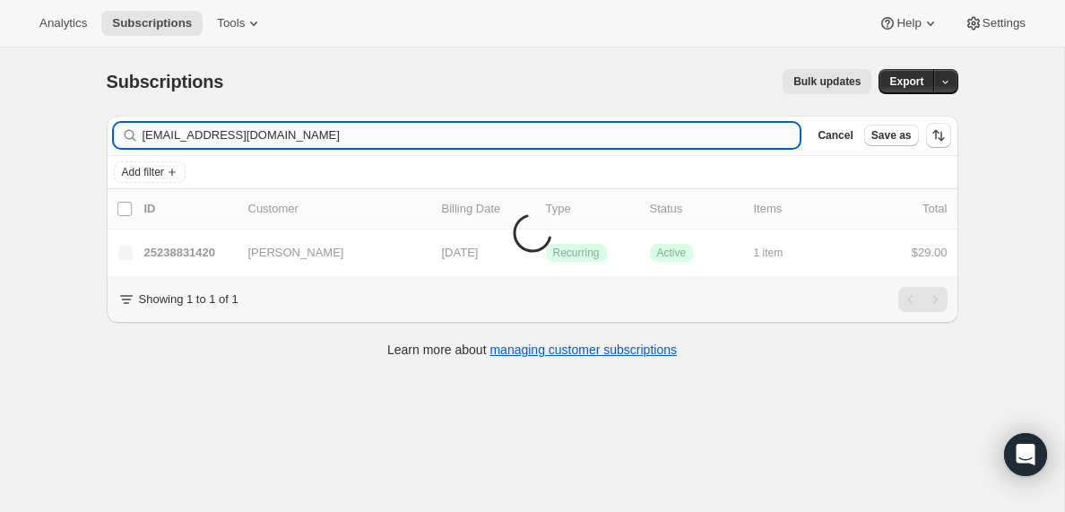
type input "[EMAIL_ADDRESS][DOMAIN_NAME]"
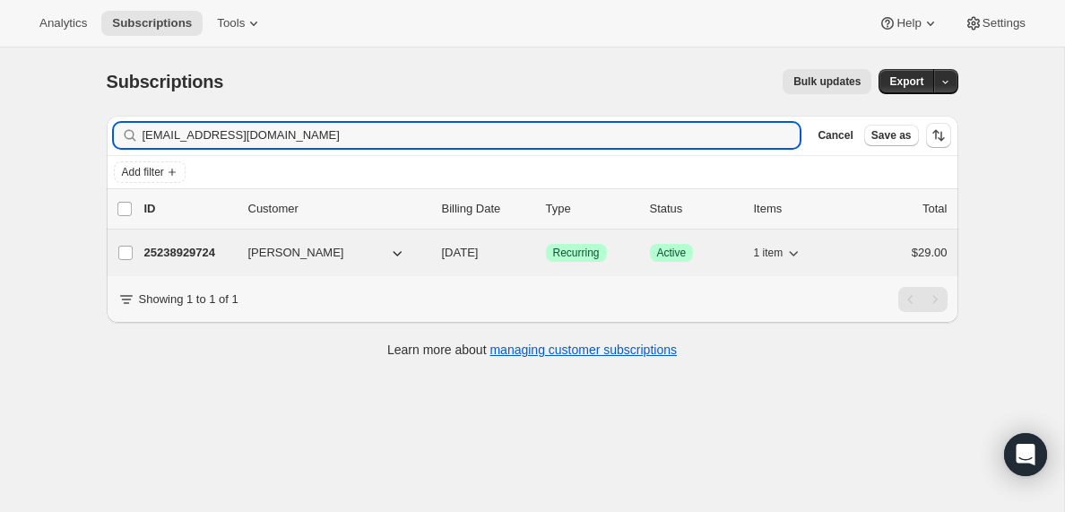
click at [208, 254] on p "25238929724" at bounding box center [189, 253] width 90 height 18
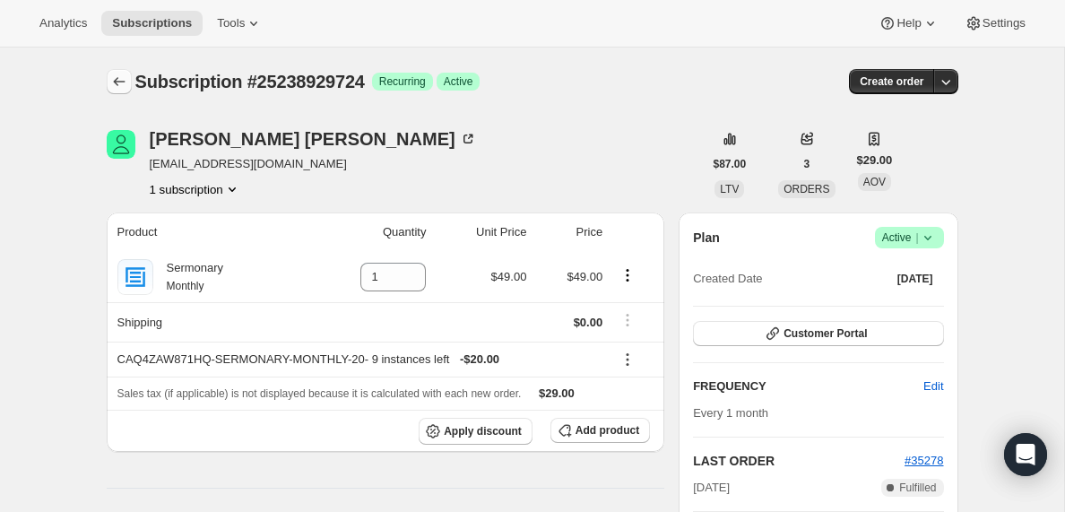
click at [119, 82] on icon "Subscriptions" at bounding box center [119, 82] width 18 height 18
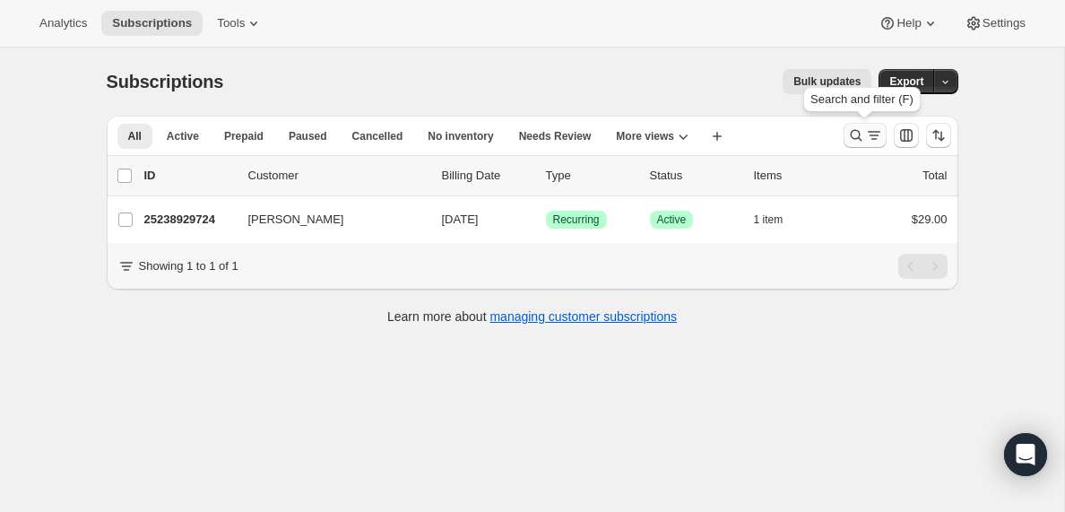
click at [870, 134] on icon "Search and filter results" at bounding box center [874, 135] width 18 height 18
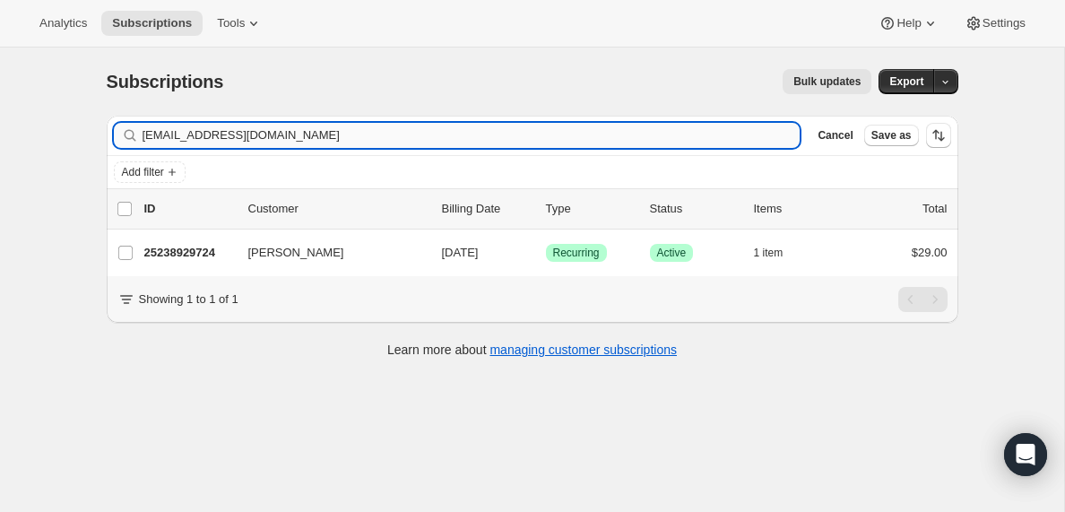
click at [253, 132] on input "[EMAIL_ADDRESS][DOMAIN_NAME]" at bounding box center [471, 135] width 658 height 25
type input "[PERSON_NAME][EMAIL_ADDRESS][PERSON_NAME][DOMAIN_NAME]"
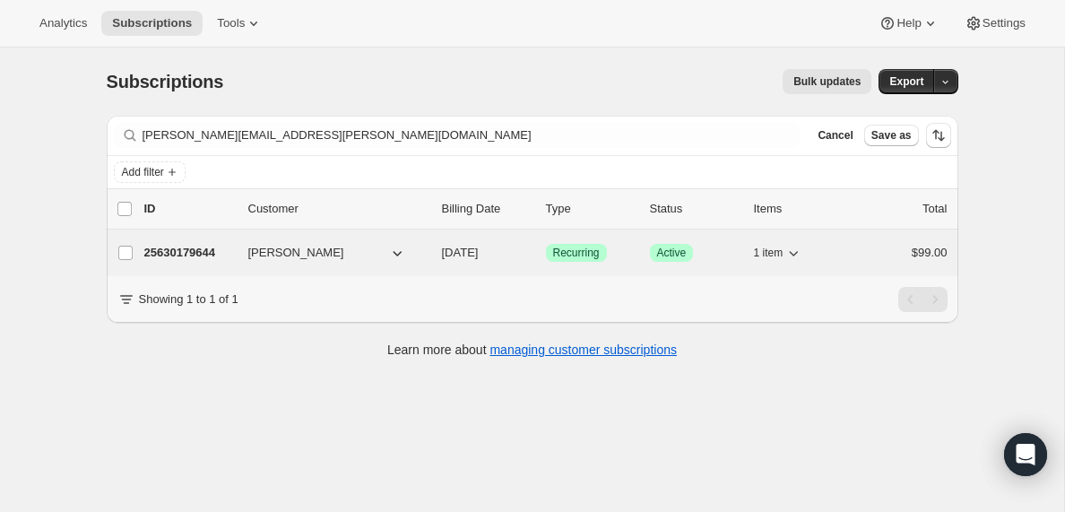
click at [203, 257] on p "25630179644" at bounding box center [189, 253] width 90 height 18
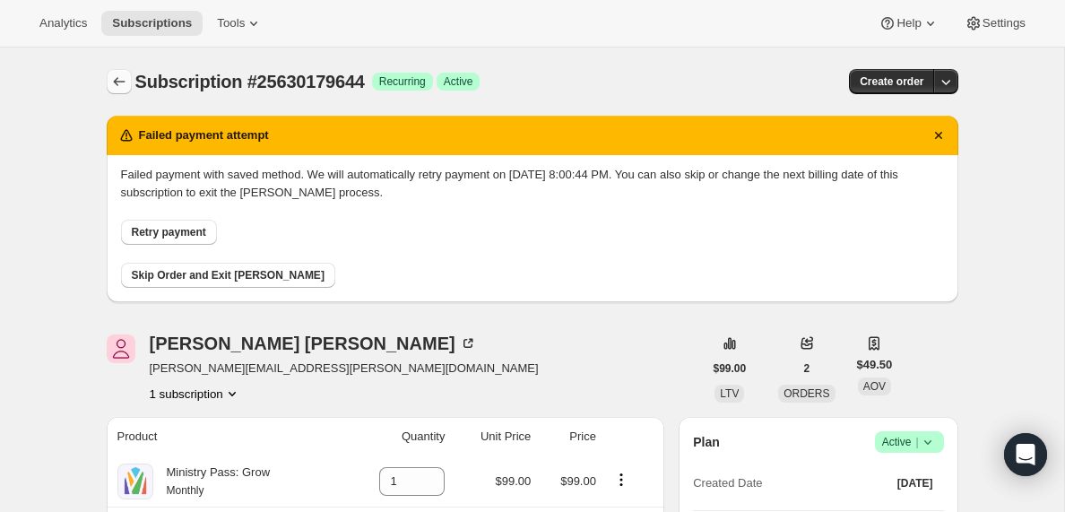
click at [117, 79] on icon "Subscriptions" at bounding box center [119, 81] width 12 height 9
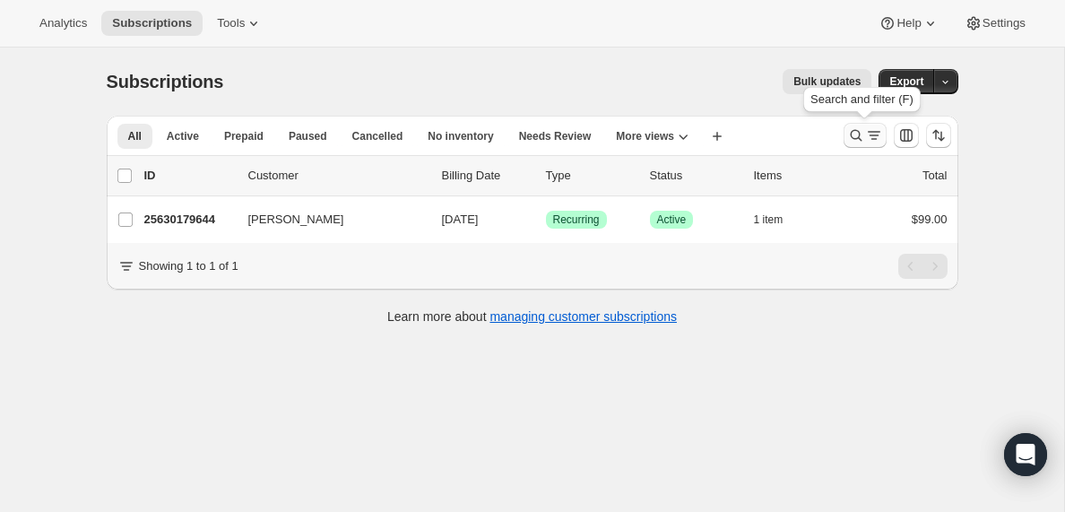
click at [874, 137] on icon "Search and filter results" at bounding box center [874, 135] width 18 height 18
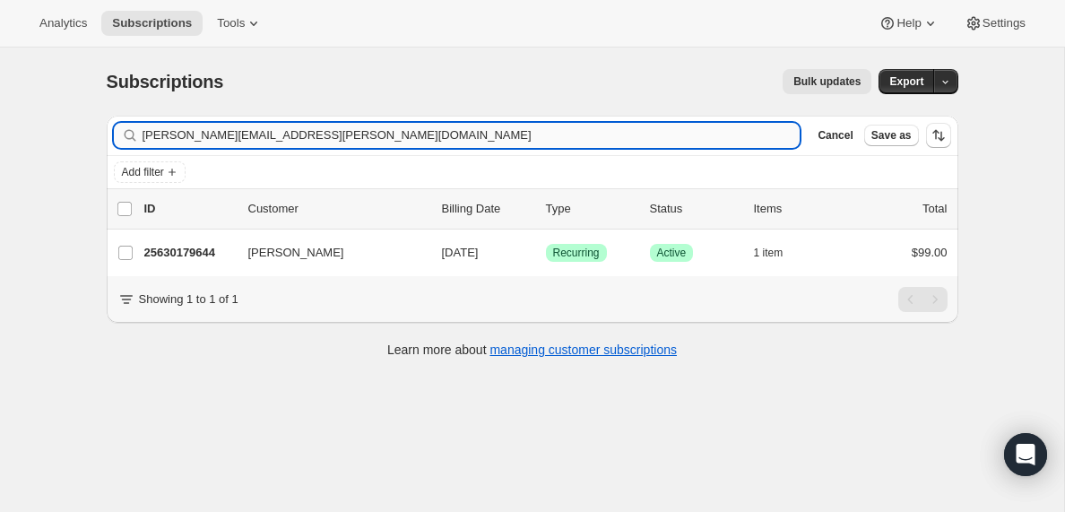
click at [325, 127] on input "[PERSON_NAME][EMAIL_ADDRESS][PERSON_NAME][DOMAIN_NAME]" at bounding box center [471, 135] width 658 height 25
type input "[EMAIL_ADDRESS][DOMAIN_NAME]"
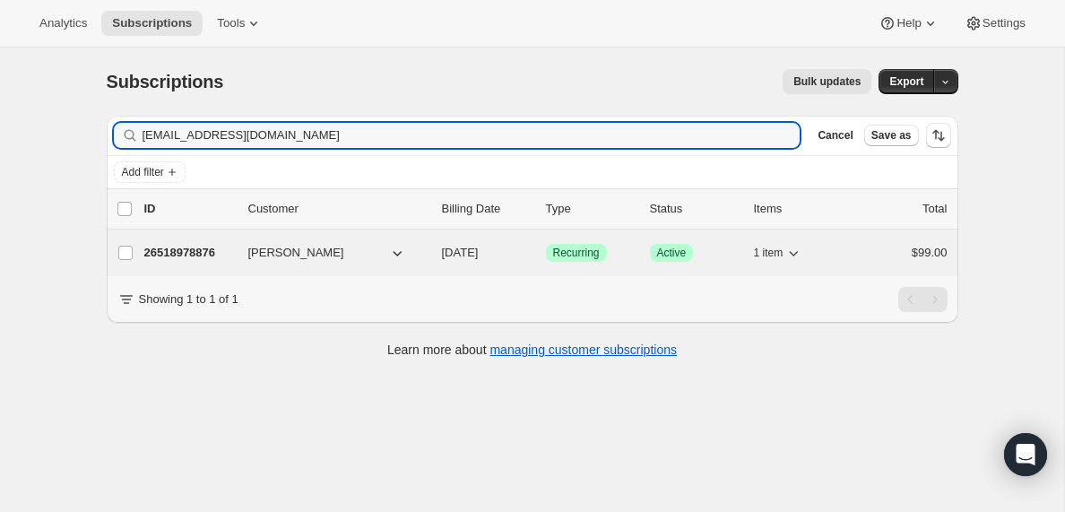
click at [186, 253] on p "26518978876" at bounding box center [189, 253] width 90 height 18
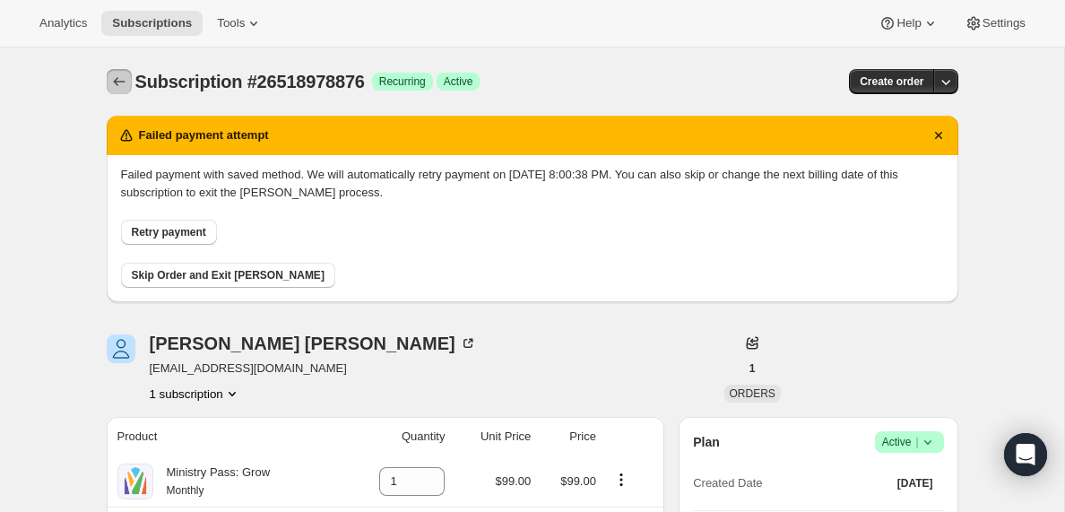
click at [110, 82] on icon "Subscriptions" at bounding box center [119, 82] width 18 height 18
